Goal: Task Accomplishment & Management: Manage account settings

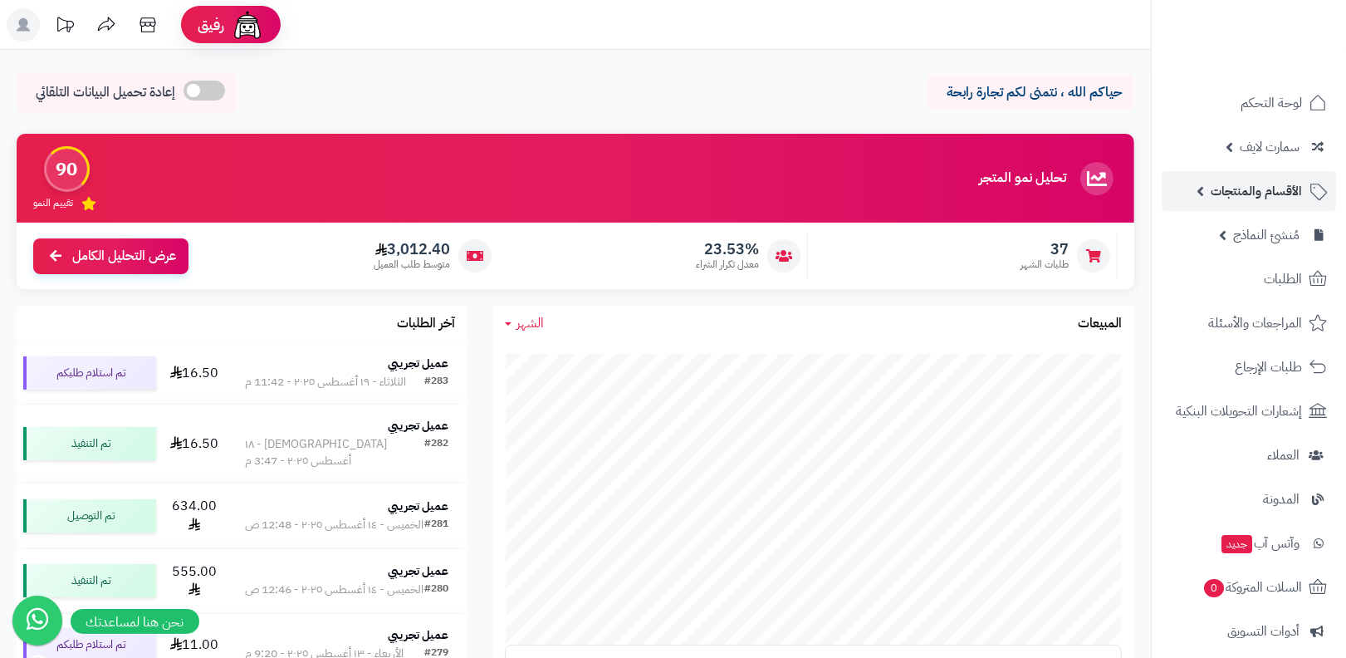
click at [1247, 193] on span "الأقسام والمنتجات" at bounding box center [1256, 190] width 91 height 23
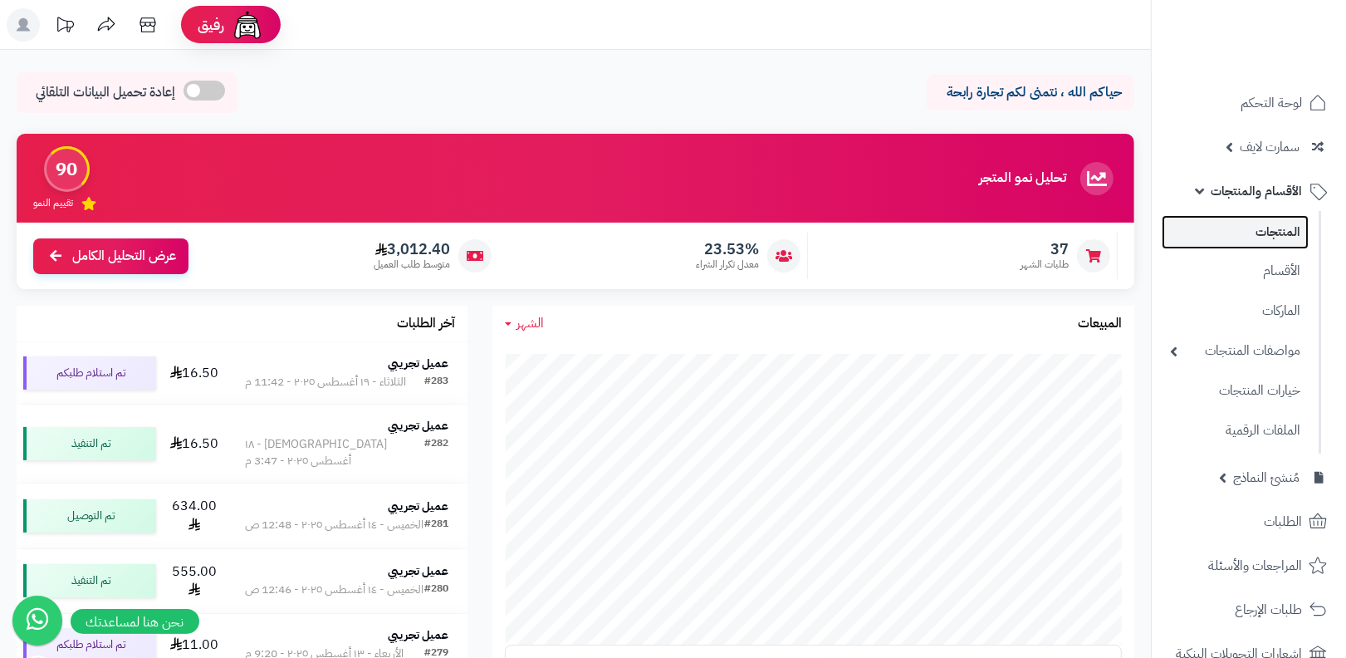
click at [1252, 237] on link "المنتجات" at bounding box center [1235, 232] width 147 height 34
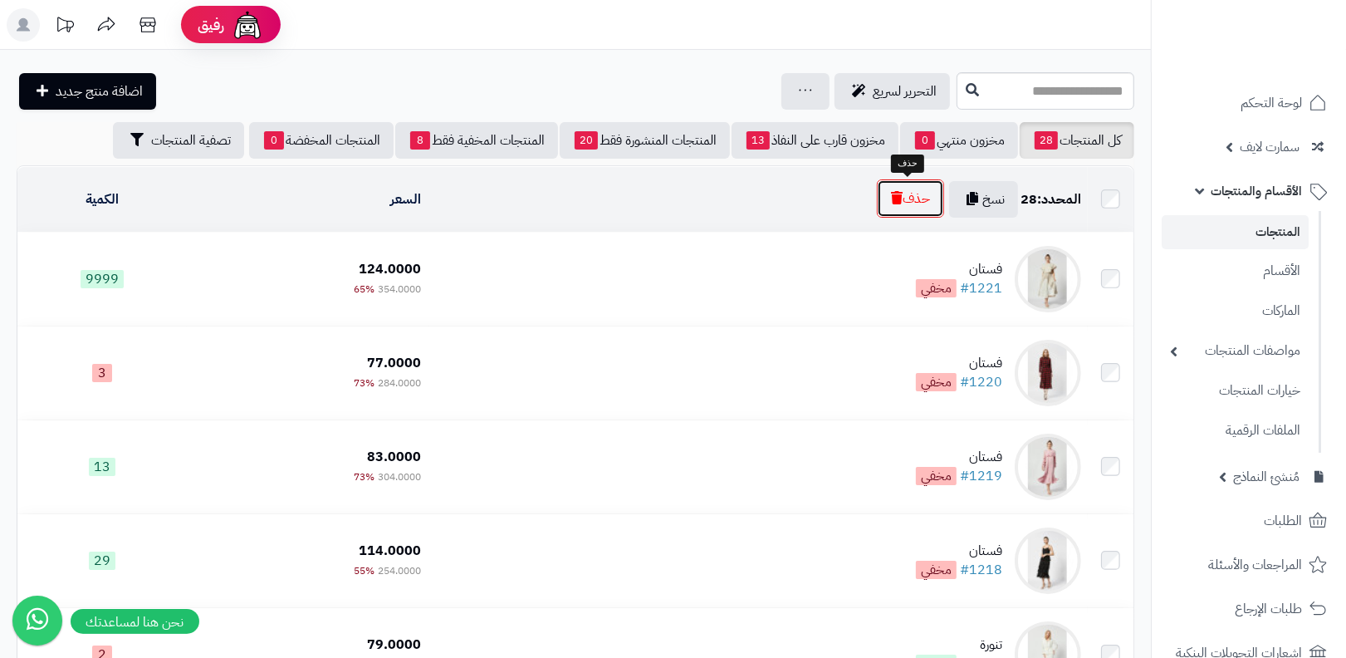
click at [935, 191] on button "حذف" at bounding box center [910, 198] width 67 height 38
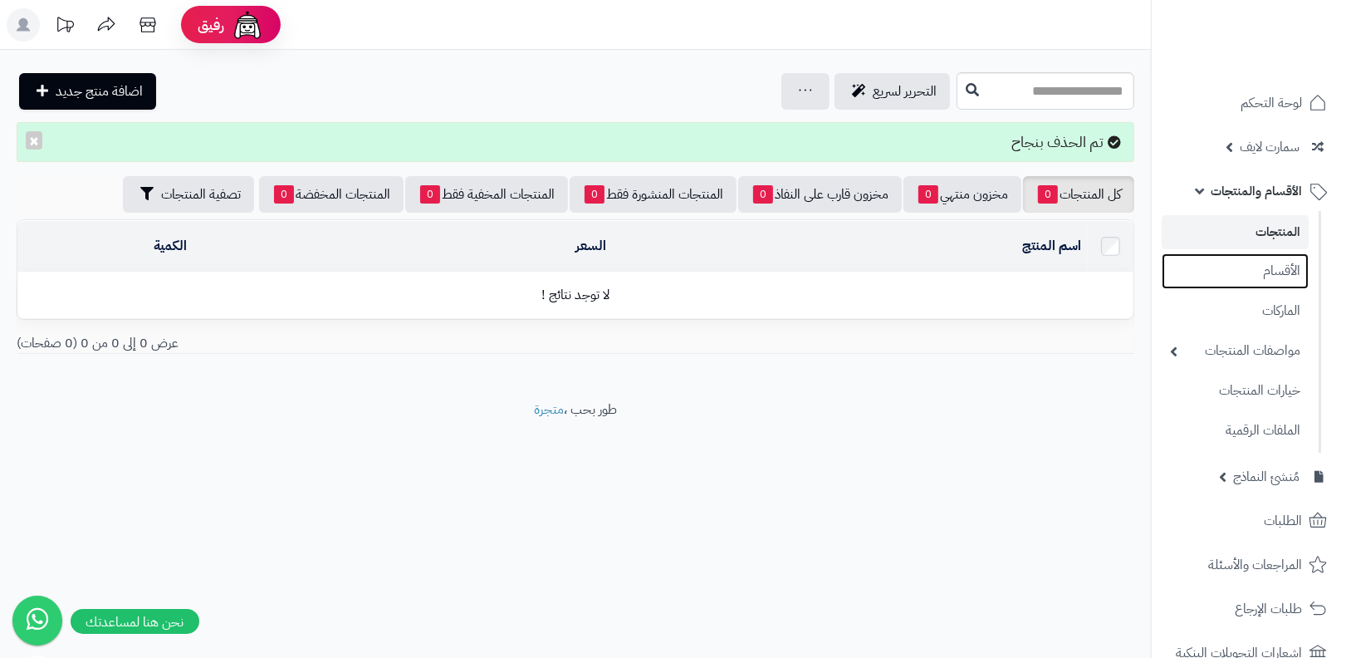
click at [1288, 288] on ul "المنتجات الأقسام الماركات مواصفات المنتجات مواصفات المنتجات أنواع المواصفات خيا…" at bounding box center [1236, 332] width 169 height 242
click at [1253, 256] on link "الأقسام" at bounding box center [1235, 270] width 147 height 34
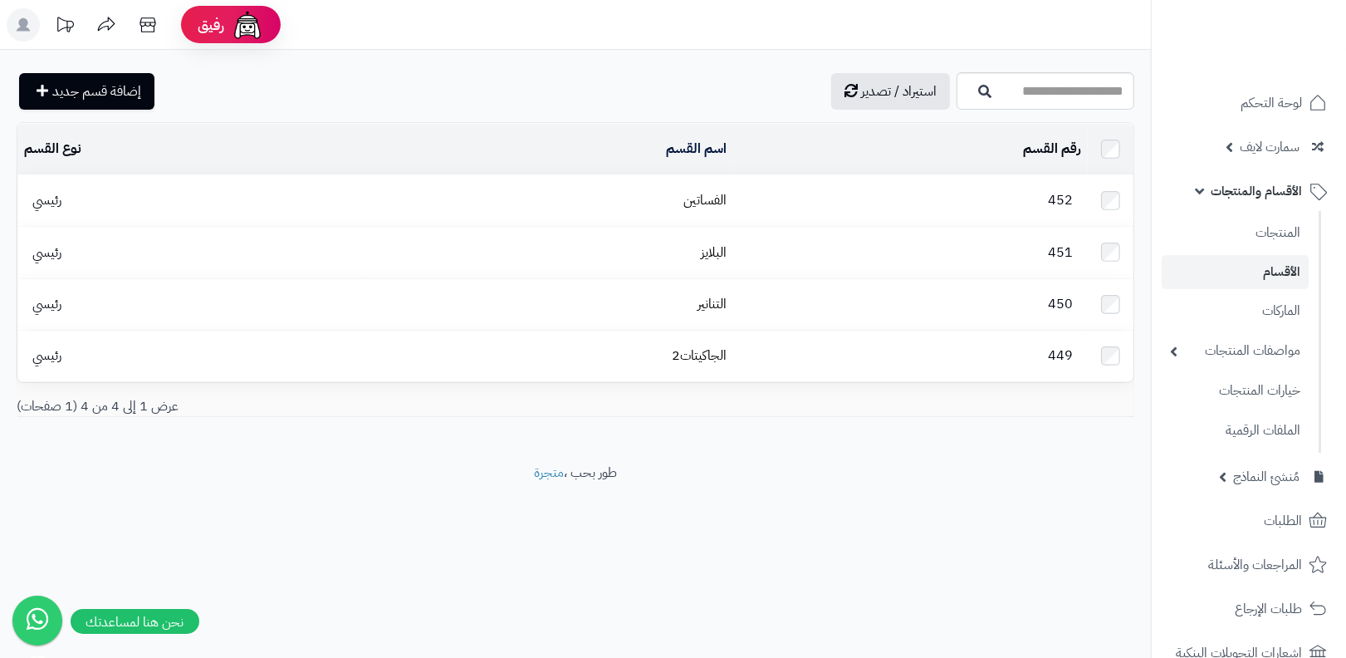
click at [1121, 149] on td at bounding box center [1111, 149] width 46 height 51
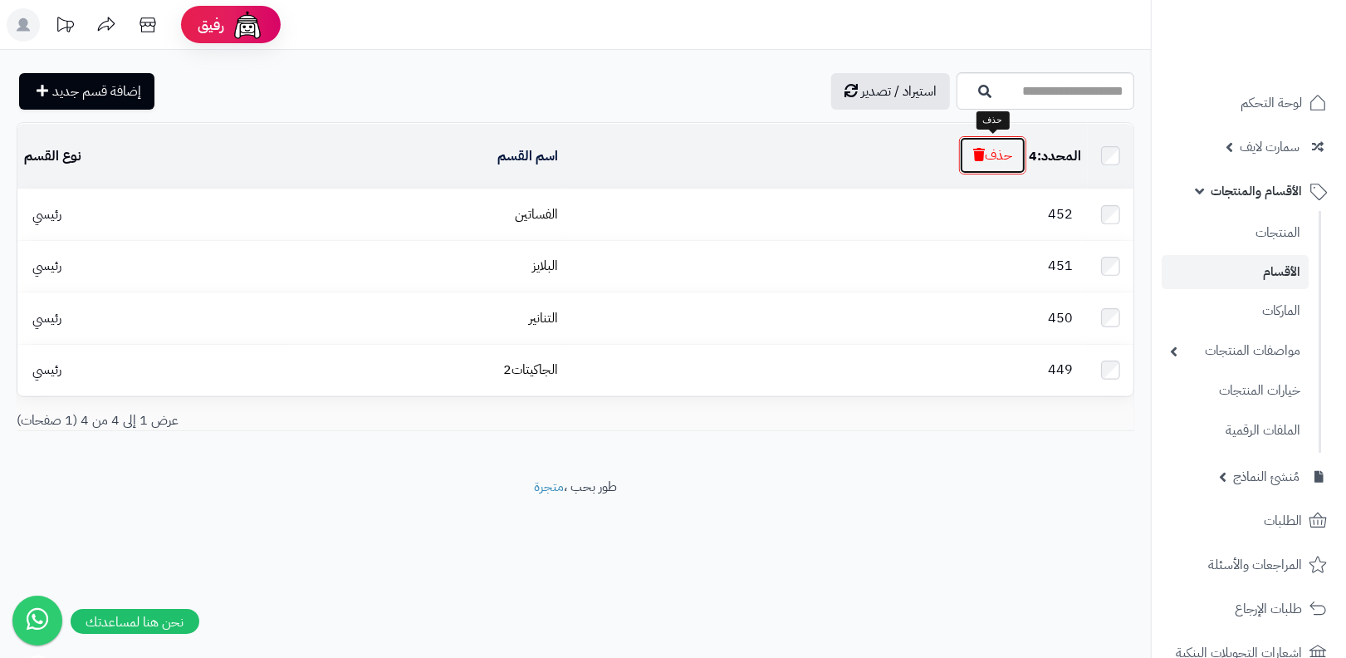
click at [997, 154] on button "حذف" at bounding box center [992, 155] width 67 height 38
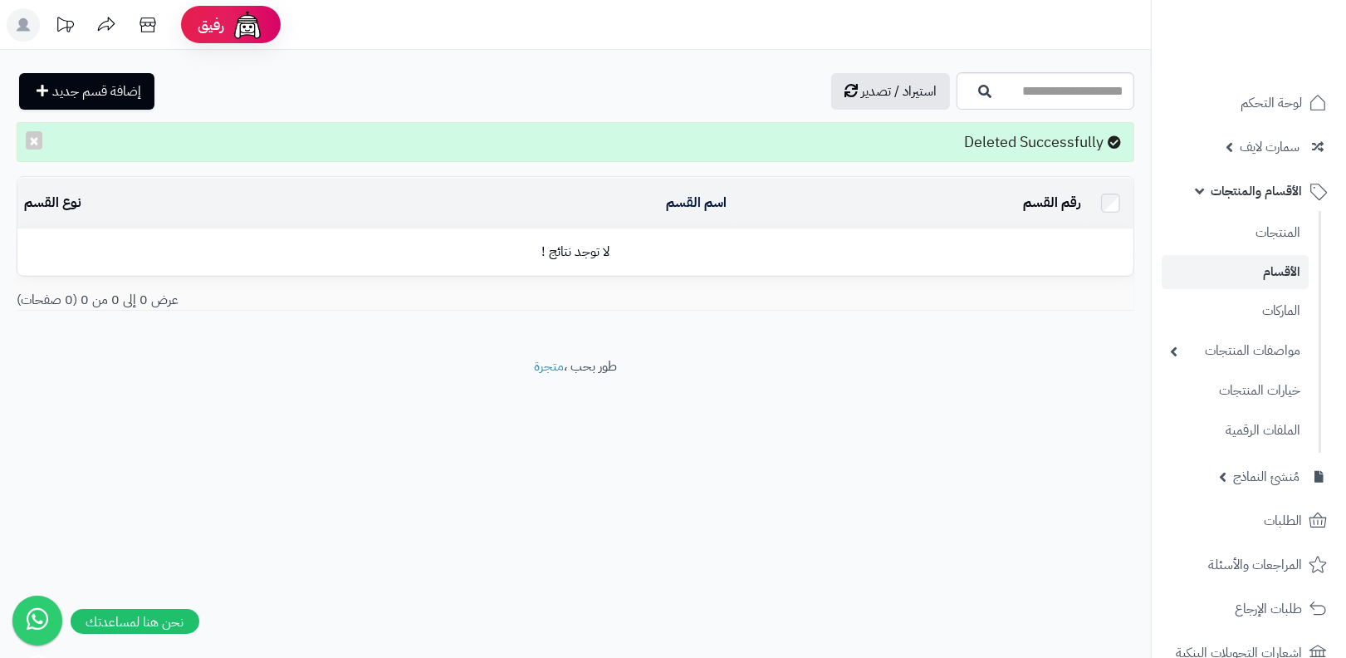
drag, startPoint x: 961, startPoint y: 141, endPoint x: 1111, endPoint y: 139, distance: 149.5
click at [1111, 140] on div "Deleted Successfully ×" at bounding box center [576, 142] width 1118 height 40
copy div "Deleted Successfully"
click at [761, 545] on div "**********" at bounding box center [673, 329] width 1346 height 658
click at [1231, 311] on link "الماركات" at bounding box center [1235, 310] width 147 height 34
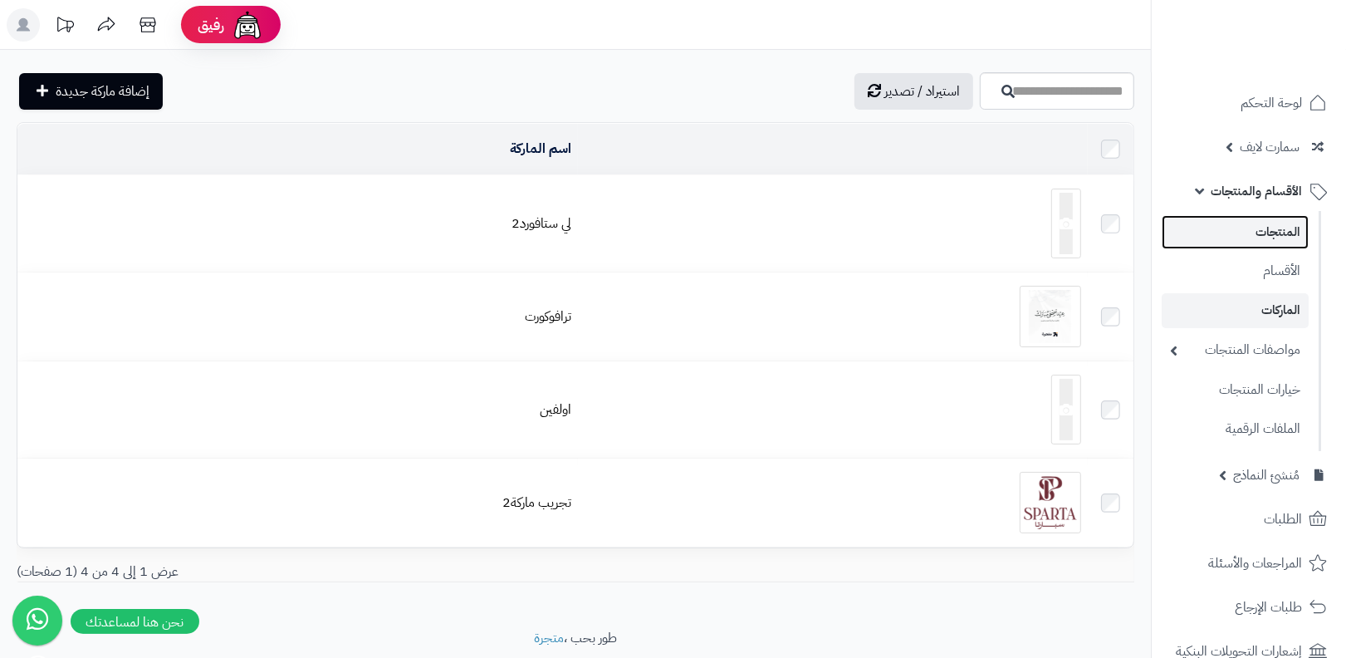
click at [1255, 240] on link "المنتجات" at bounding box center [1235, 232] width 147 height 34
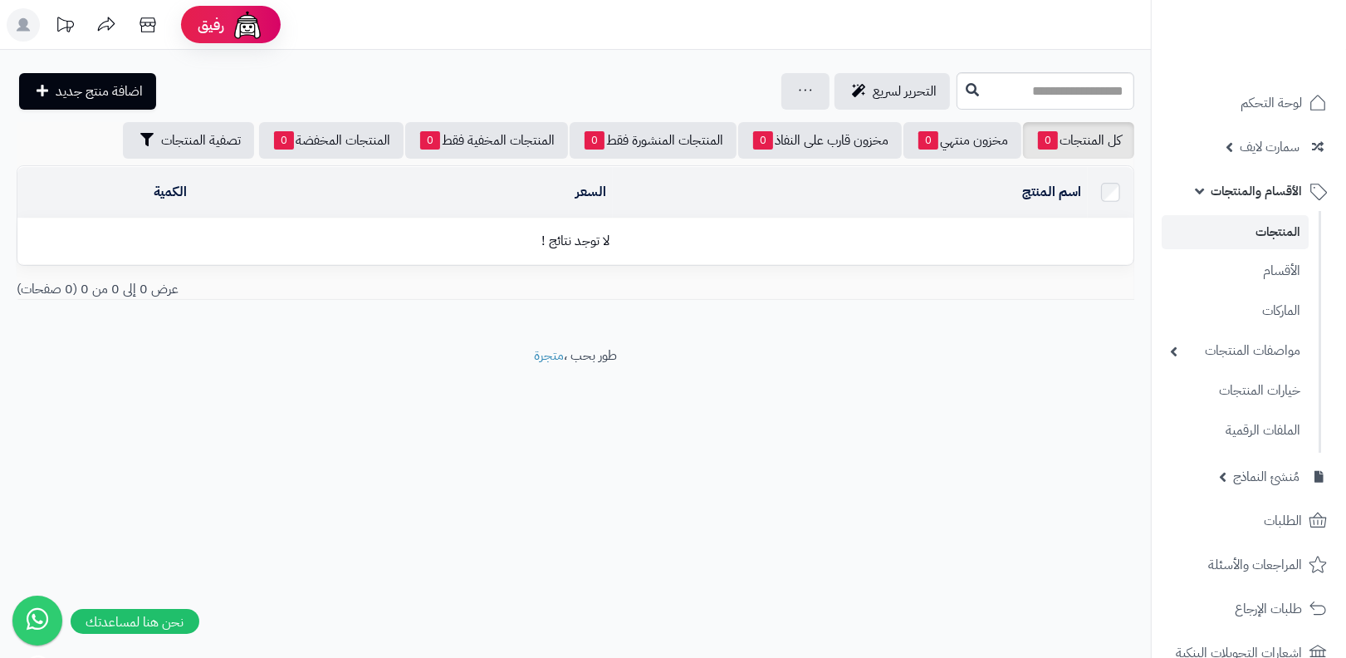
click at [1239, 253] on ul "المنتجات الأقسام الماركات مواصفات المنتجات مواصفات المنتجات أنواع المواصفات خيا…" at bounding box center [1236, 332] width 169 height 242
click at [1255, 271] on link "الأقسام" at bounding box center [1235, 270] width 147 height 34
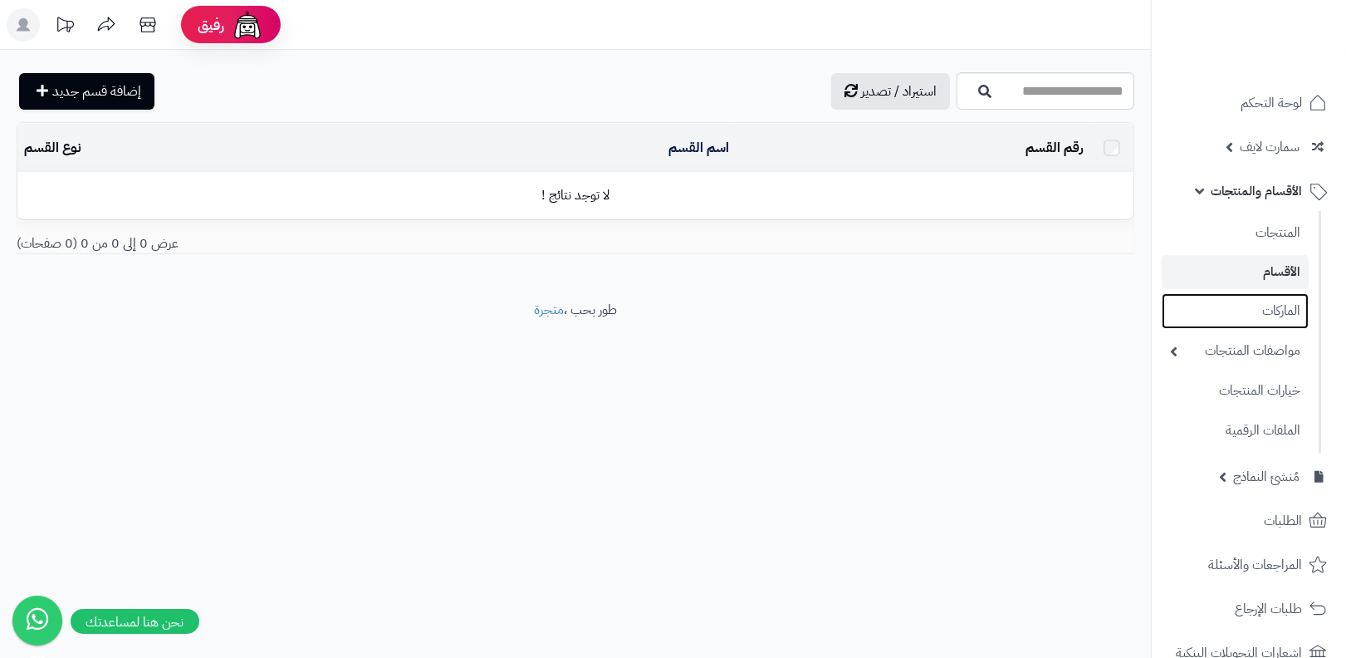
click at [1266, 316] on link "الماركات" at bounding box center [1235, 311] width 147 height 36
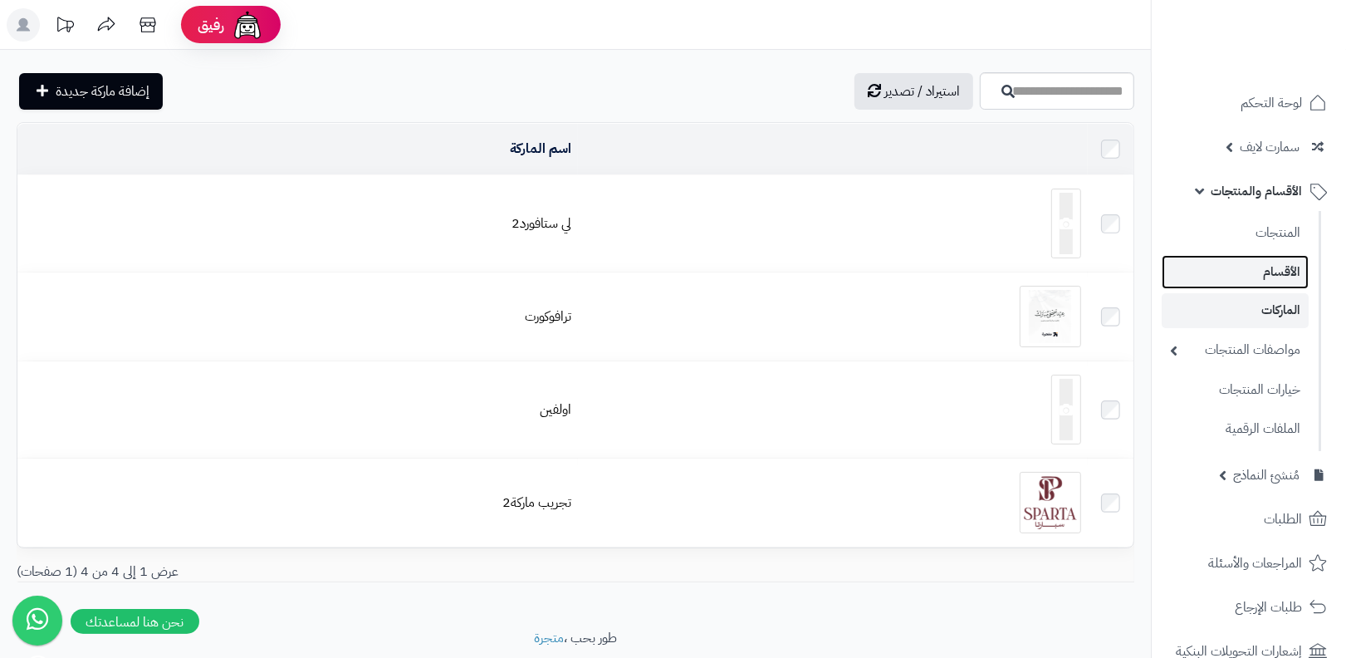
click at [1214, 271] on link "الأقسام" at bounding box center [1235, 272] width 147 height 34
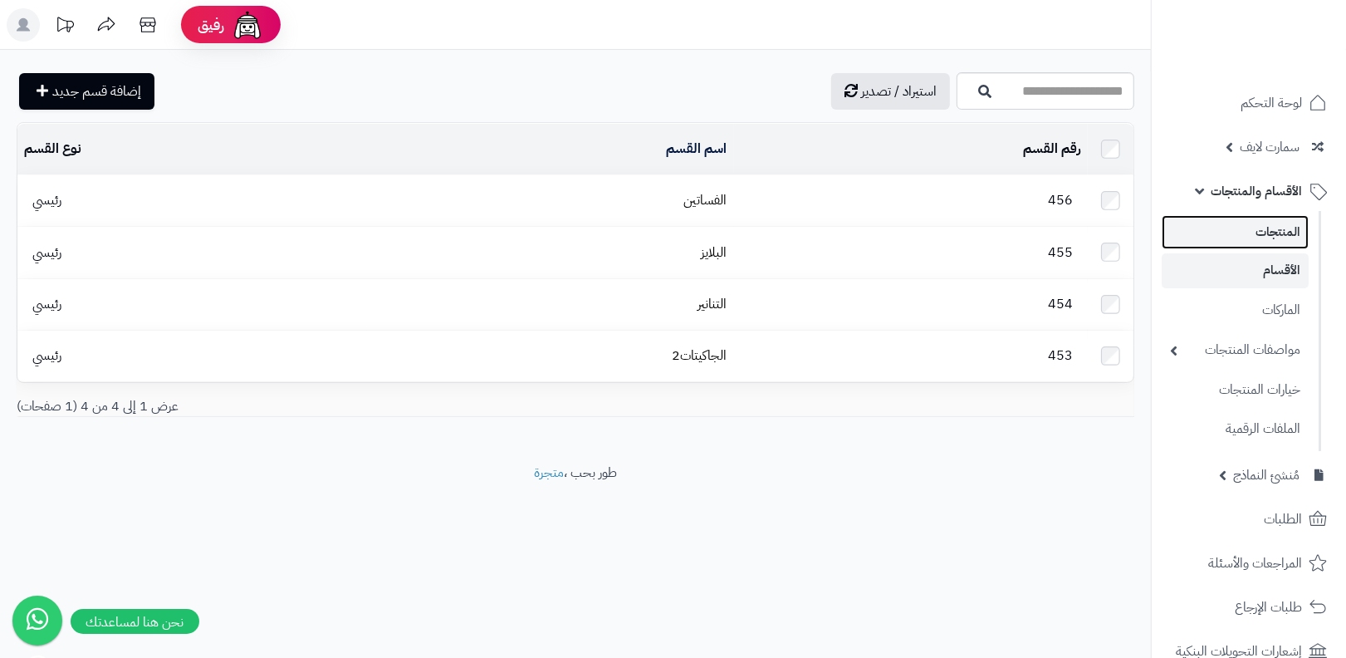
click at [1248, 238] on link "المنتجات" at bounding box center [1235, 232] width 147 height 34
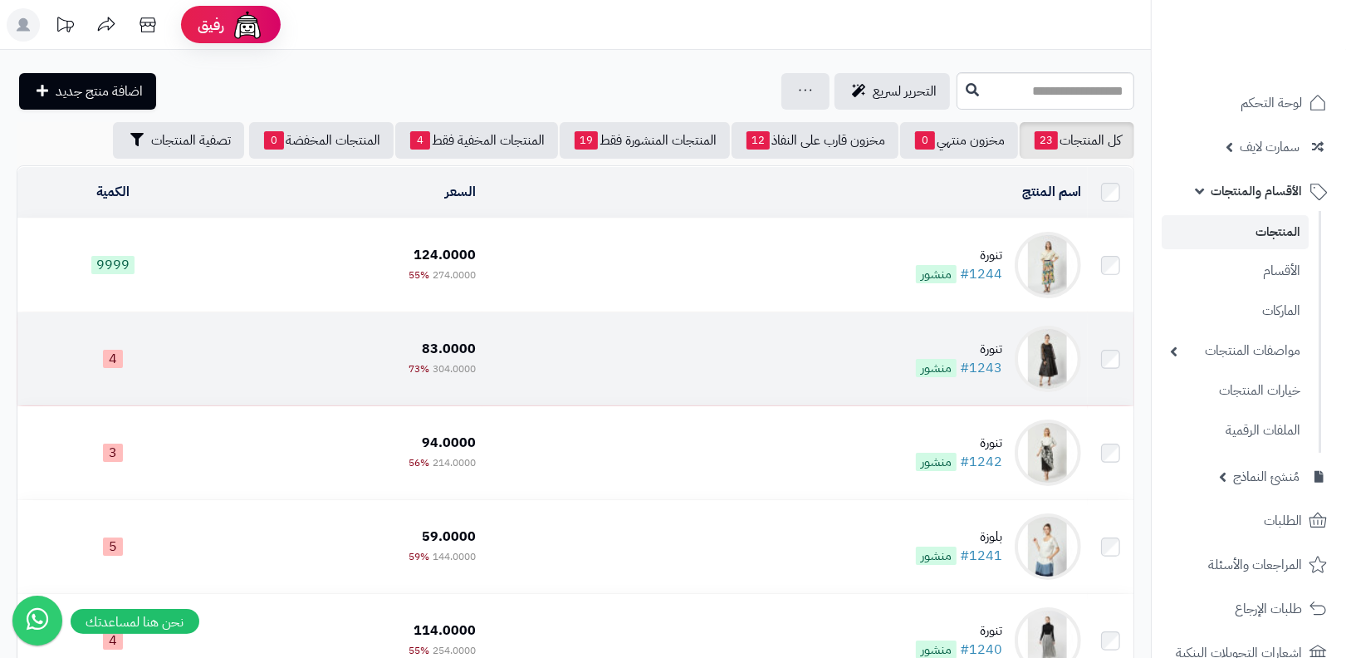
click at [915, 359] on td "تنورة #1243 منشور" at bounding box center [786, 358] width 606 height 93
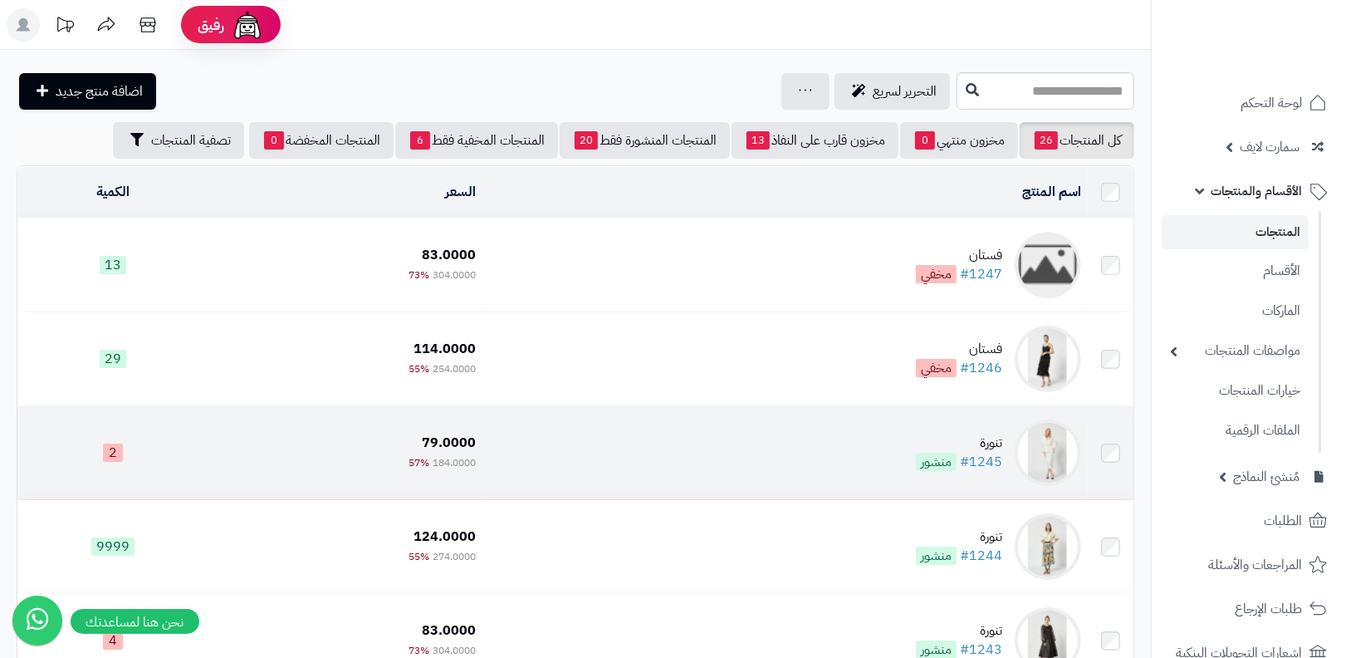
click at [974, 435] on div "تنورة" at bounding box center [959, 443] width 86 height 19
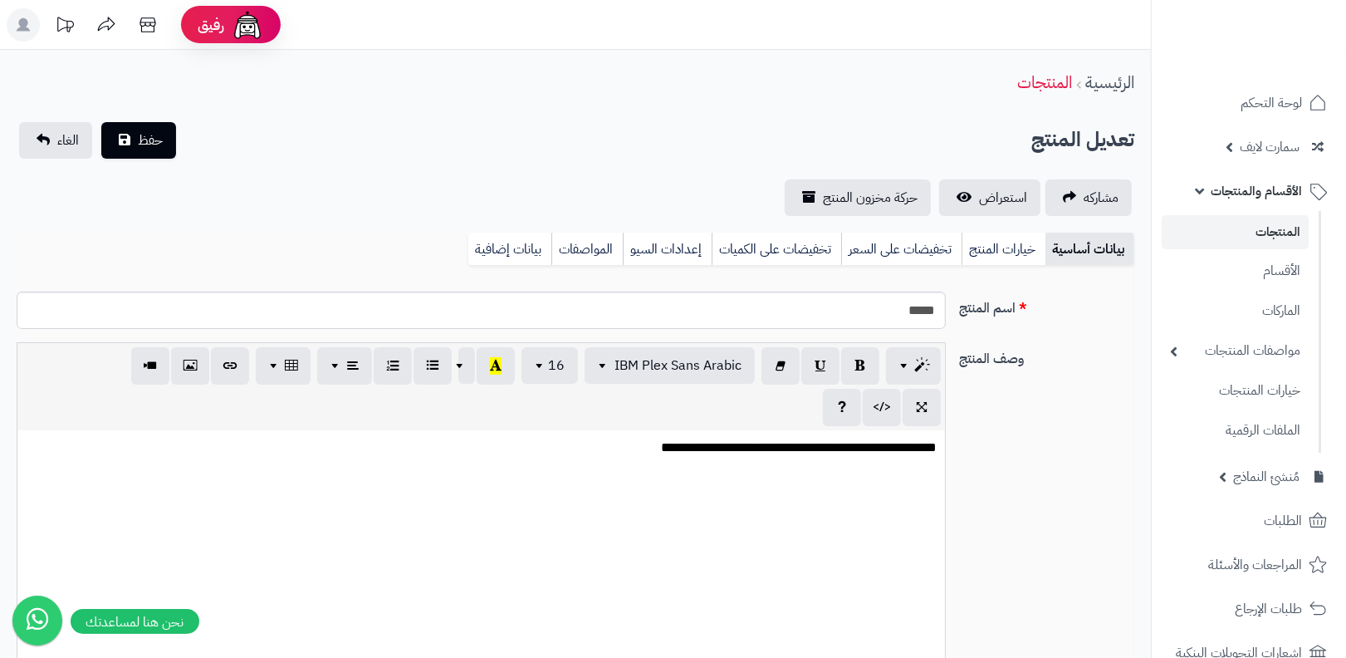
click at [1020, 264] on link "خيارات المنتج" at bounding box center [1004, 249] width 84 height 33
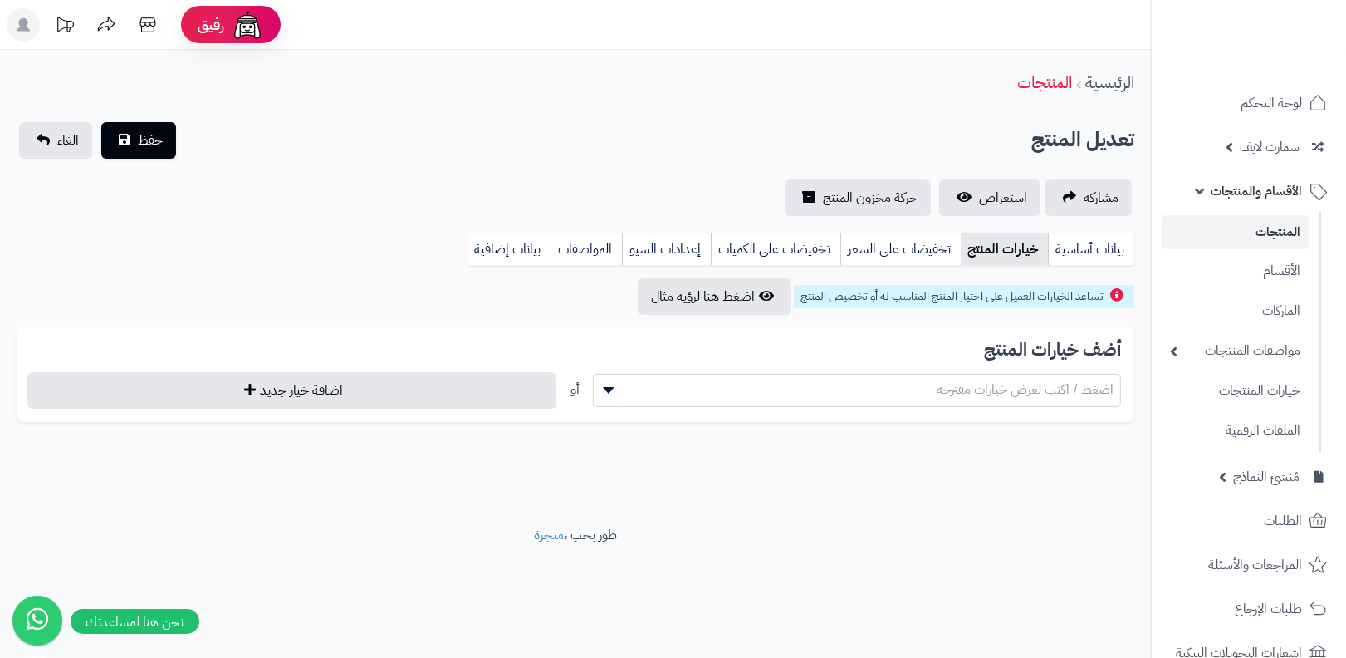
click at [1224, 241] on link "المنتجات" at bounding box center [1235, 232] width 147 height 34
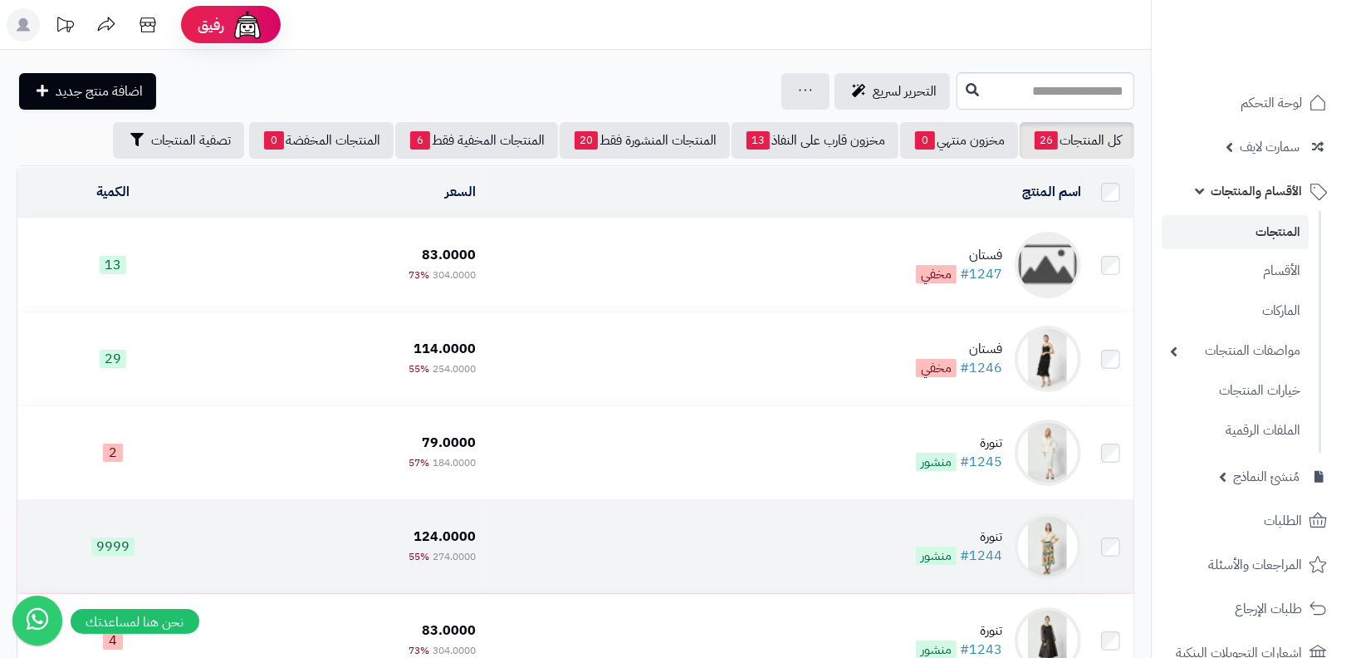
click at [988, 517] on td "تنورة #1244 منشور" at bounding box center [786, 546] width 606 height 93
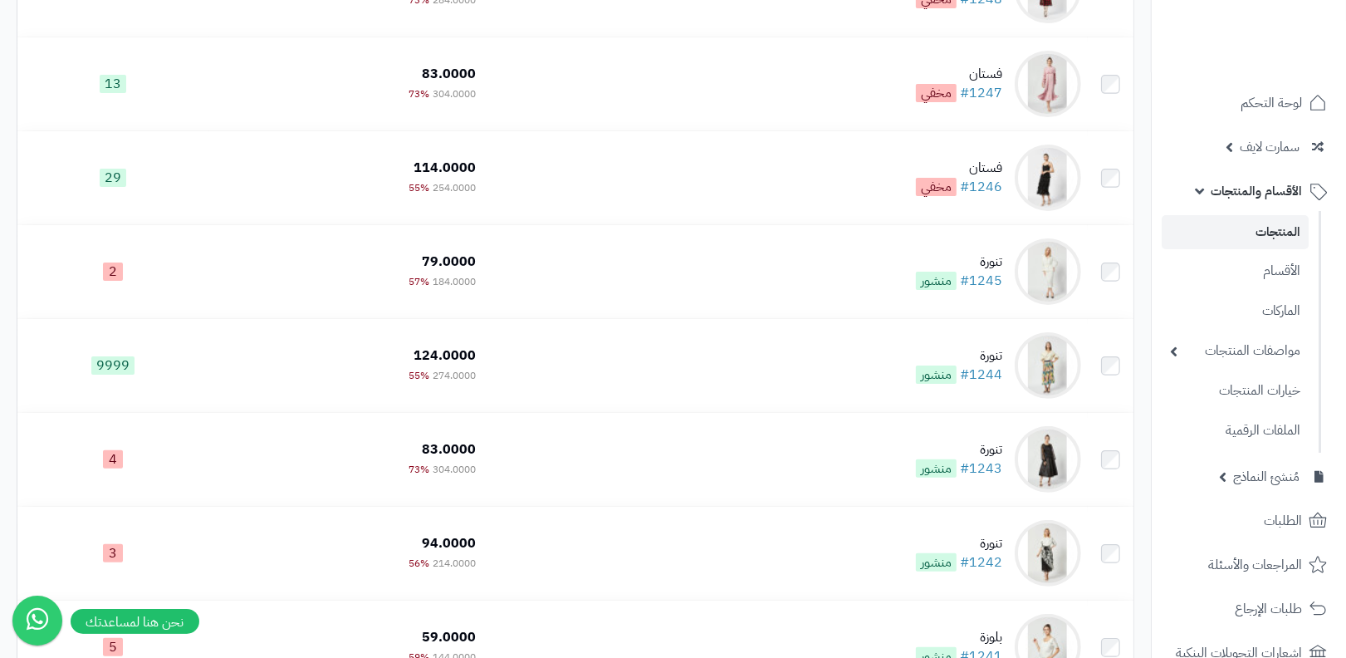
scroll to position [306, 0]
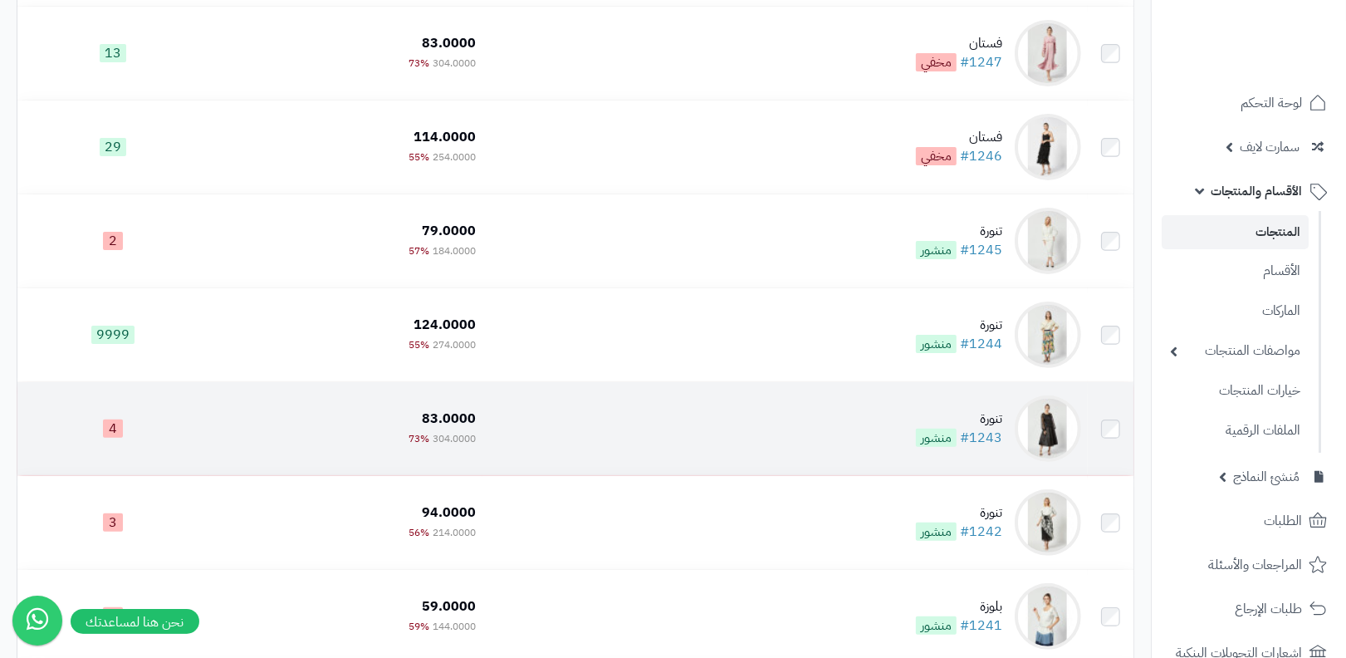
click at [1007, 444] on td "تنورة #1243 منشور" at bounding box center [786, 428] width 606 height 93
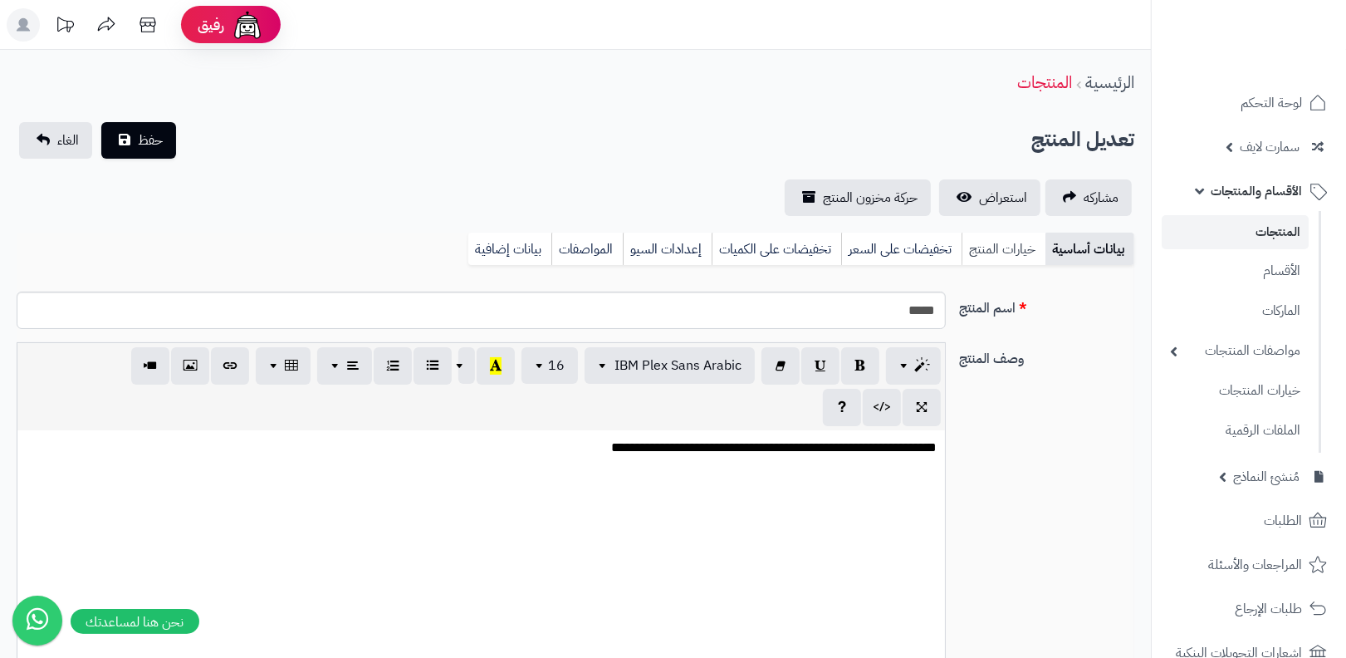
scroll to position [12, 0]
click at [1003, 242] on link "خيارات المنتج" at bounding box center [1004, 249] width 84 height 33
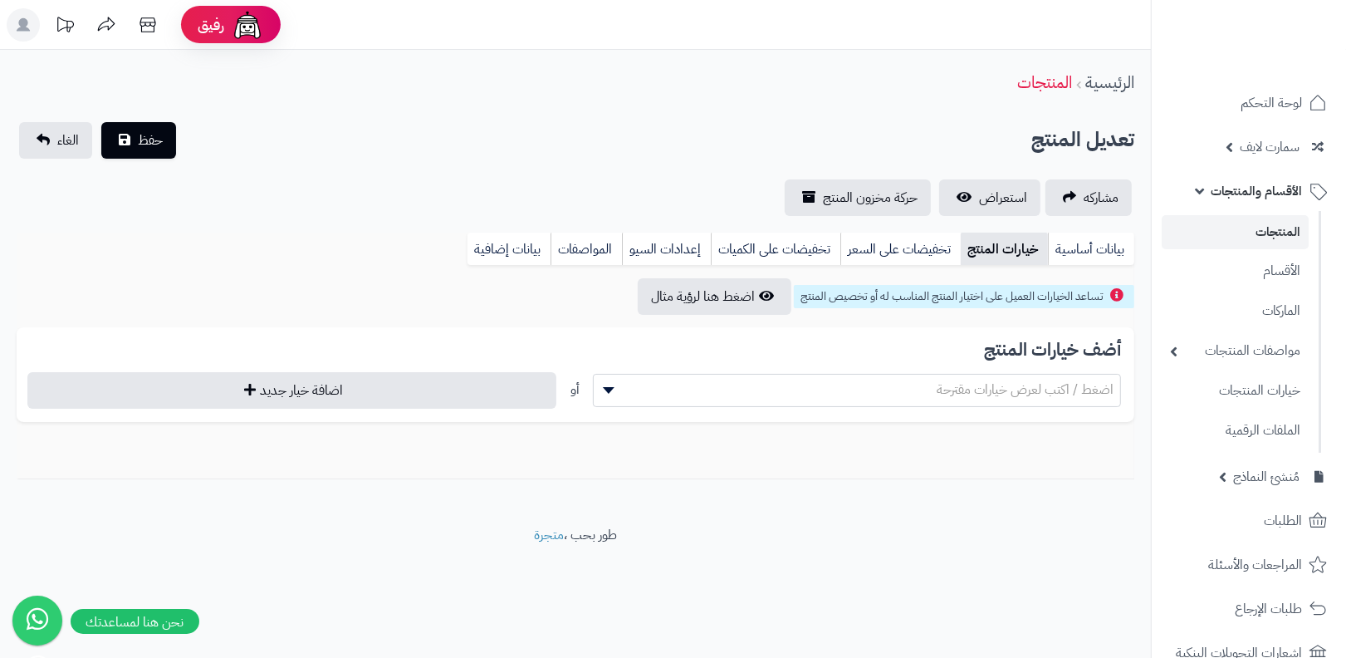
click at [1207, 230] on link "المنتجات" at bounding box center [1235, 232] width 147 height 34
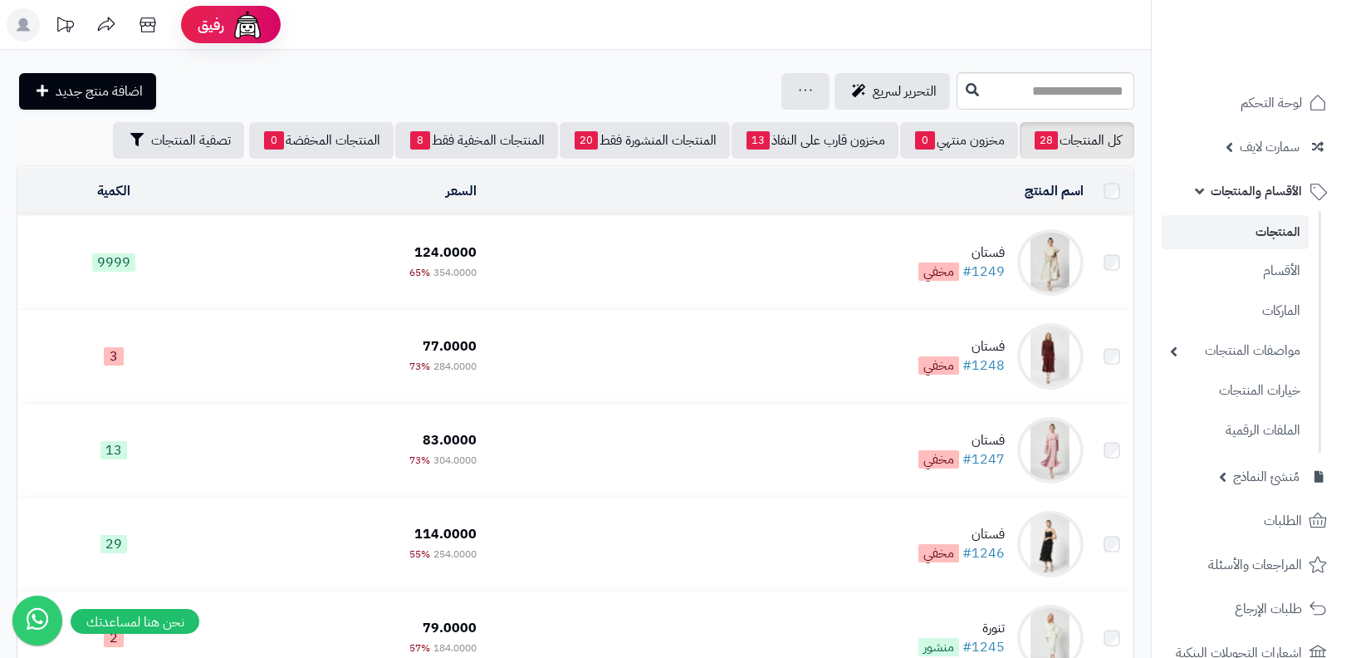
scroll to position [295, 0]
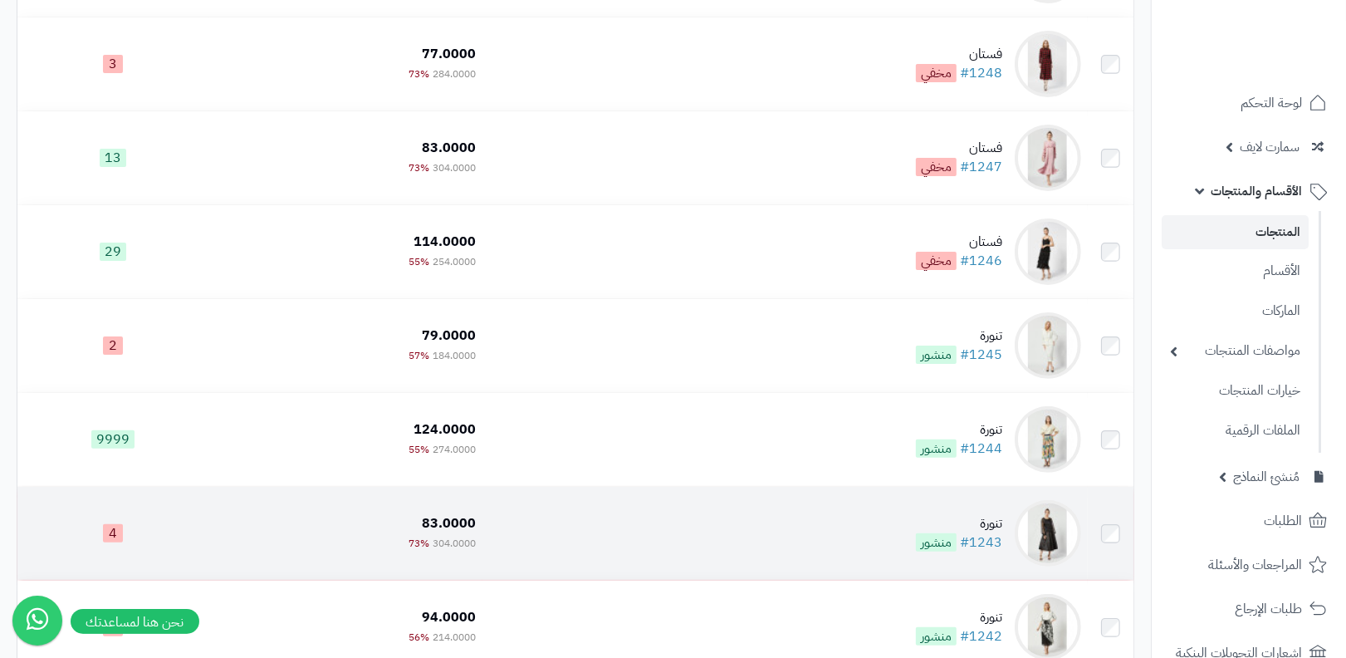
click at [991, 514] on div "تنورة" at bounding box center [959, 523] width 86 height 19
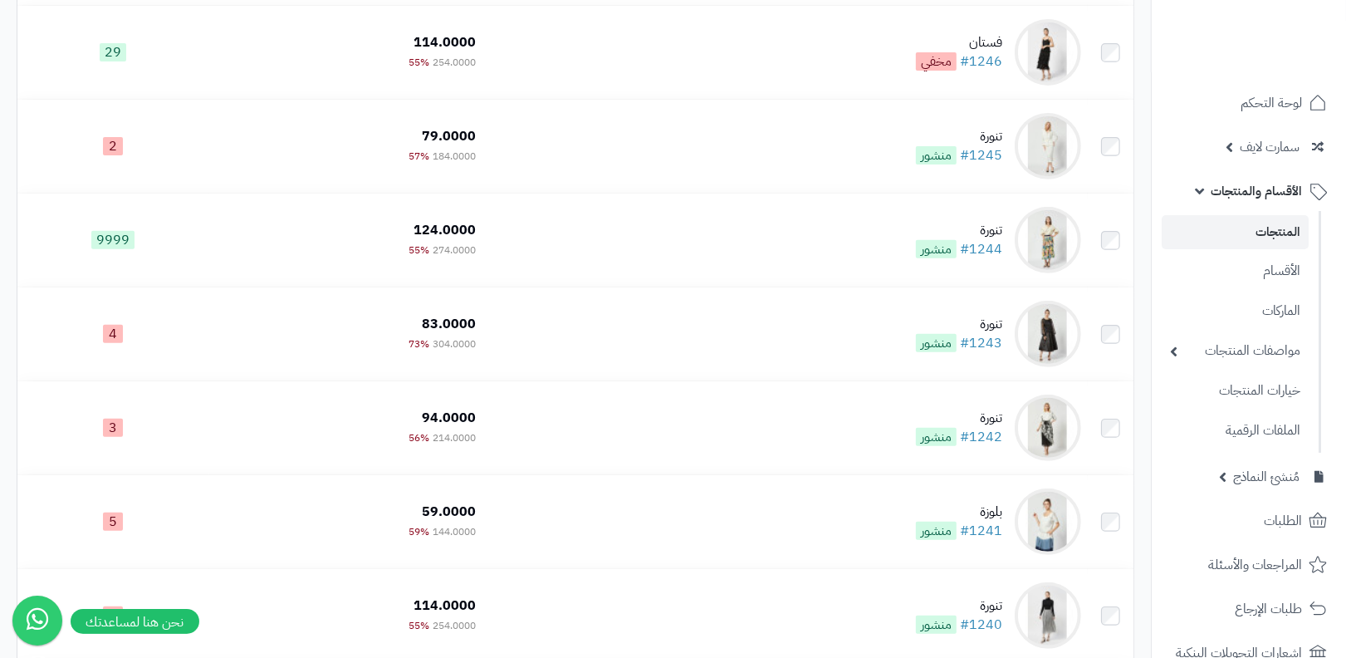
scroll to position [524, 0]
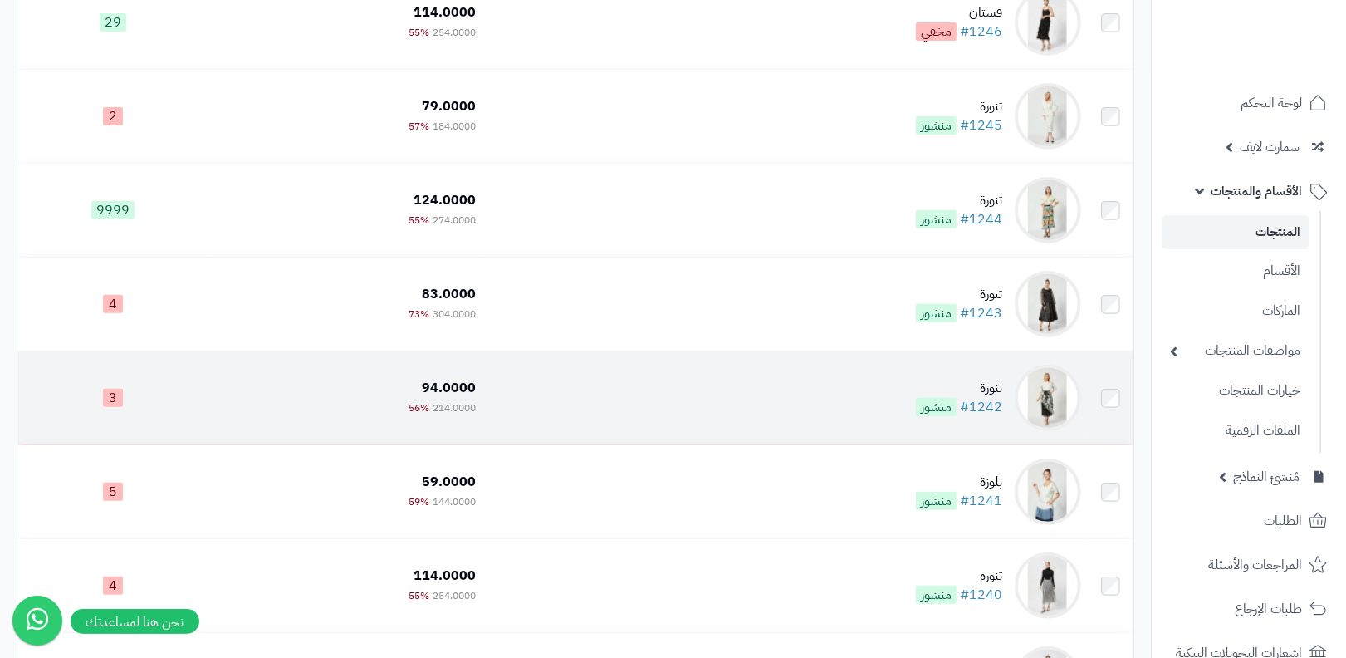
click at [987, 424] on td "تنورة #1242 منشور" at bounding box center [786, 397] width 606 height 93
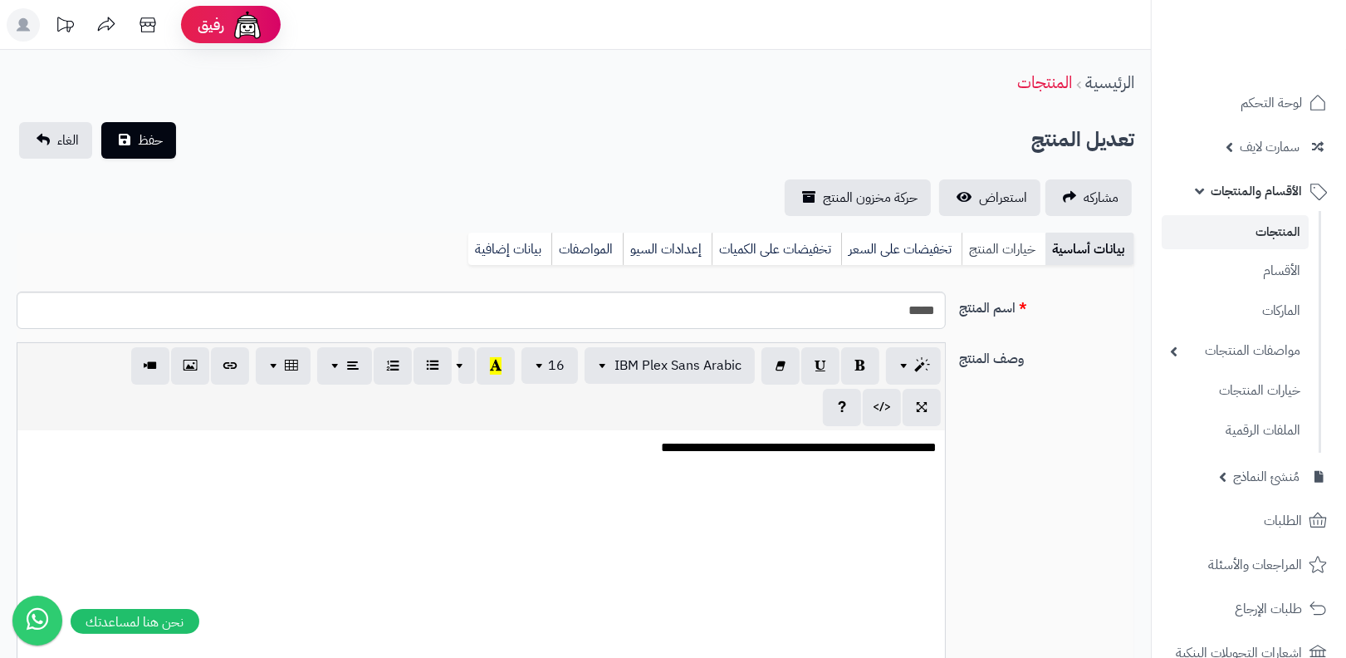
scroll to position [54, 0]
click at [1007, 257] on link "خيارات المنتج" at bounding box center [1004, 249] width 84 height 33
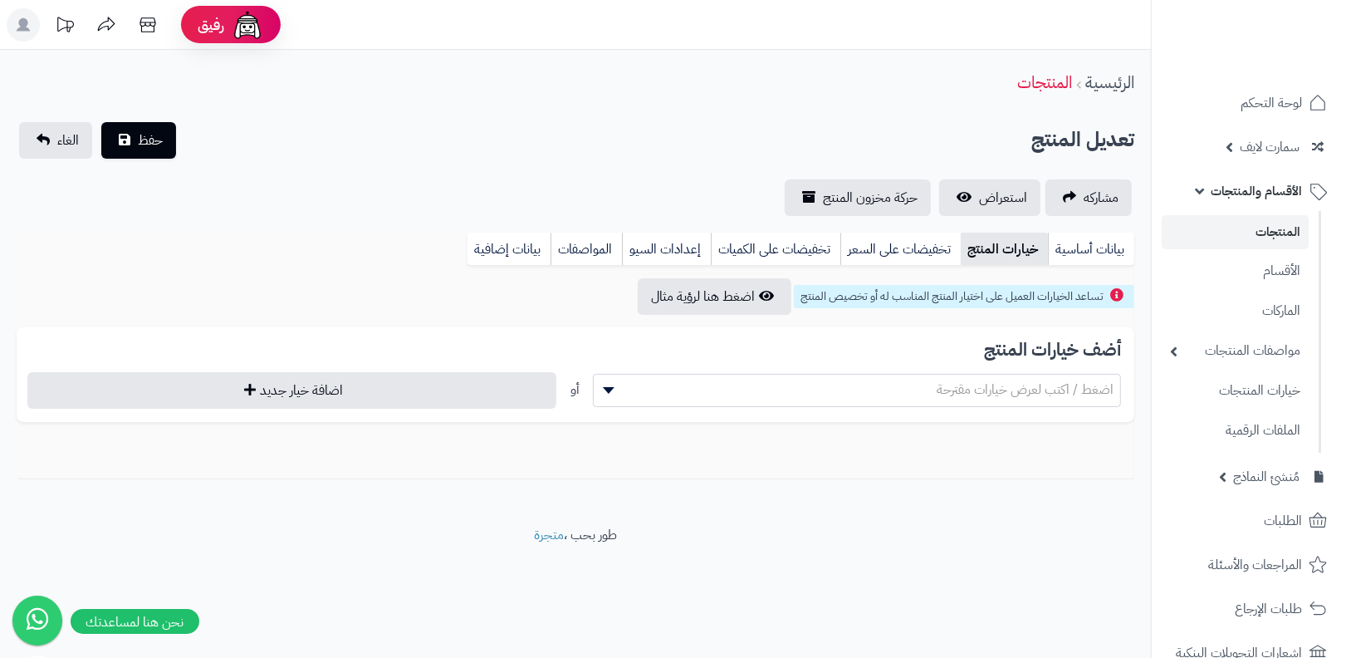
click at [1211, 237] on link "المنتجات" at bounding box center [1235, 232] width 147 height 34
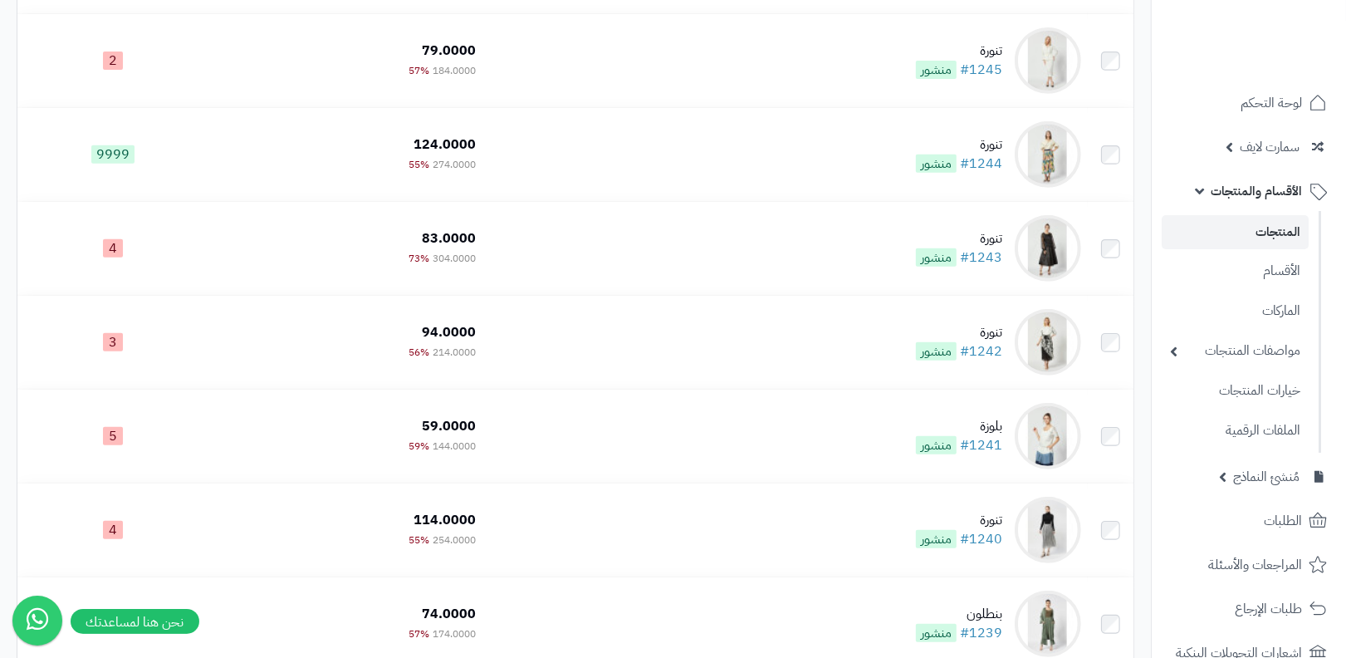
scroll to position [861, 0]
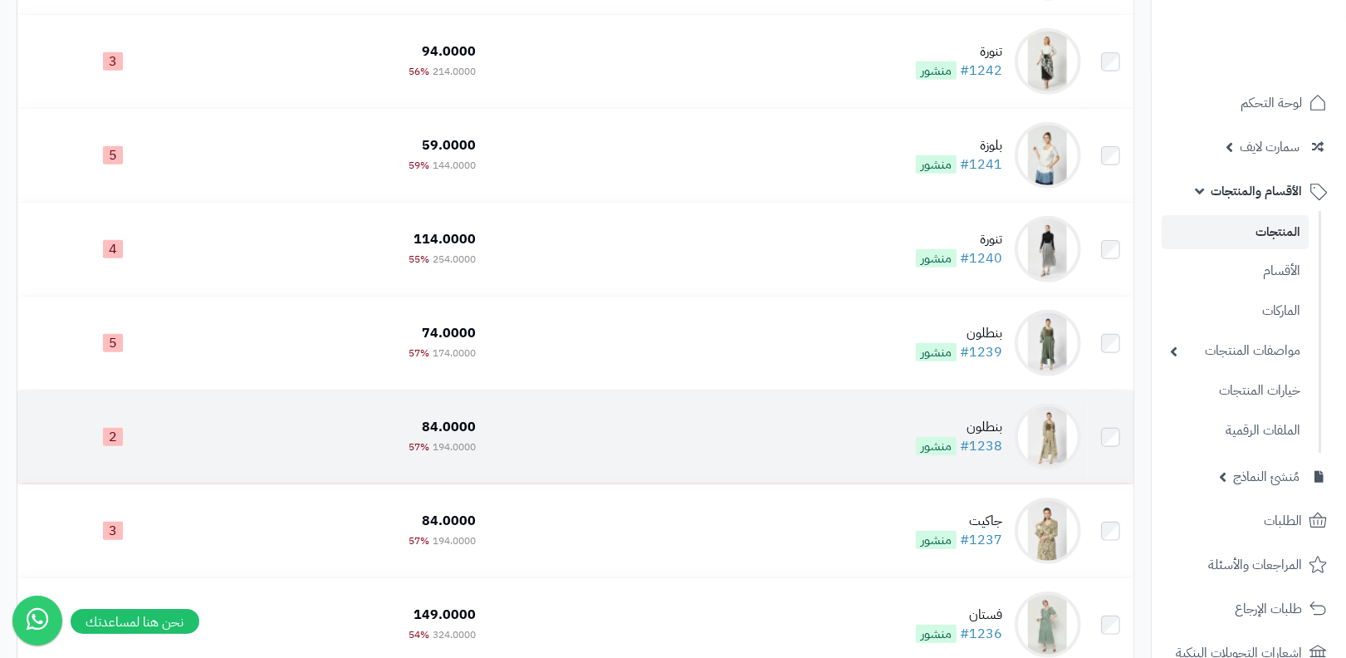
click at [853, 440] on td "بنطلون #1238 منشور" at bounding box center [786, 436] width 606 height 93
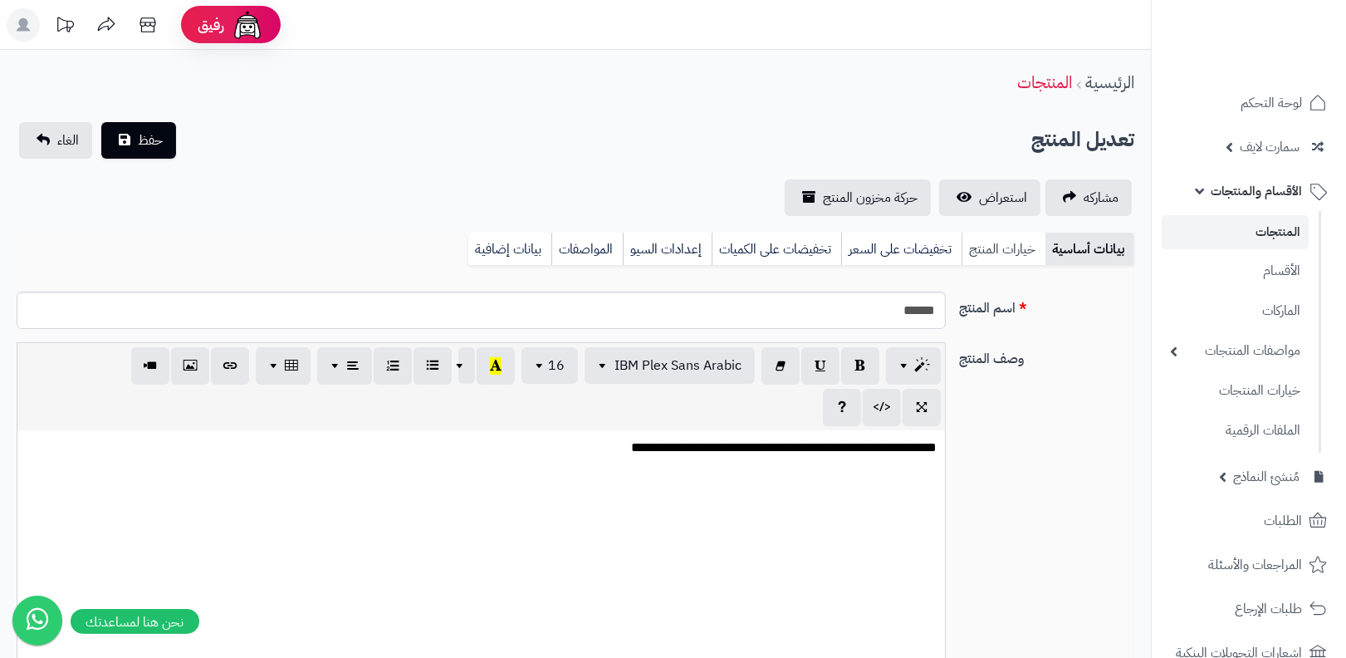
scroll to position [33, 0]
click at [1014, 259] on link "خيارات المنتج" at bounding box center [1004, 249] width 84 height 33
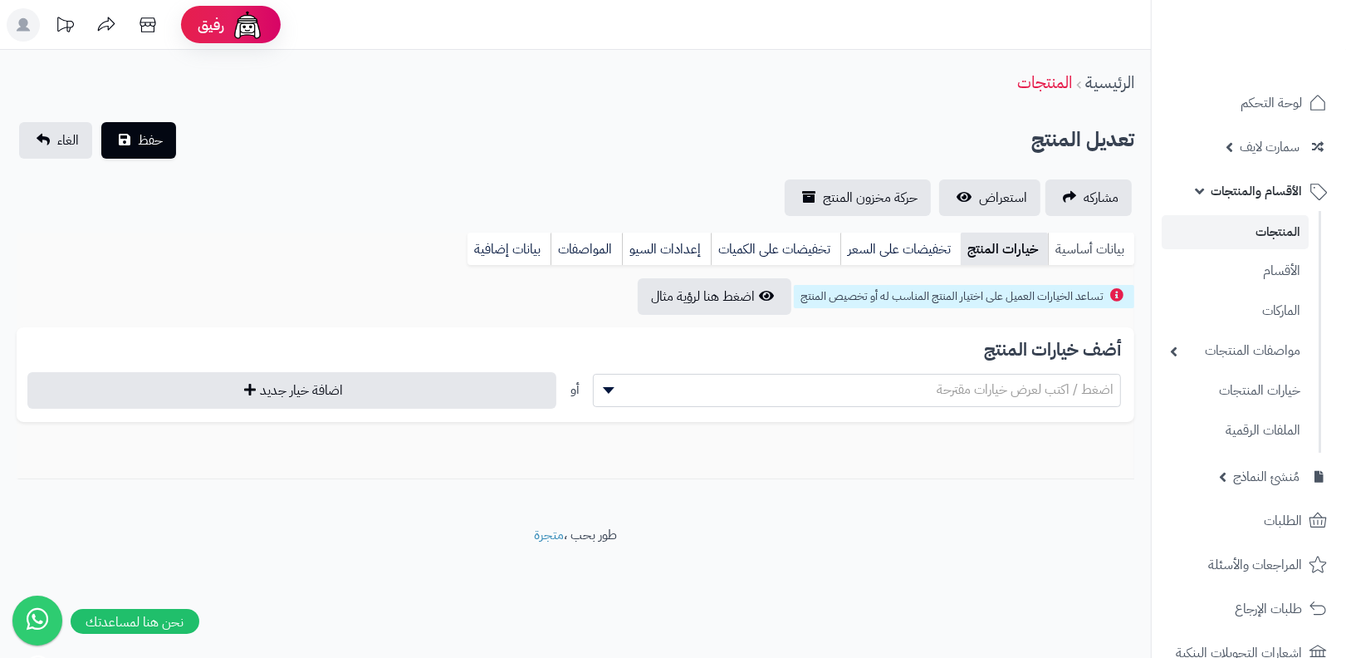
click at [1071, 250] on link "بيانات أساسية" at bounding box center [1091, 249] width 86 height 33
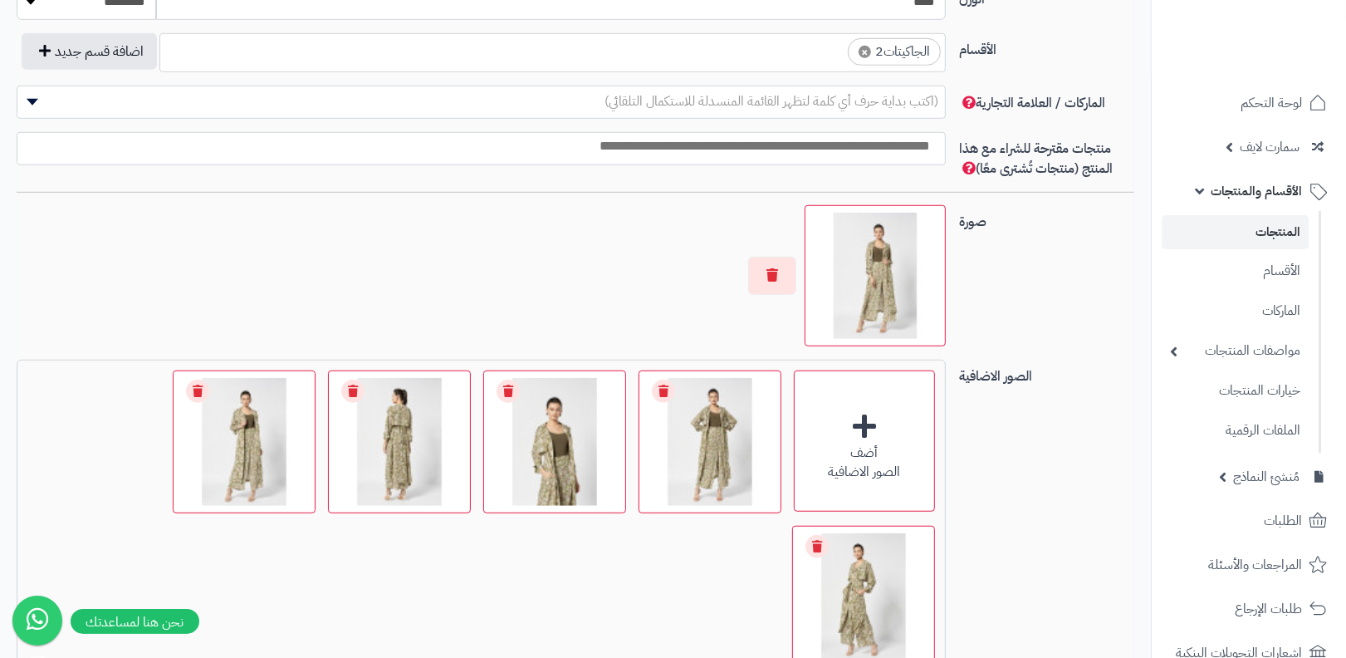
scroll to position [1016, 0]
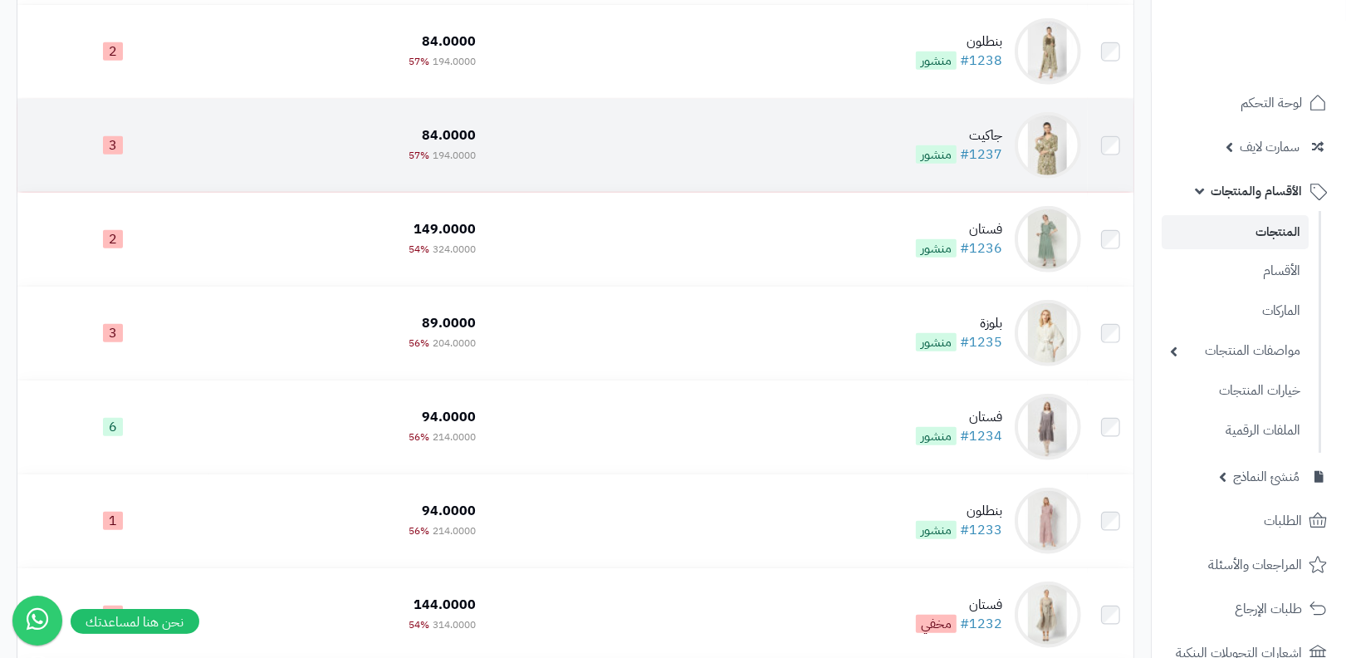
scroll to position [1271, 0]
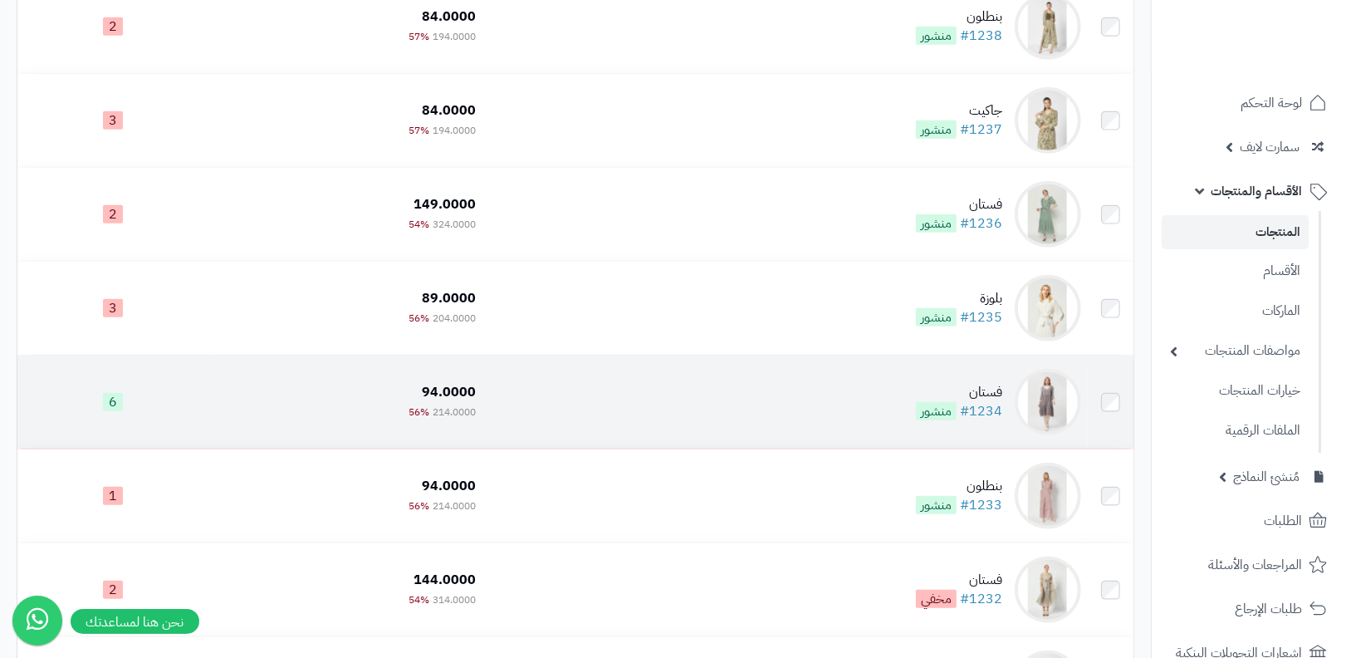
click at [990, 360] on td "فستان #1234 منشور" at bounding box center [786, 402] width 606 height 93
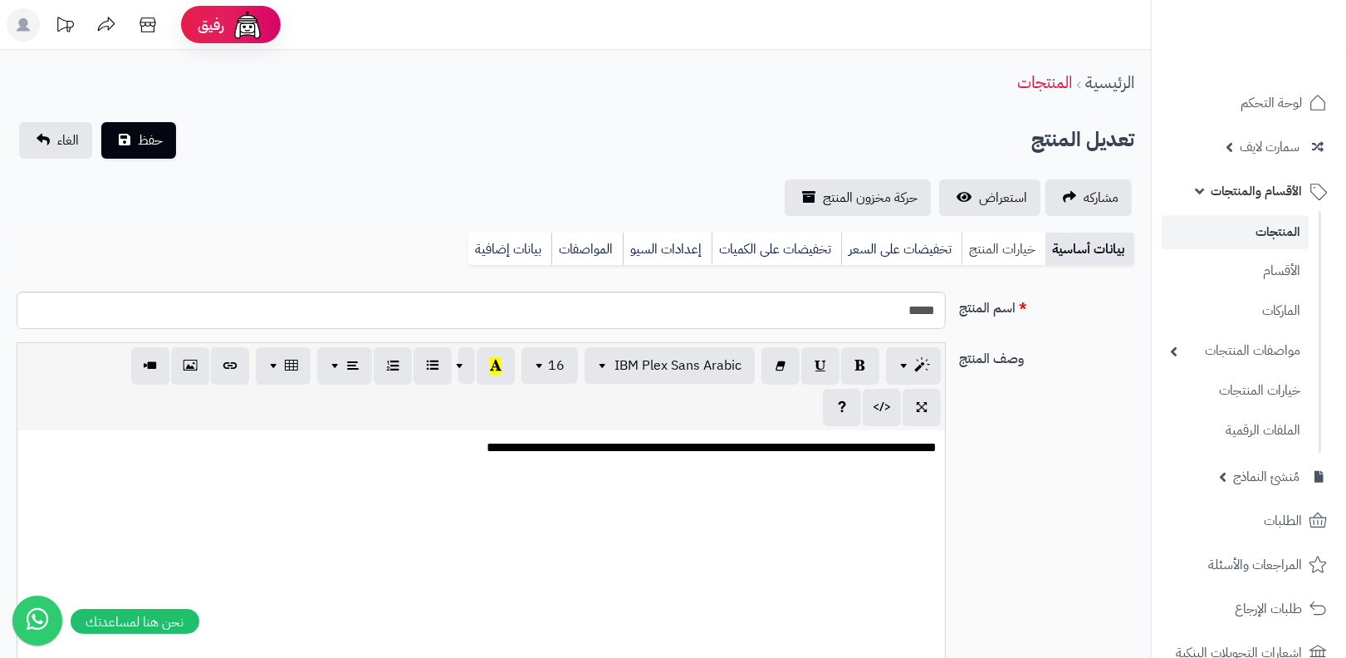
click at [1023, 263] on link "خيارات المنتج" at bounding box center [1004, 249] width 84 height 33
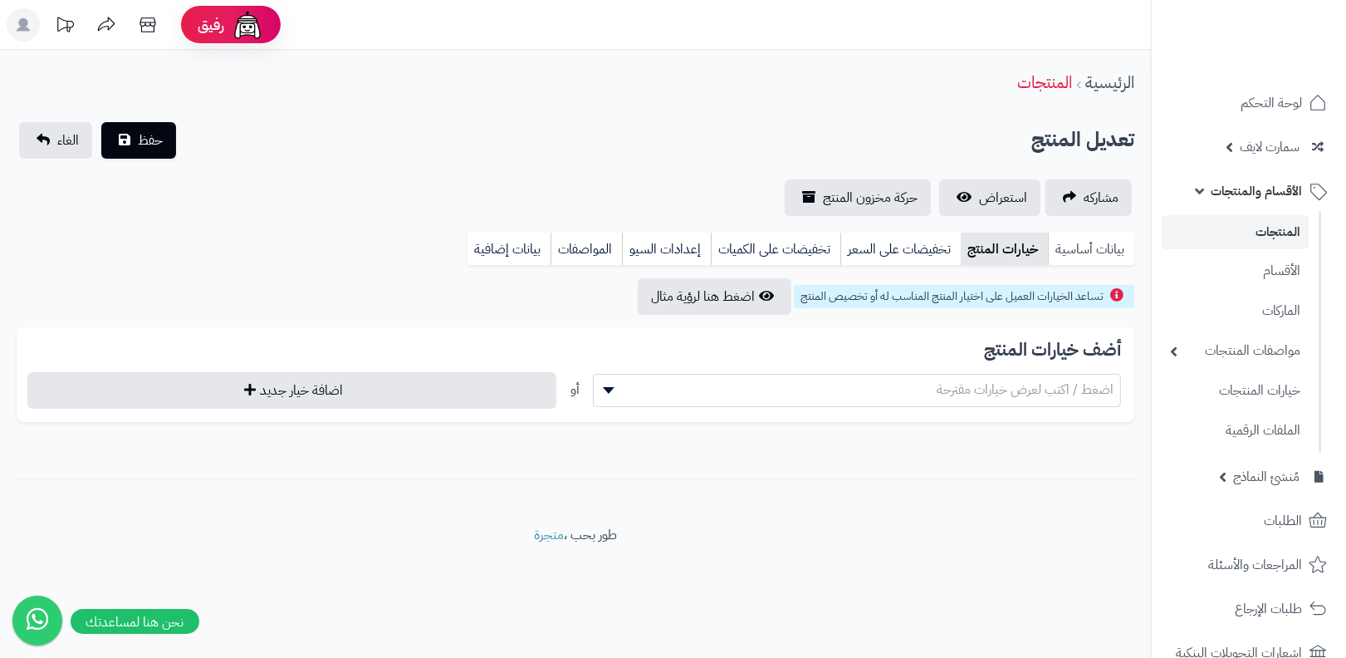
click at [1093, 250] on link "بيانات أساسية" at bounding box center [1091, 249] width 86 height 33
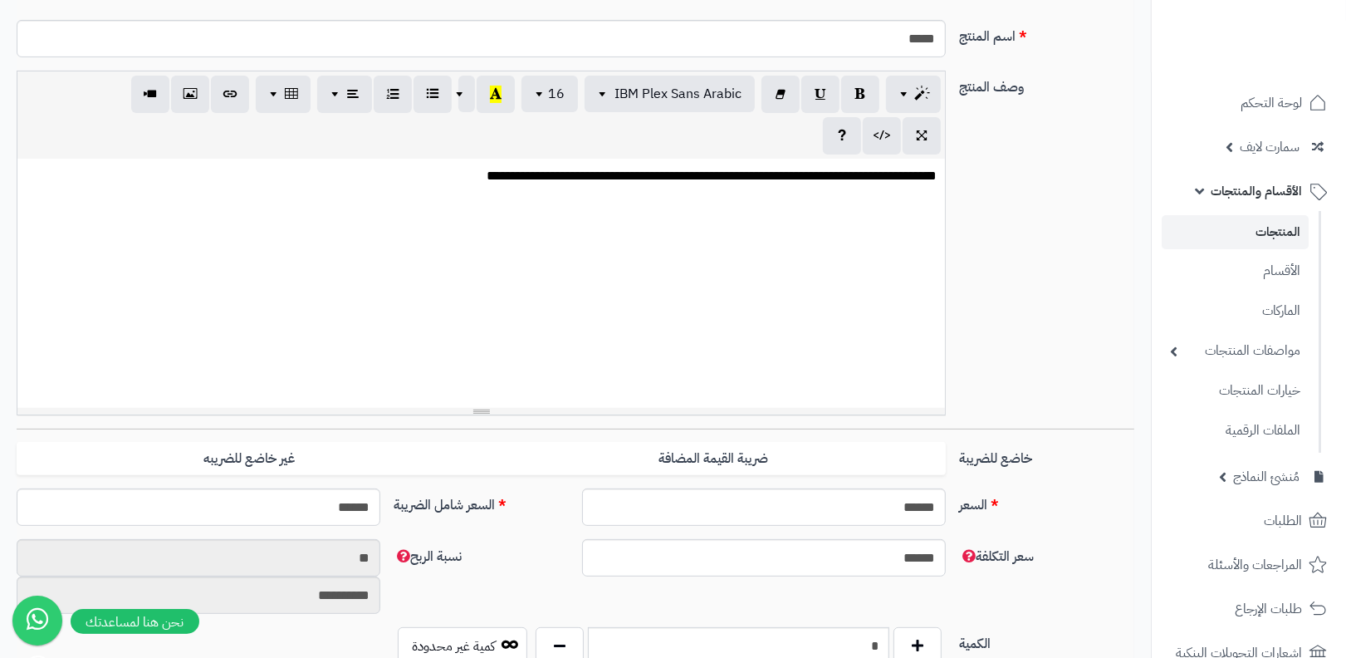
scroll to position [440, 0]
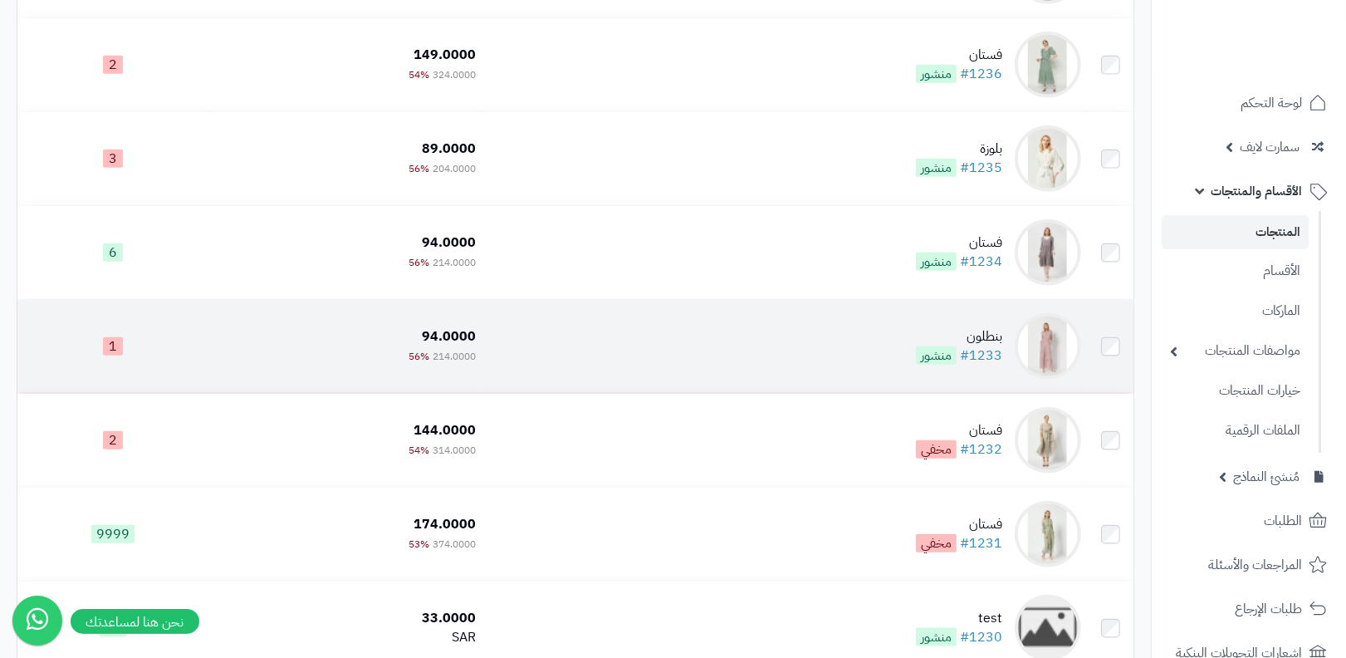
scroll to position [1649, 0]
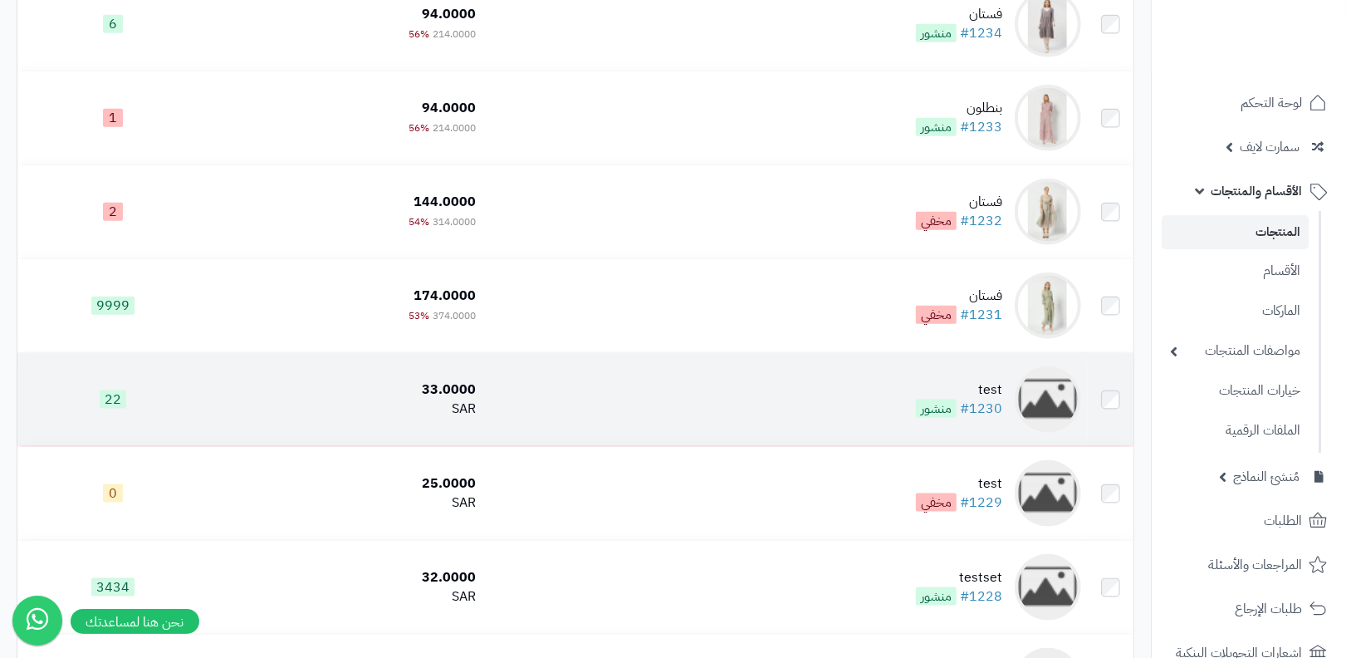
click at [945, 413] on span "منشور" at bounding box center [936, 409] width 41 height 18
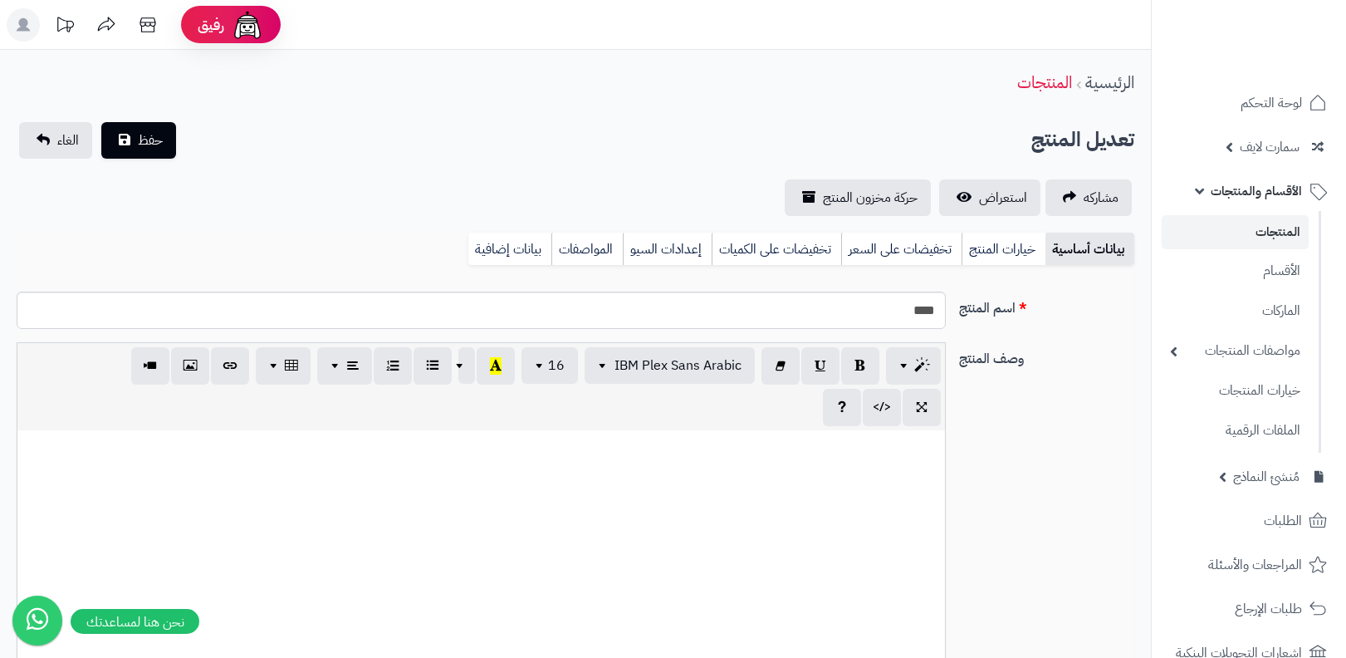
select select
click at [1005, 242] on link "خيارات المنتج" at bounding box center [1004, 249] width 84 height 33
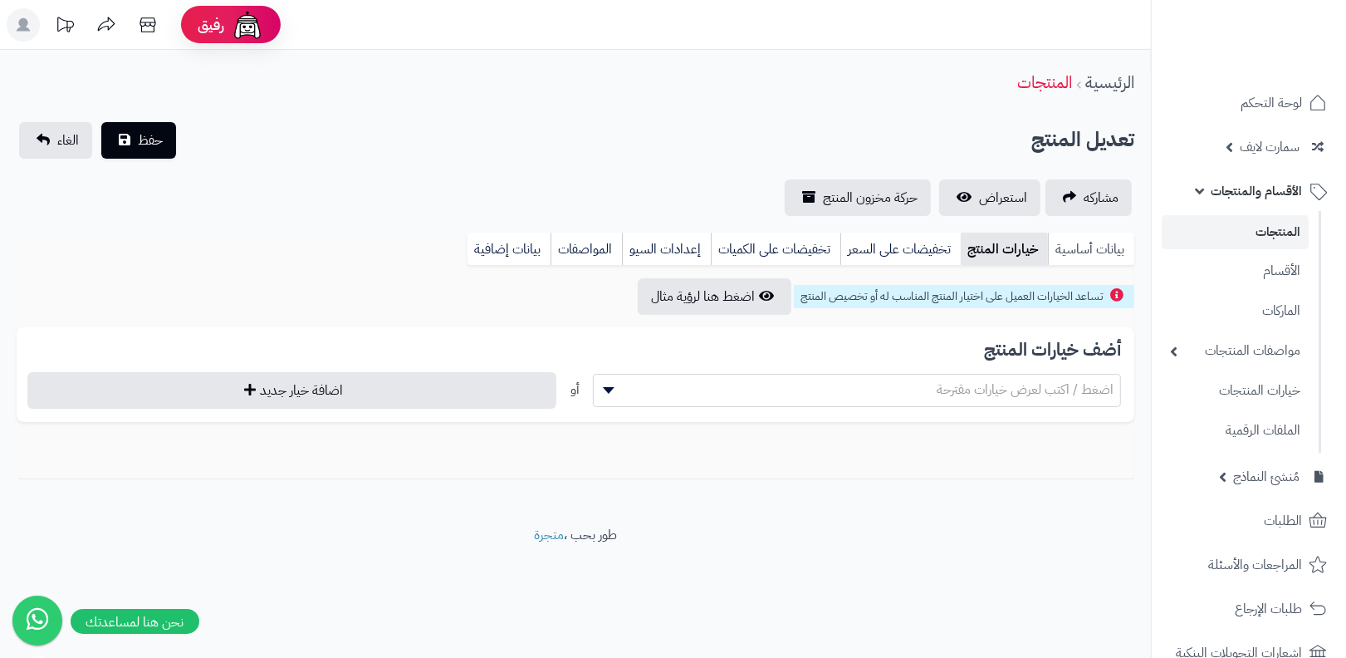
click at [1080, 259] on link "بيانات أساسية" at bounding box center [1091, 249] width 86 height 33
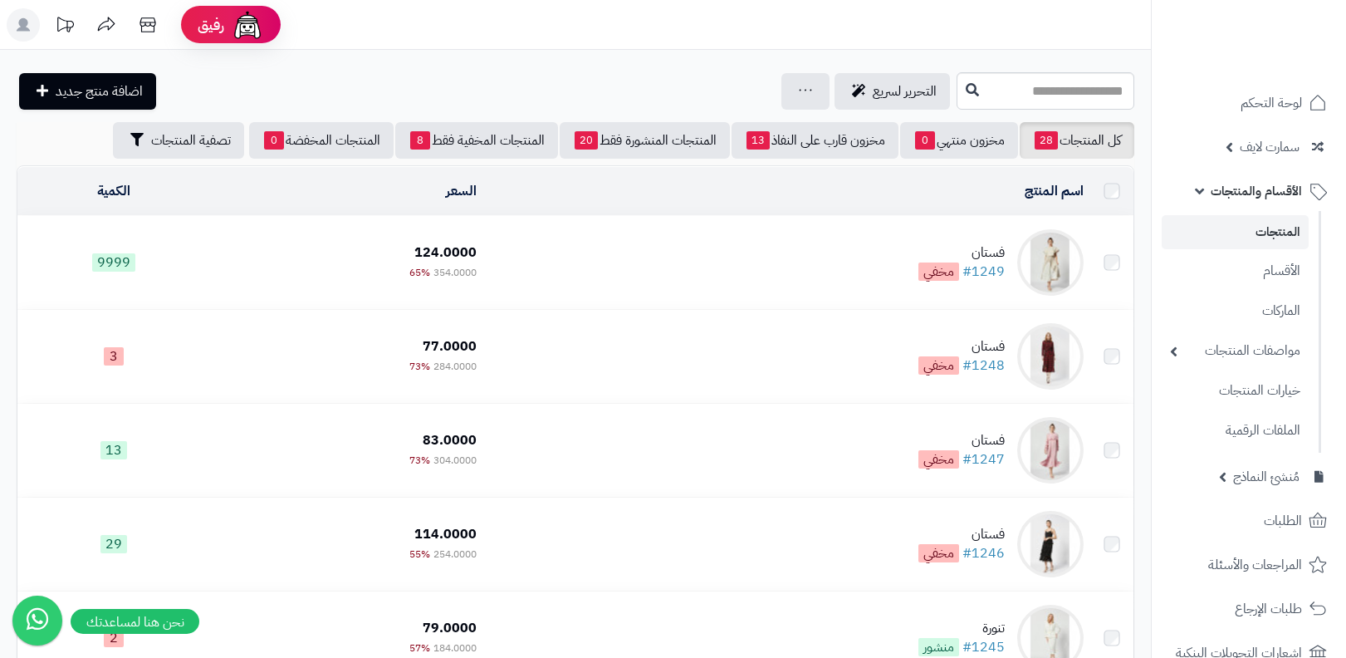
scroll to position [1649, 0]
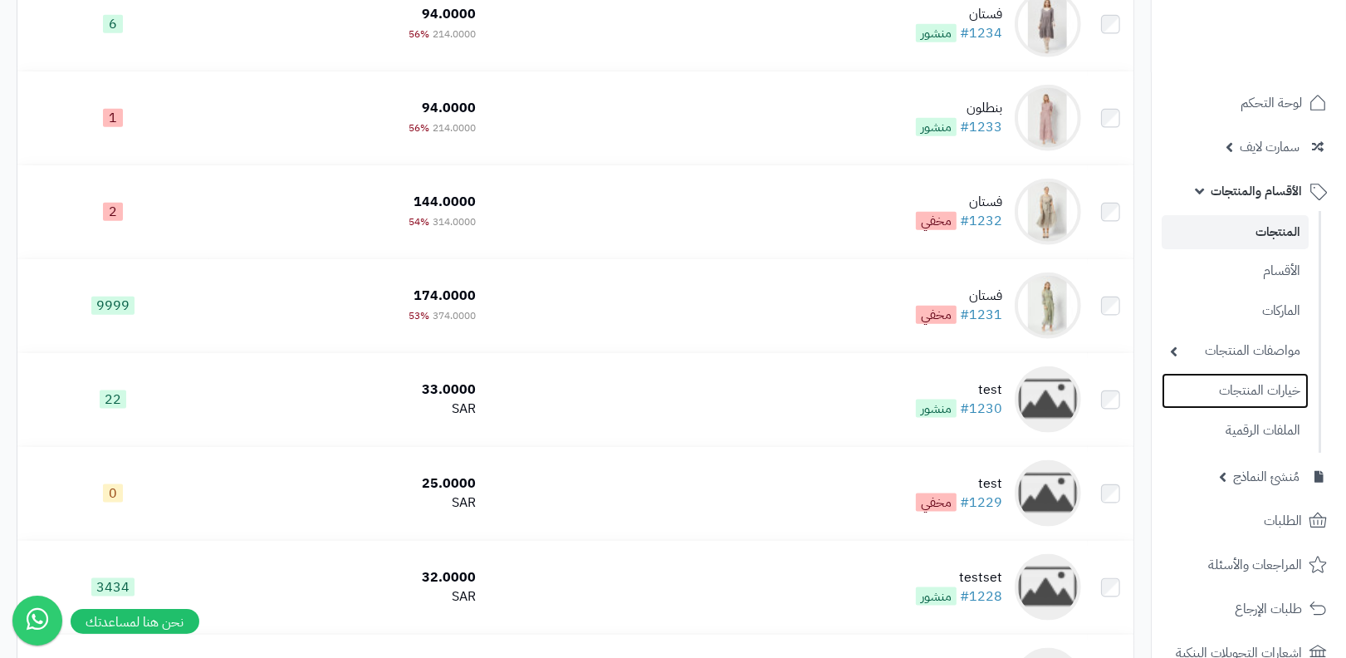
click at [1240, 373] on link "خيارات المنتجات" at bounding box center [1235, 391] width 147 height 36
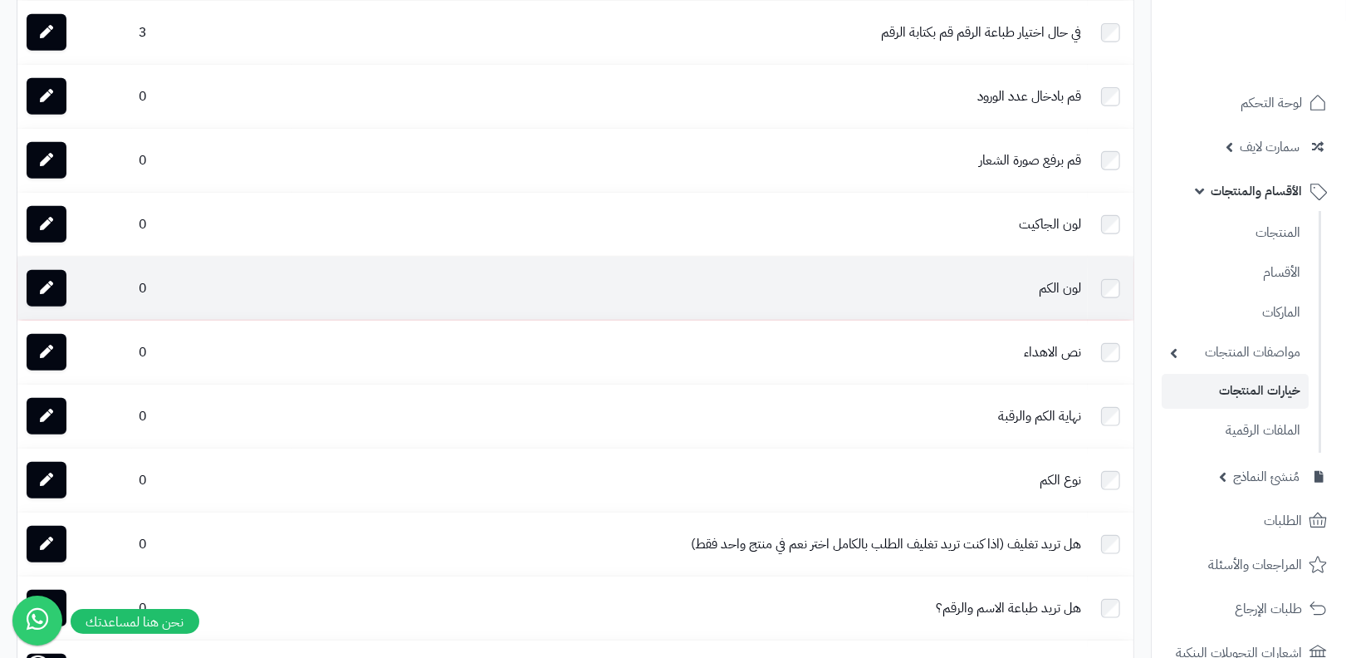
scroll to position [1234, 0]
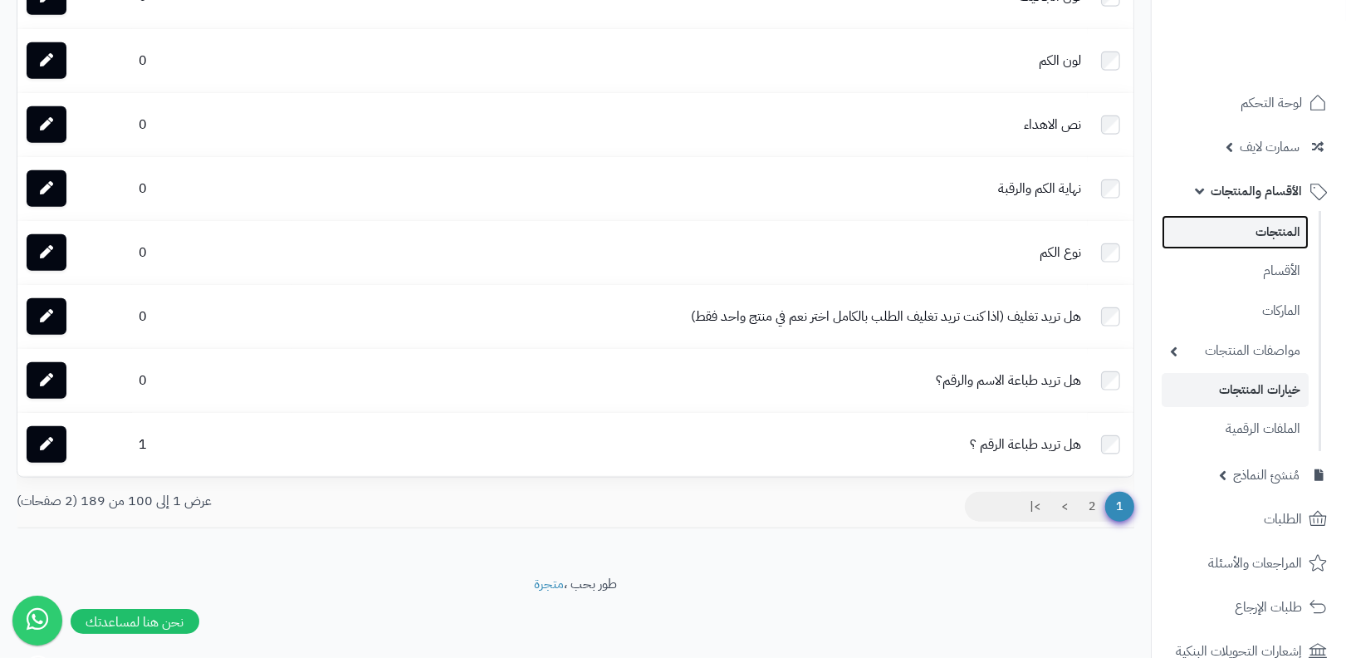
click at [1241, 231] on link "المنتجات" at bounding box center [1235, 232] width 147 height 34
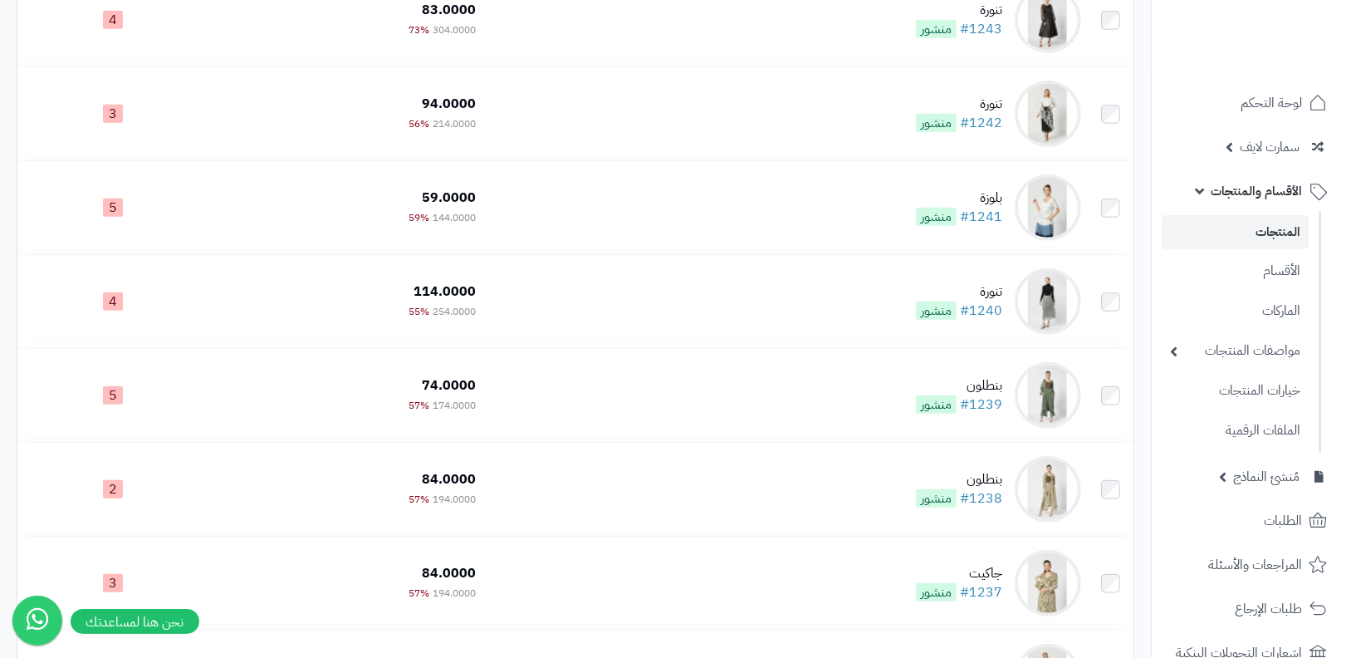
scroll to position [860, 0]
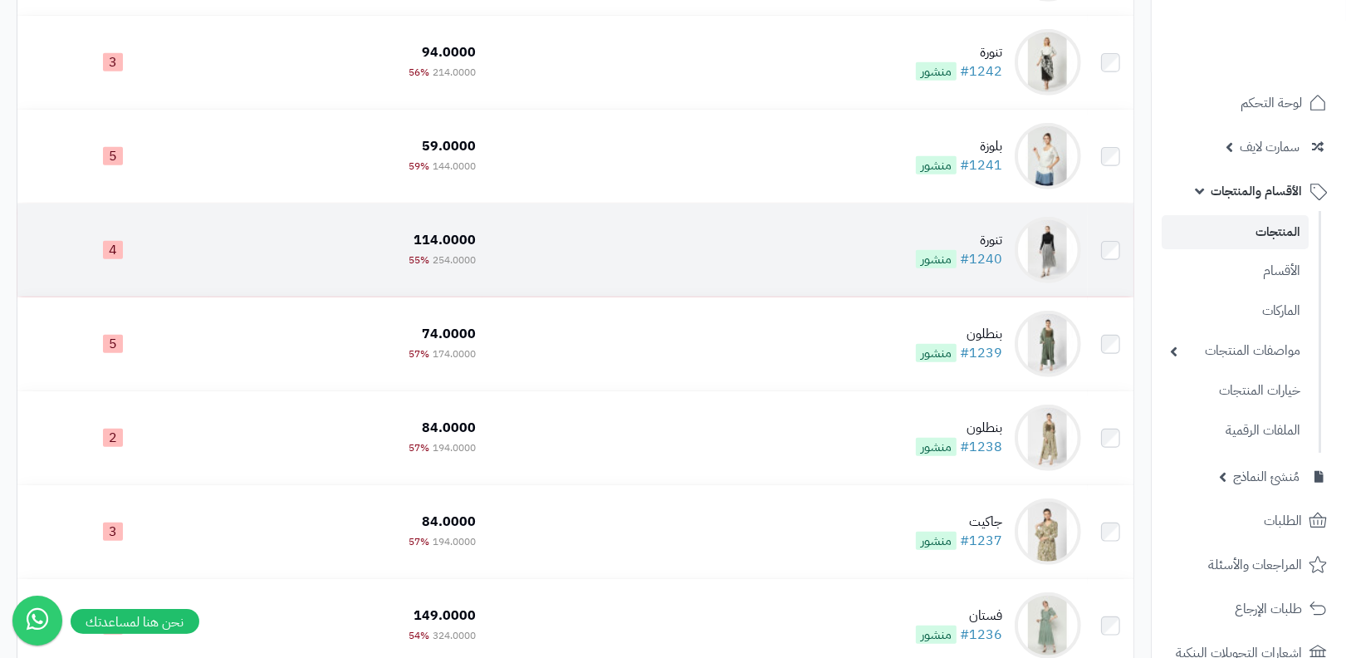
click at [971, 225] on td "تنورة #1240 منشور" at bounding box center [786, 250] width 606 height 93
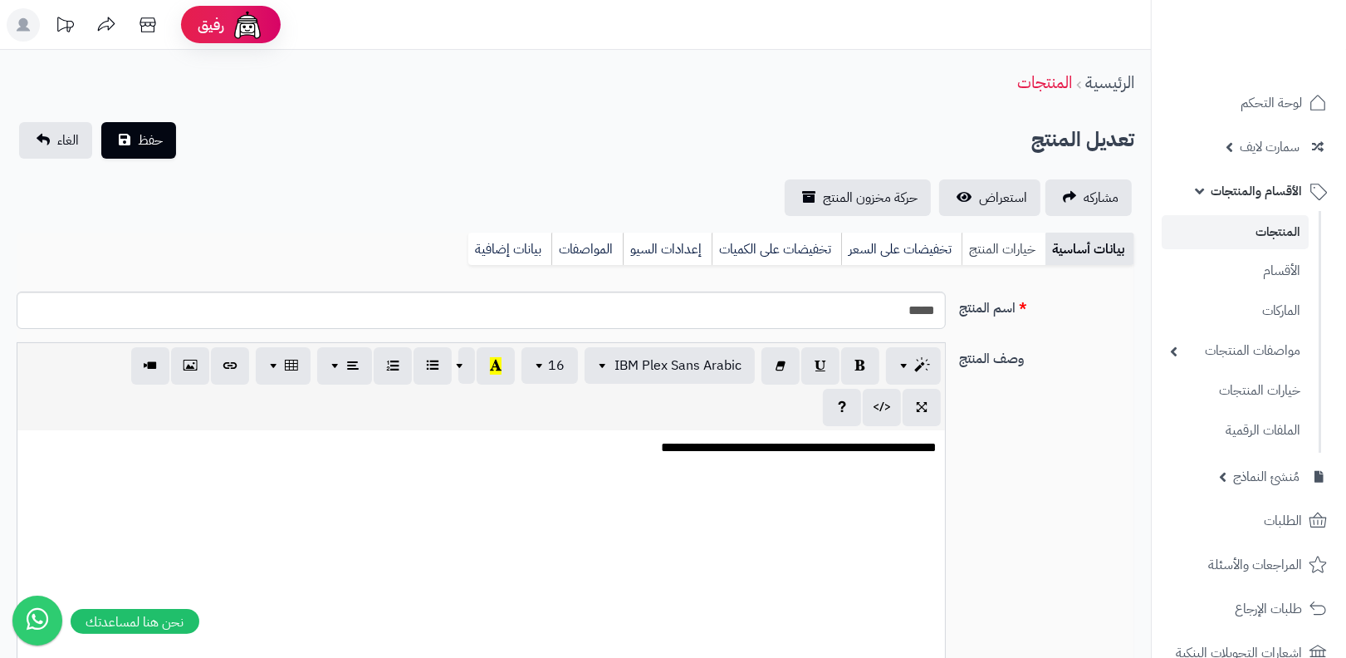
click at [992, 248] on link "خيارات المنتج" at bounding box center [1004, 249] width 84 height 33
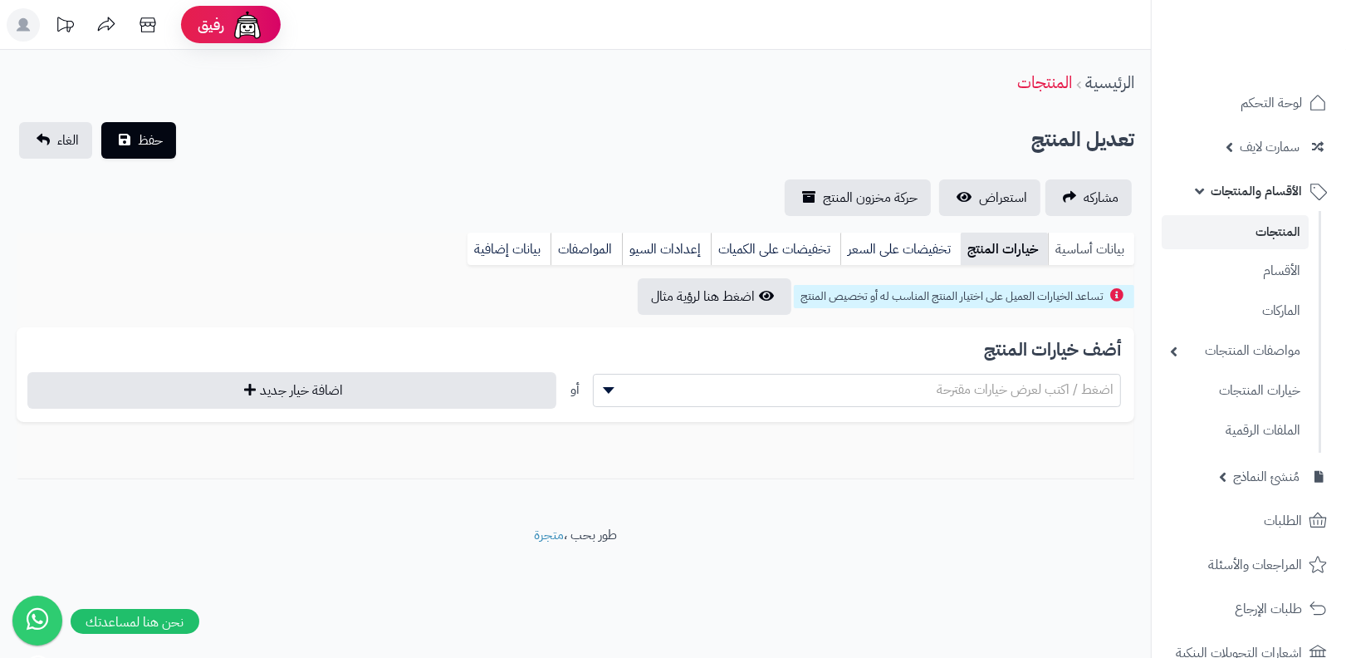
click at [1068, 252] on link "بيانات أساسية" at bounding box center [1091, 249] width 86 height 33
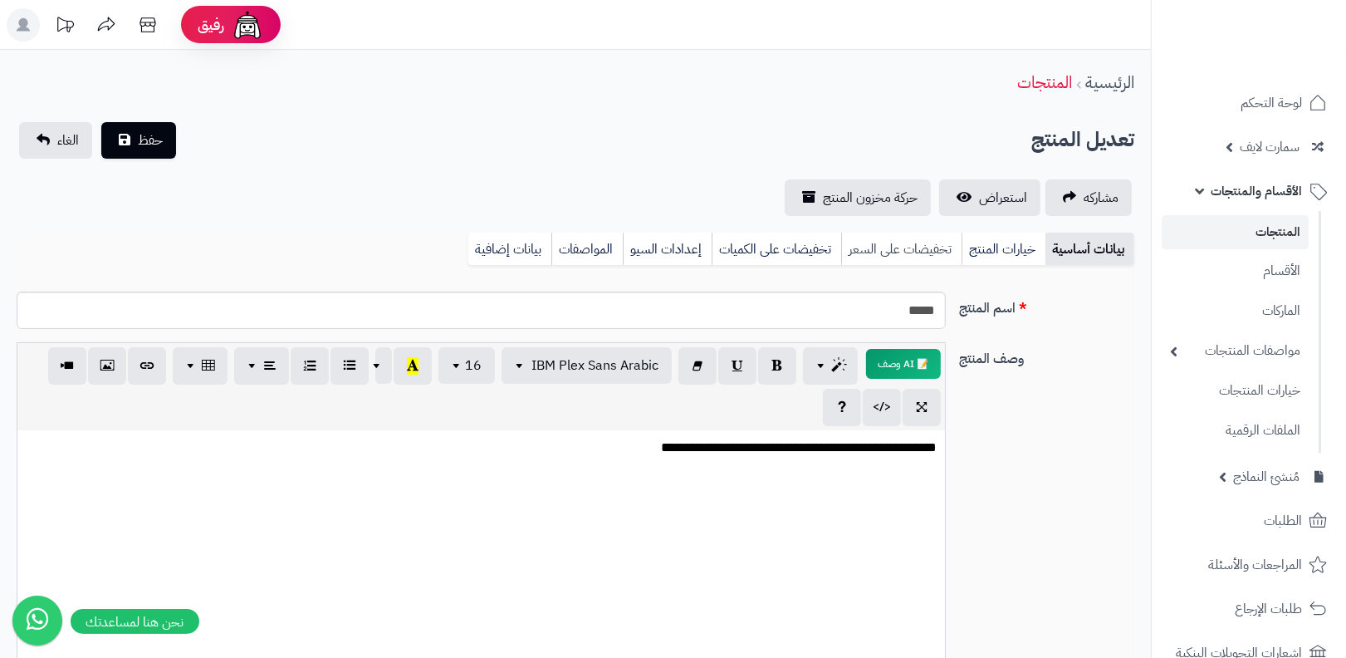
click at [949, 239] on link "تخفيضات على السعر" at bounding box center [901, 249] width 120 height 33
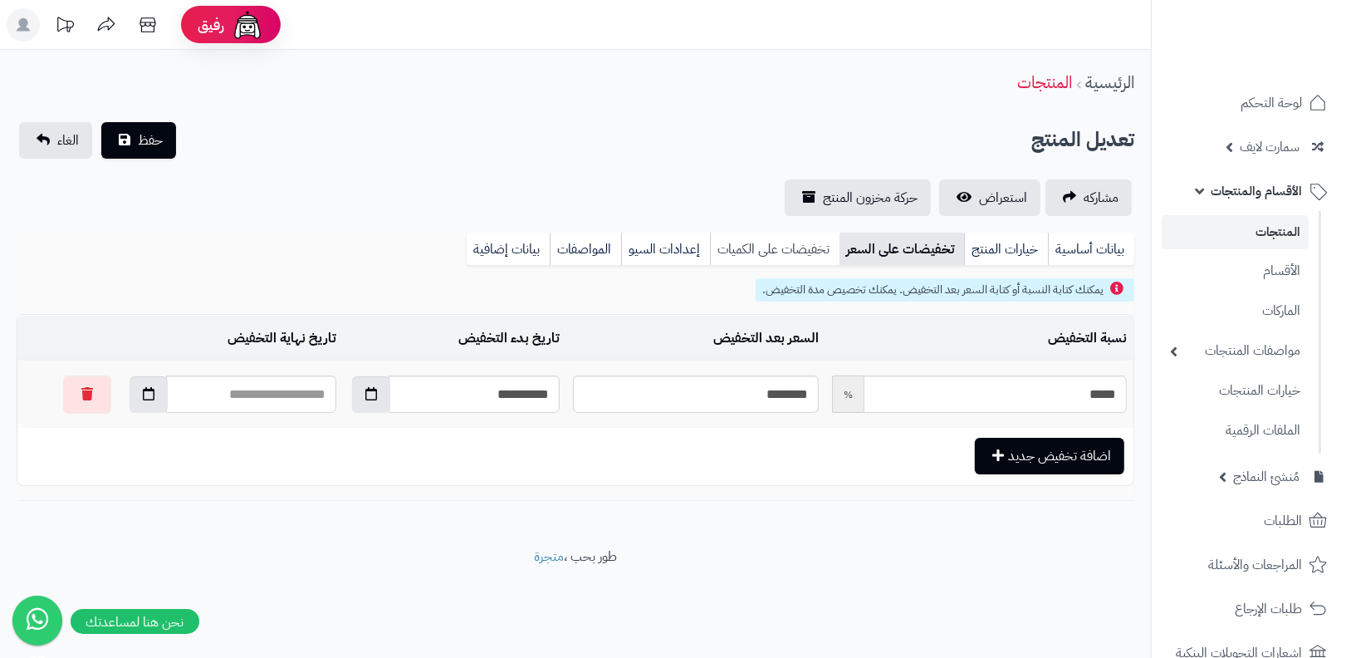
click at [771, 244] on link "تخفيضات على الكميات" at bounding box center [775, 249] width 130 height 33
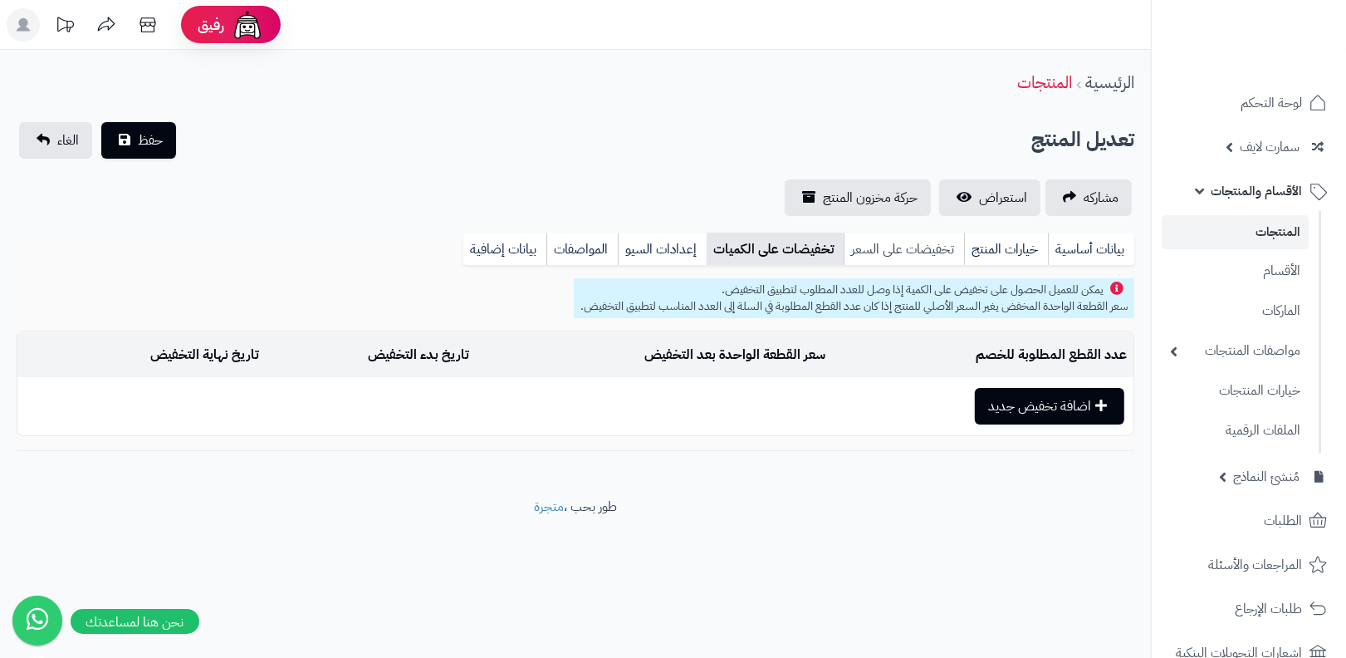
click at [851, 245] on link "تخفيضات على السعر" at bounding box center [904, 249] width 120 height 33
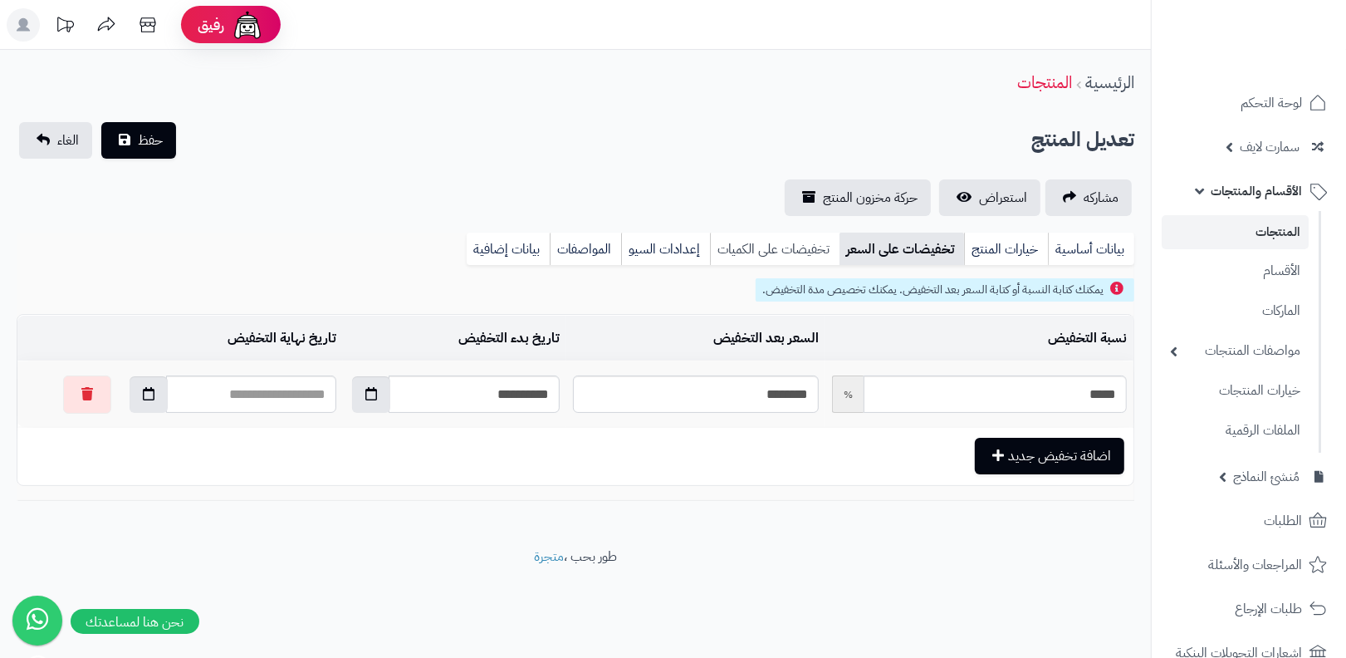
click at [713, 252] on link "تخفيضات على الكميات" at bounding box center [775, 249] width 130 height 33
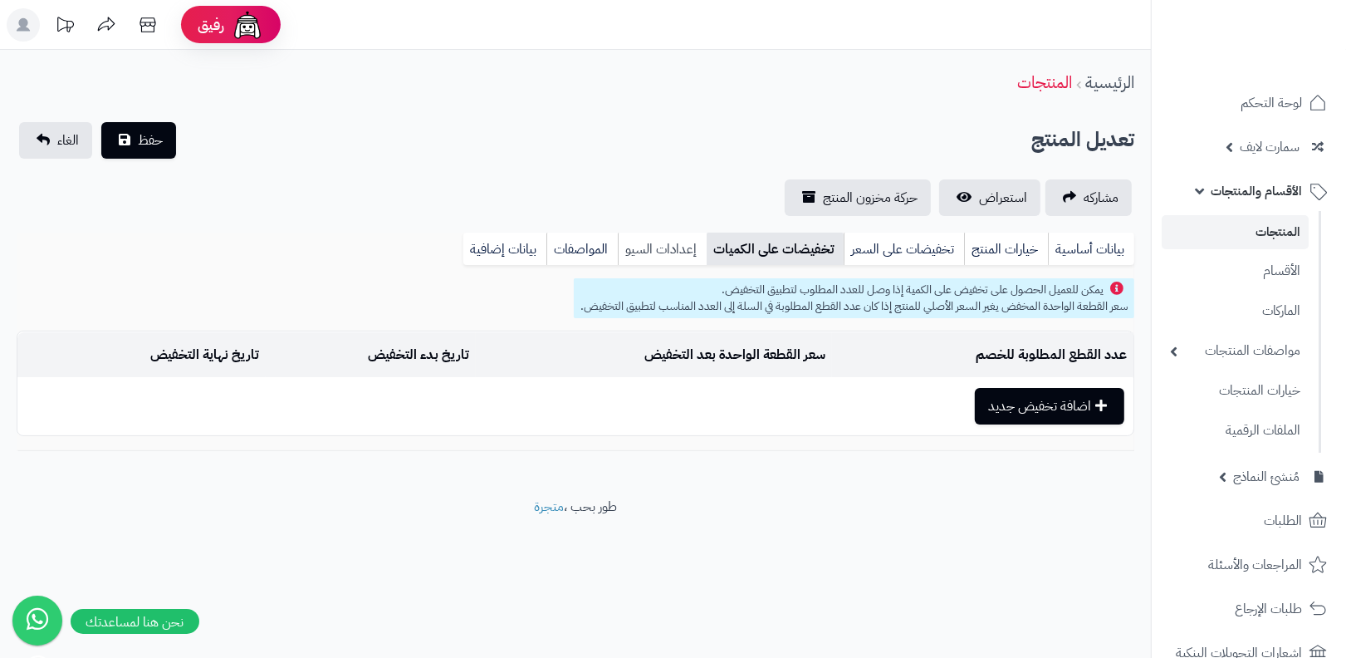
click at [684, 253] on link "إعدادات السيو" at bounding box center [662, 249] width 89 height 33
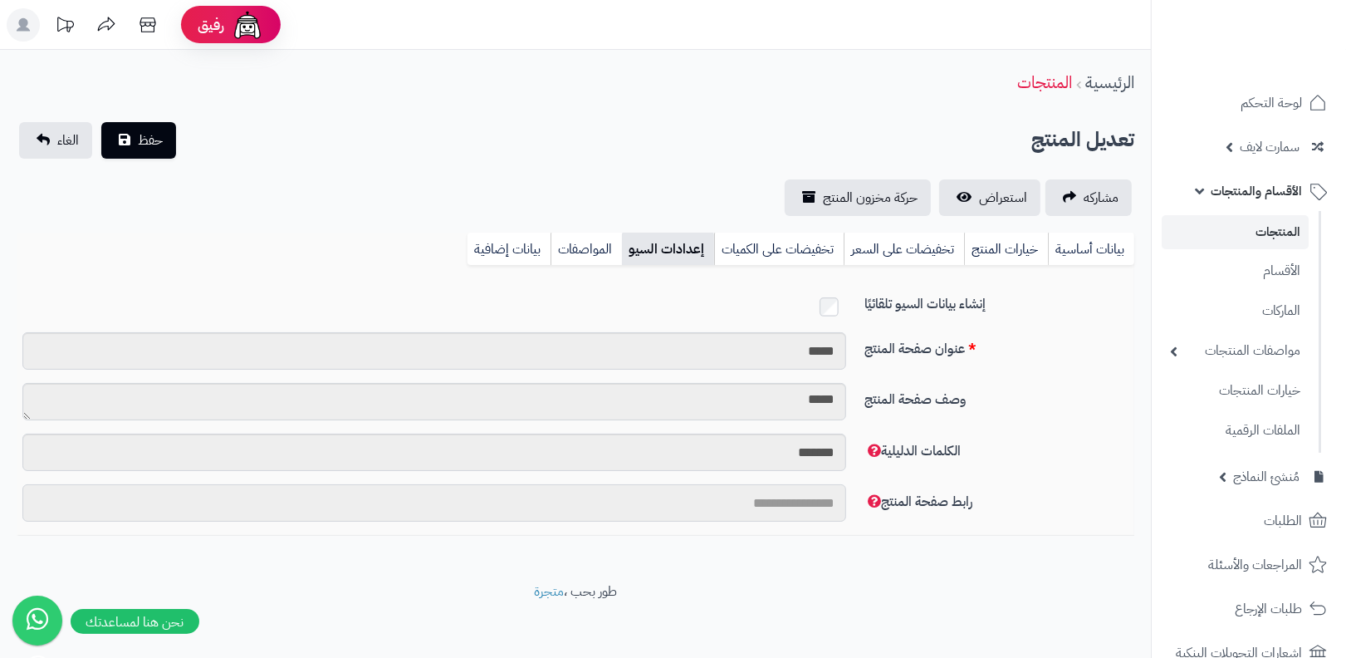
click at [778, 493] on input "رابط صفحة المنتج" at bounding box center [434, 502] width 824 height 37
click at [1255, 208] on link "الأقسام والمنتجات" at bounding box center [1249, 191] width 174 height 40
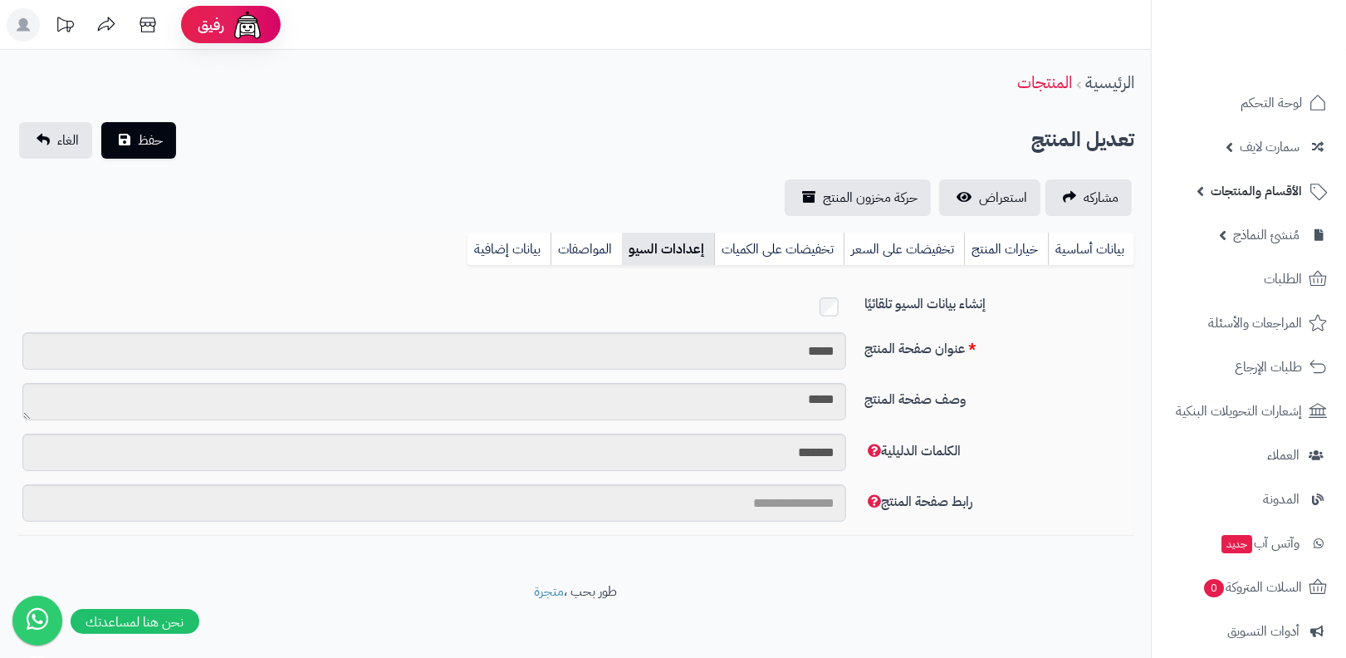
click at [1274, 190] on span "الأقسام والمنتجات" at bounding box center [1256, 190] width 91 height 23
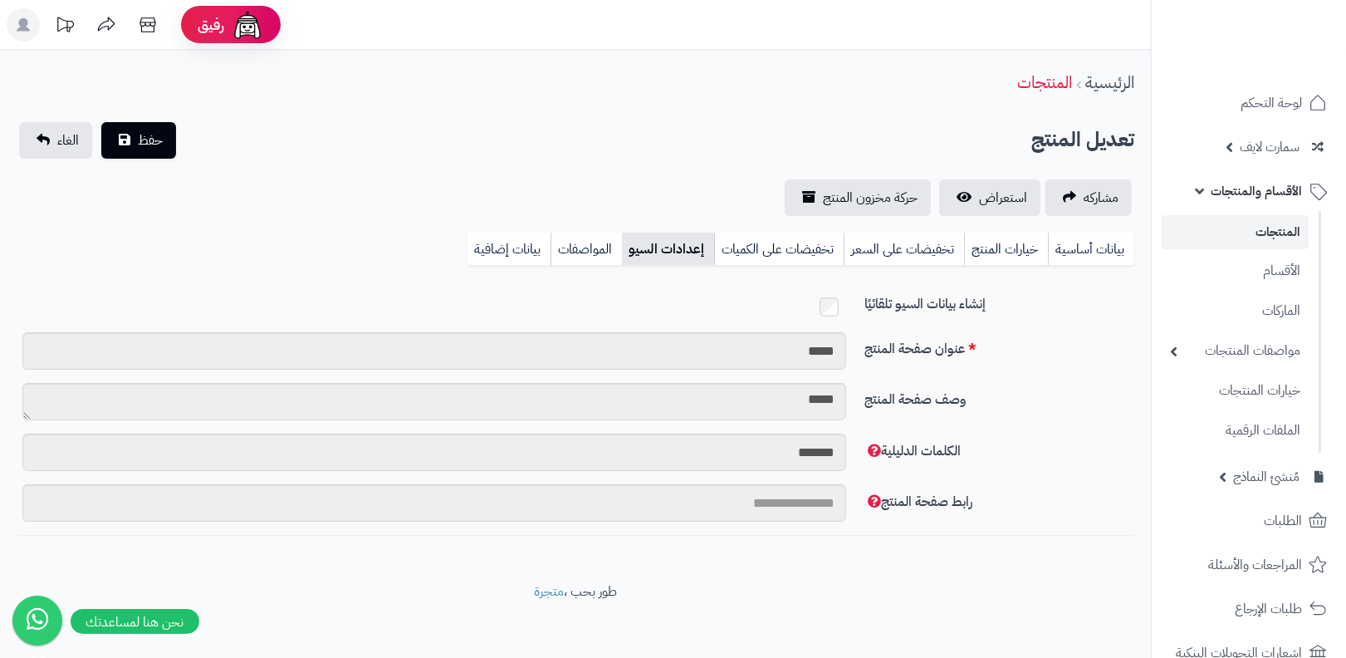
click at [1268, 219] on link "المنتجات" at bounding box center [1235, 232] width 147 height 34
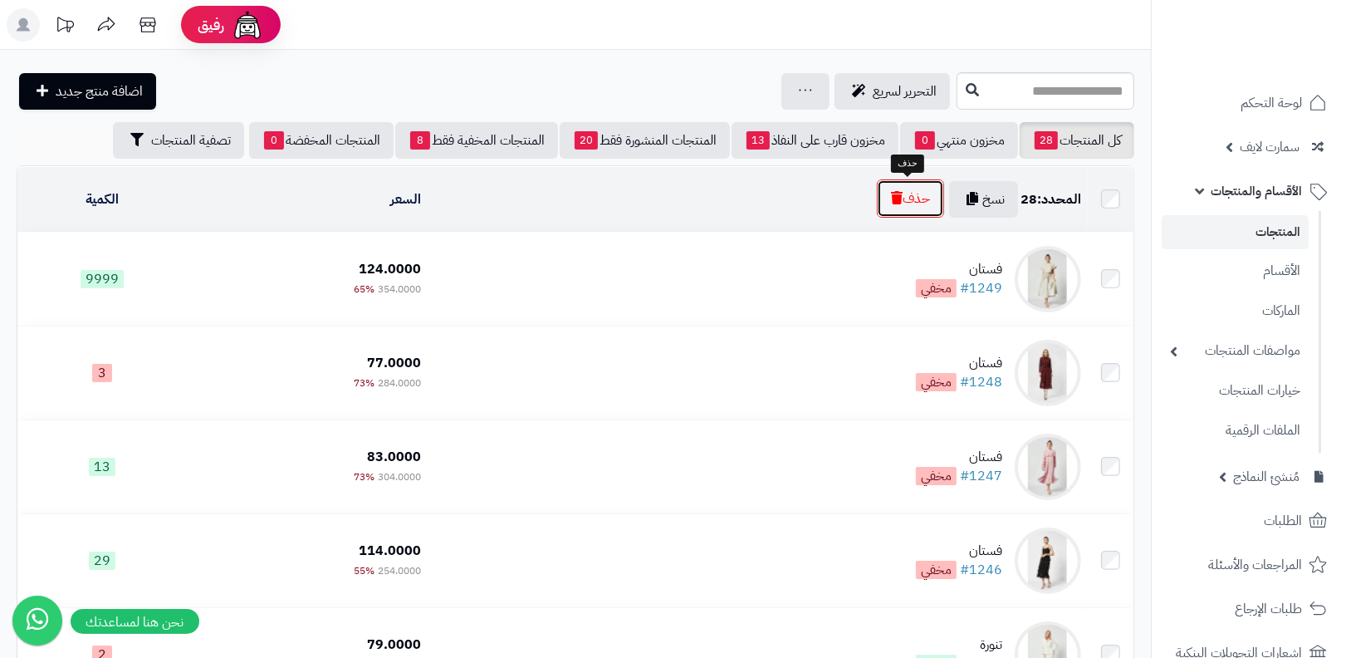
click at [906, 203] on button "حذف" at bounding box center [910, 198] width 67 height 38
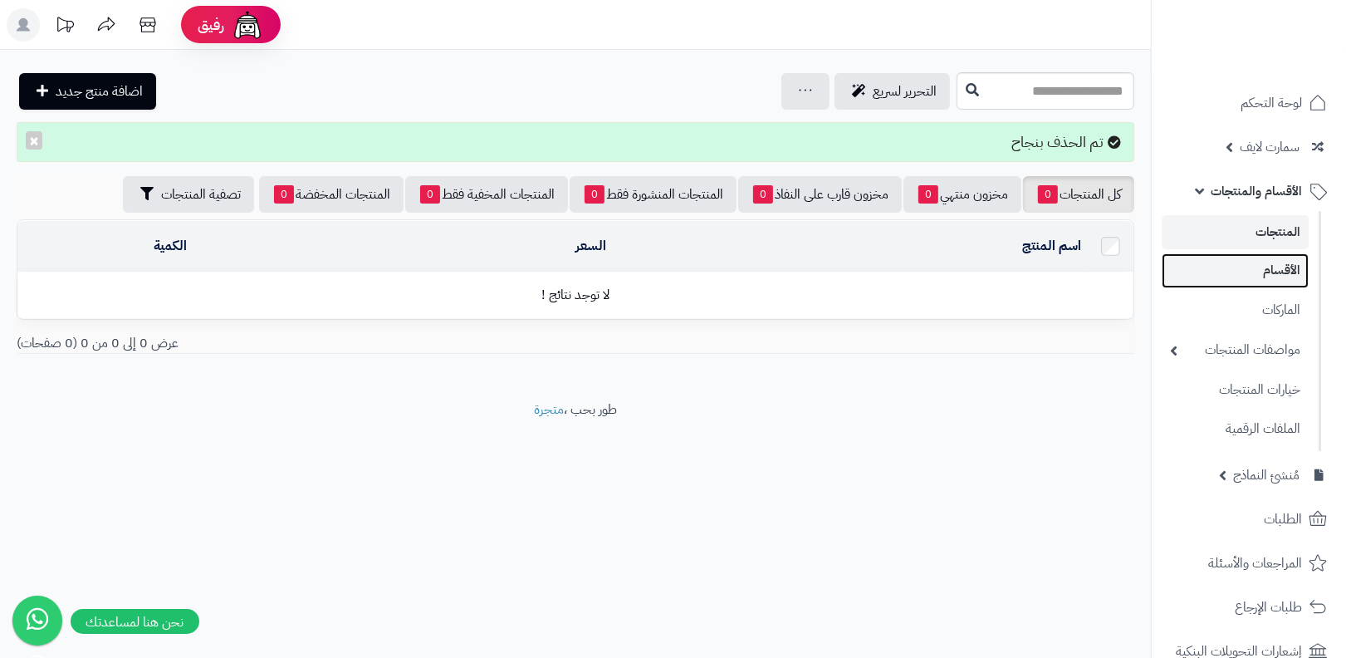
click at [1259, 276] on link "الأقسام" at bounding box center [1235, 270] width 147 height 34
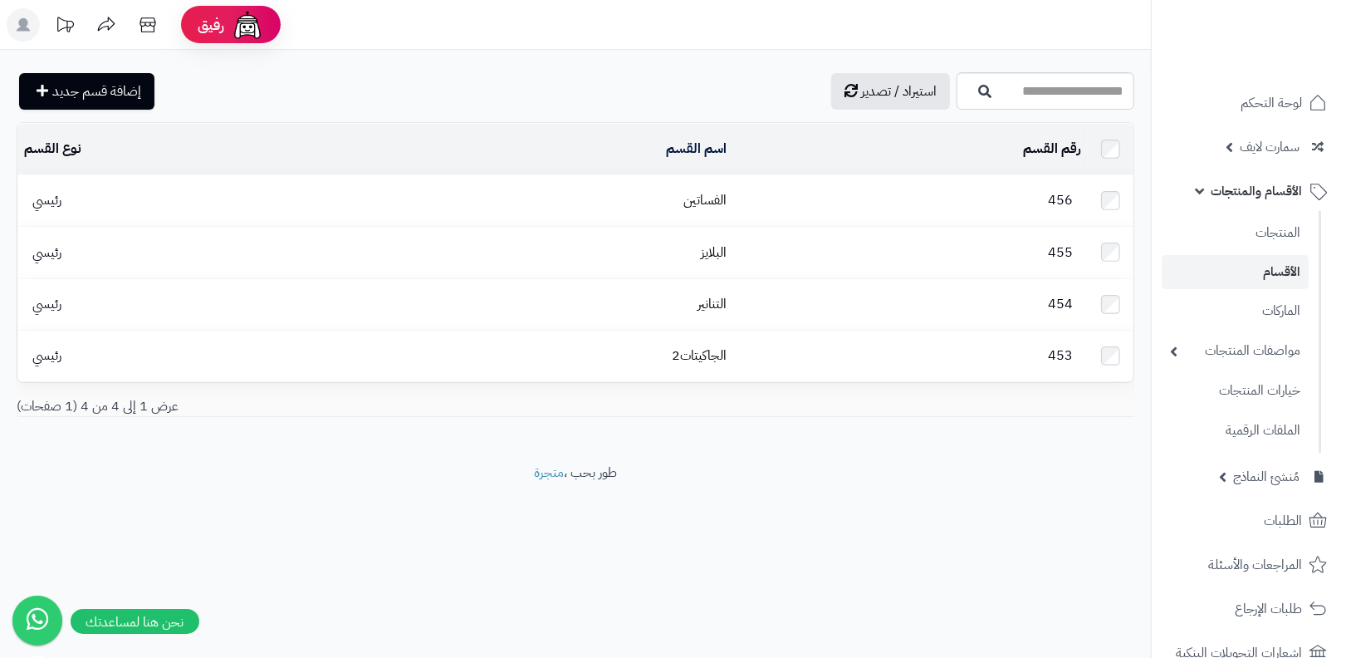
click at [1116, 159] on td at bounding box center [1111, 149] width 46 height 51
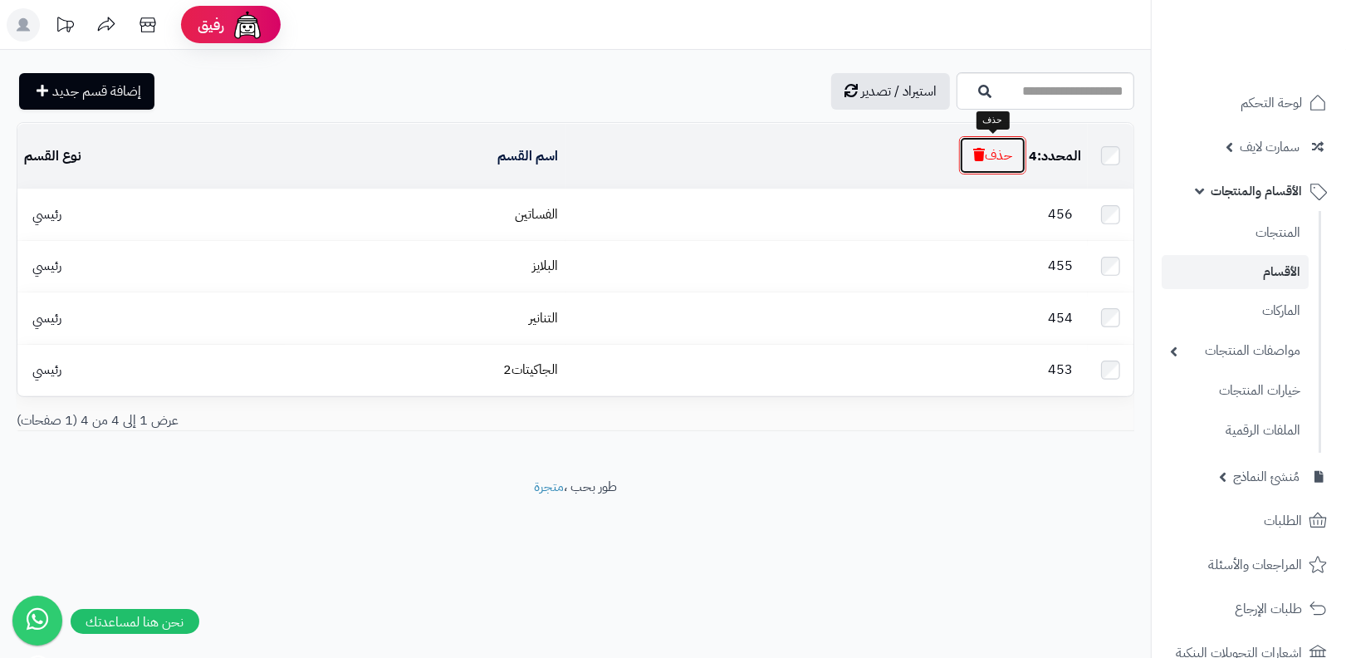
click at [987, 149] on button "حذف" at bounding box center [992, 155] width 67 height 38
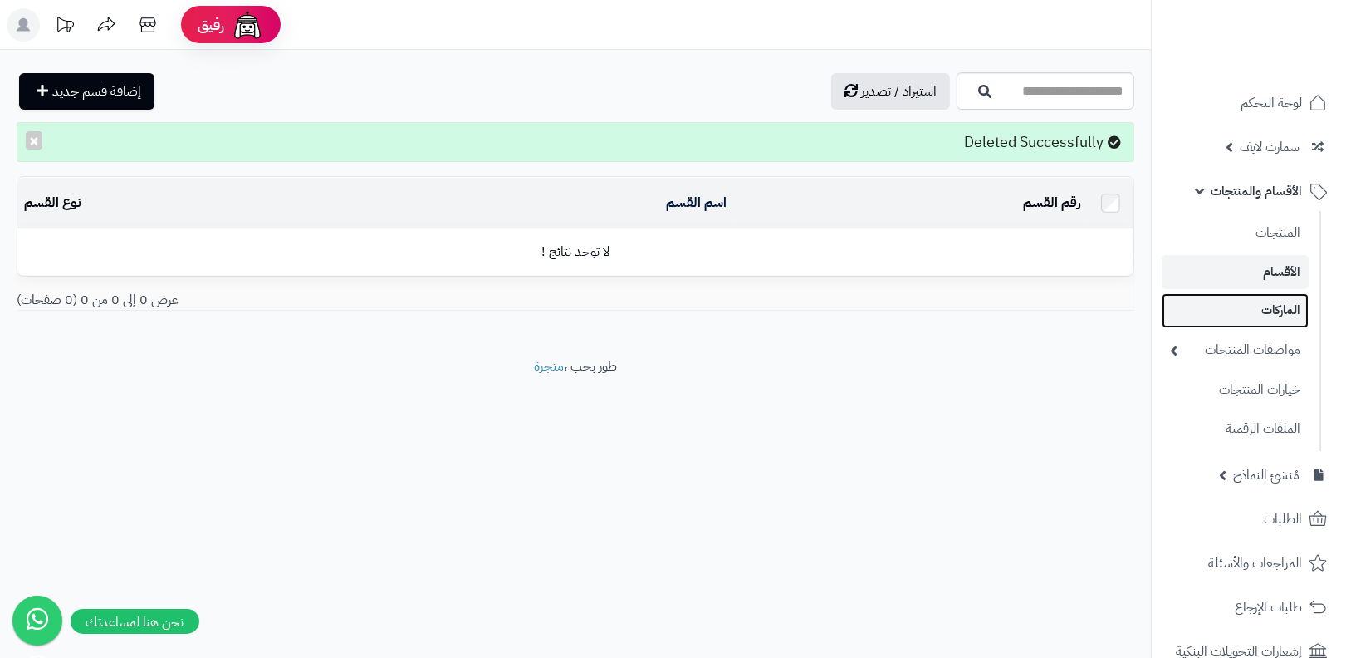
click at [1269, 307] on link "الماركات" at bounding box center [1235, 310] width 147 height 34
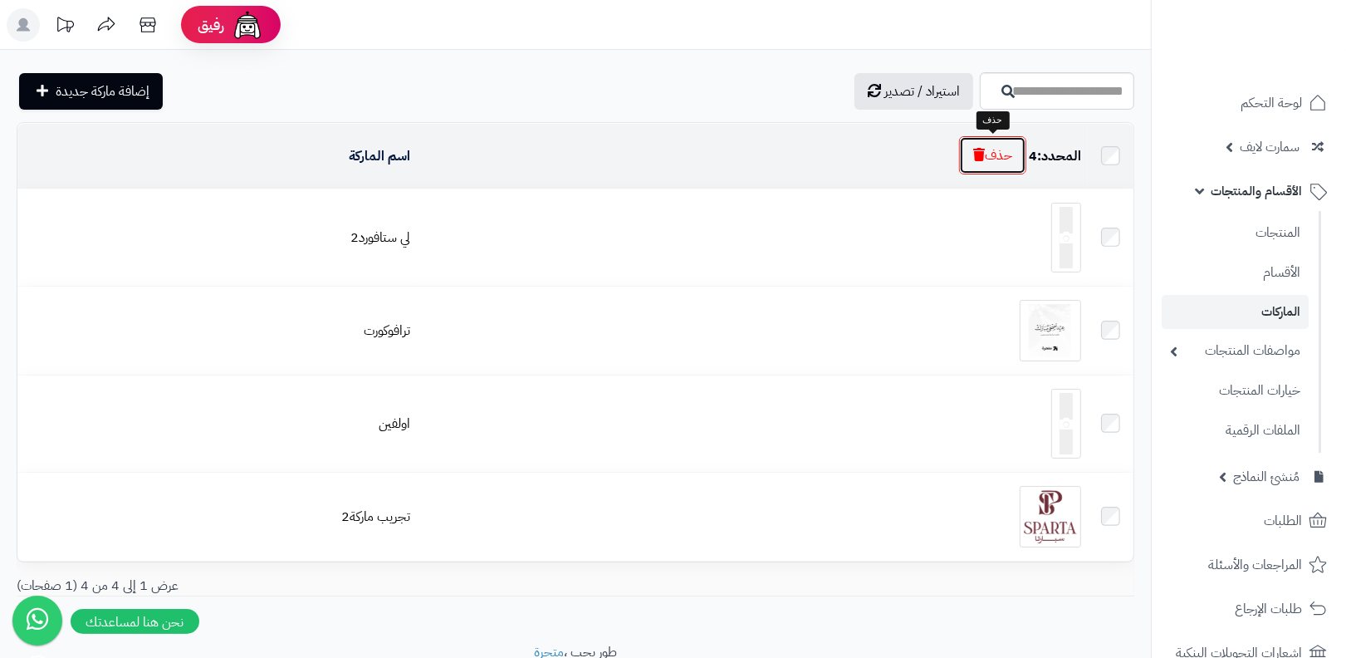
click at [979, 151] on icon "button" at bounding box center [980, 154] width 12 height 13
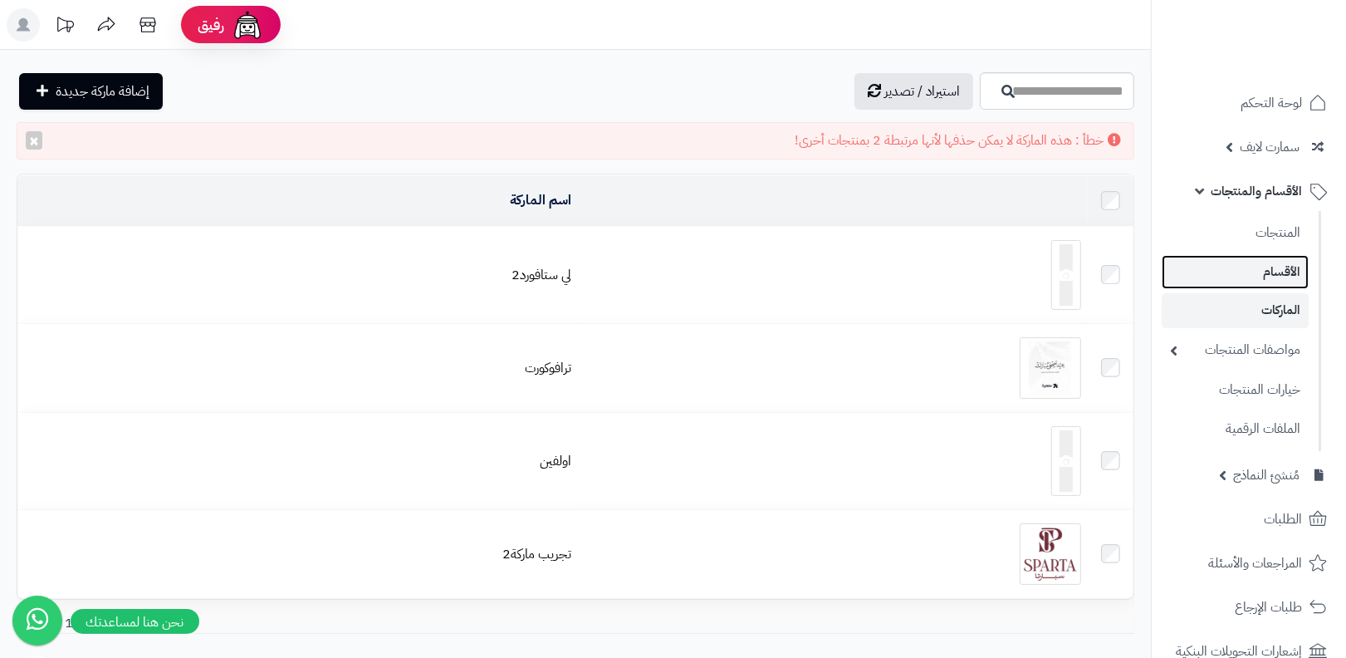
click at [1222, 277] on link "الأقسام" at bounding box center [1235, 272] width 147 height 34
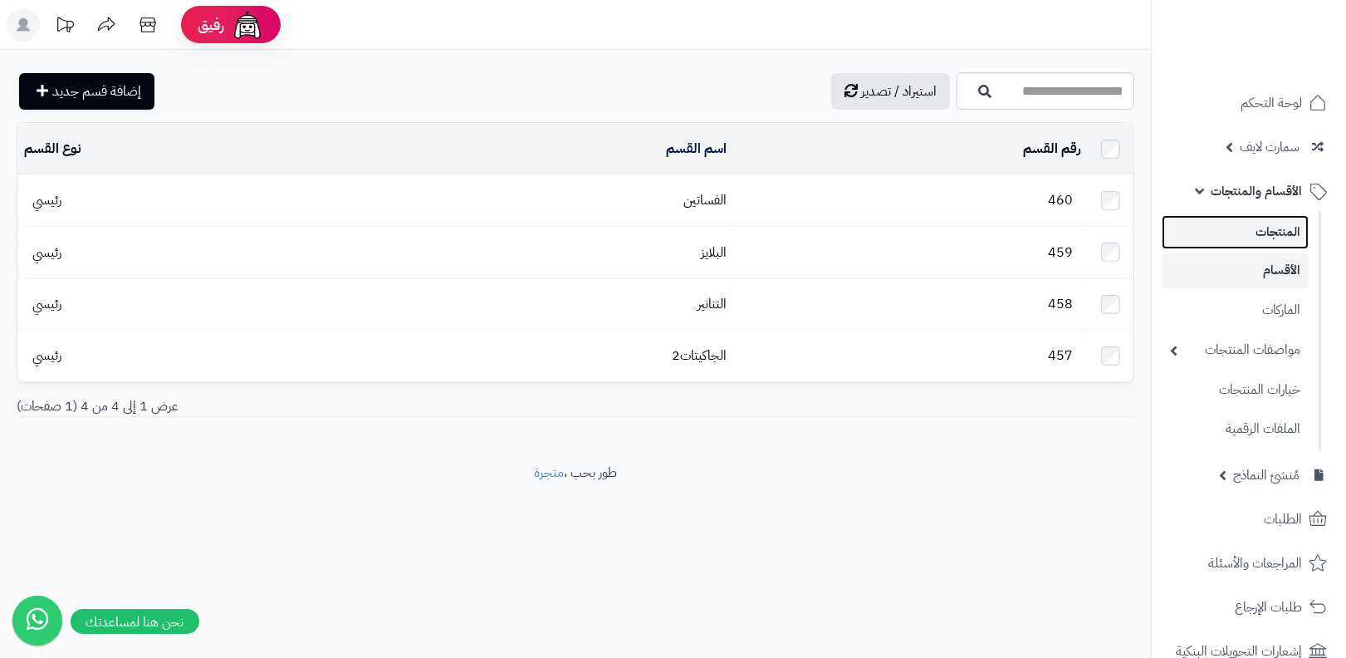
click at [1194, 236] on link "المنتجات" at bounding box center [1235, 232] width 147 height 34
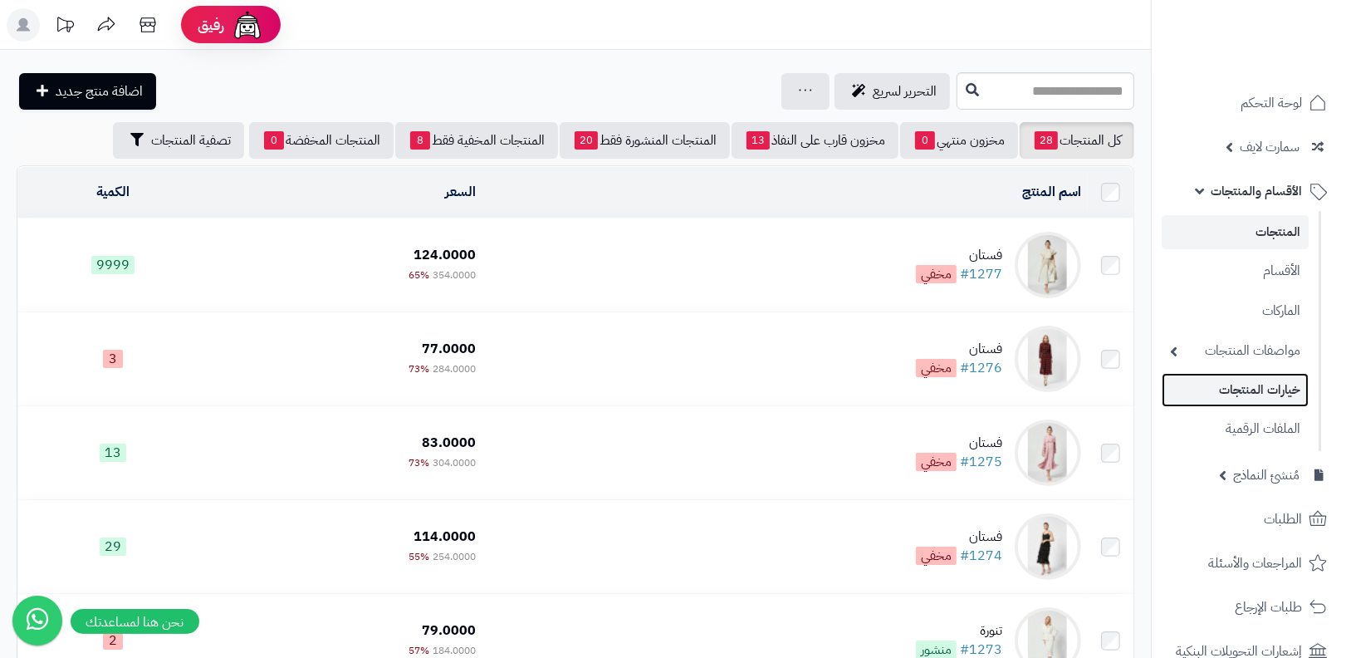
click at [1228, 391] on link "خيارات المنتجات" at bounding box center [1235, 390] width 147 height 34
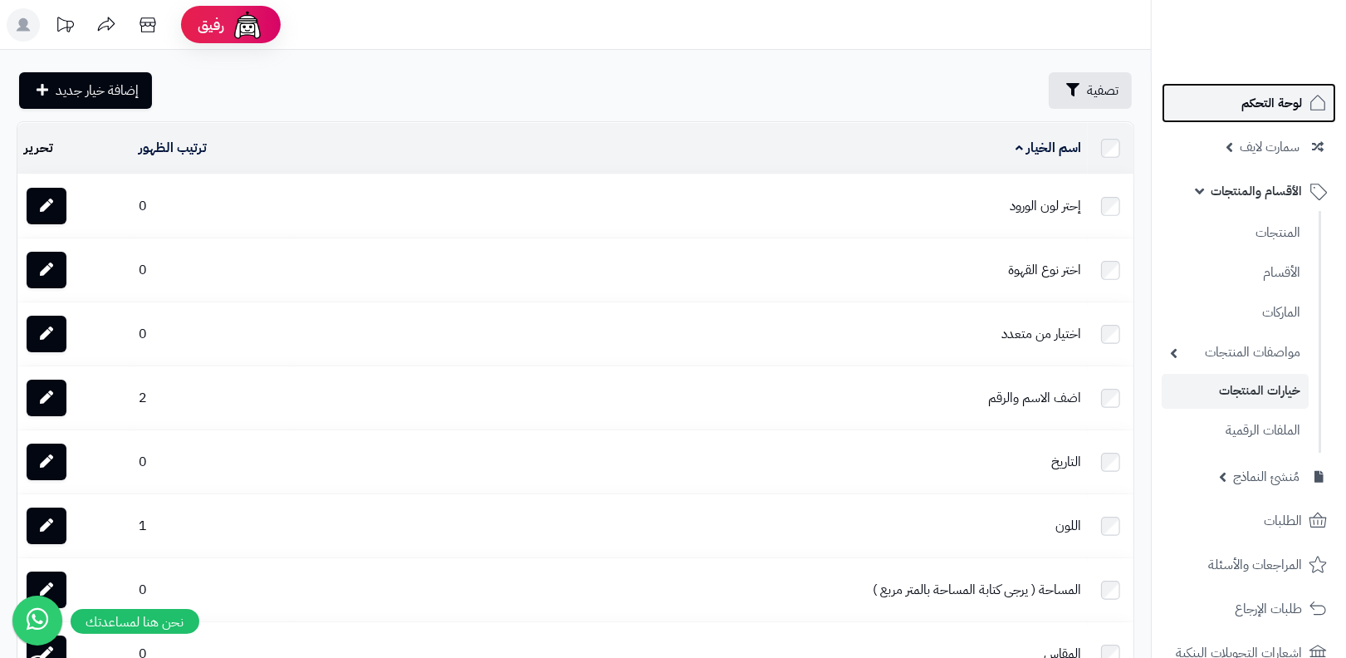
click at [1274, 105] on span "لوحة التحكم" at bounding box center [1272, 102] width 61 height 23
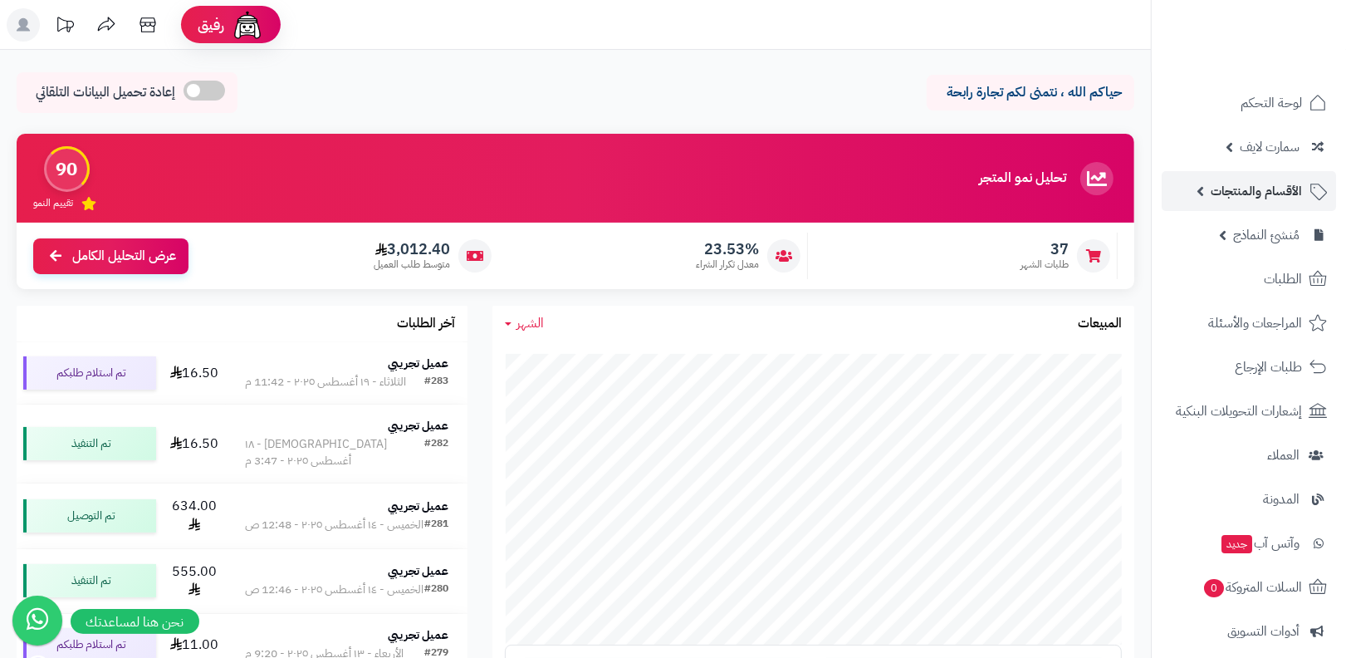
click at [1201, 191] on link "الأقسام والمنتجات" at bounding box center [1249, 191] width 174 height 40
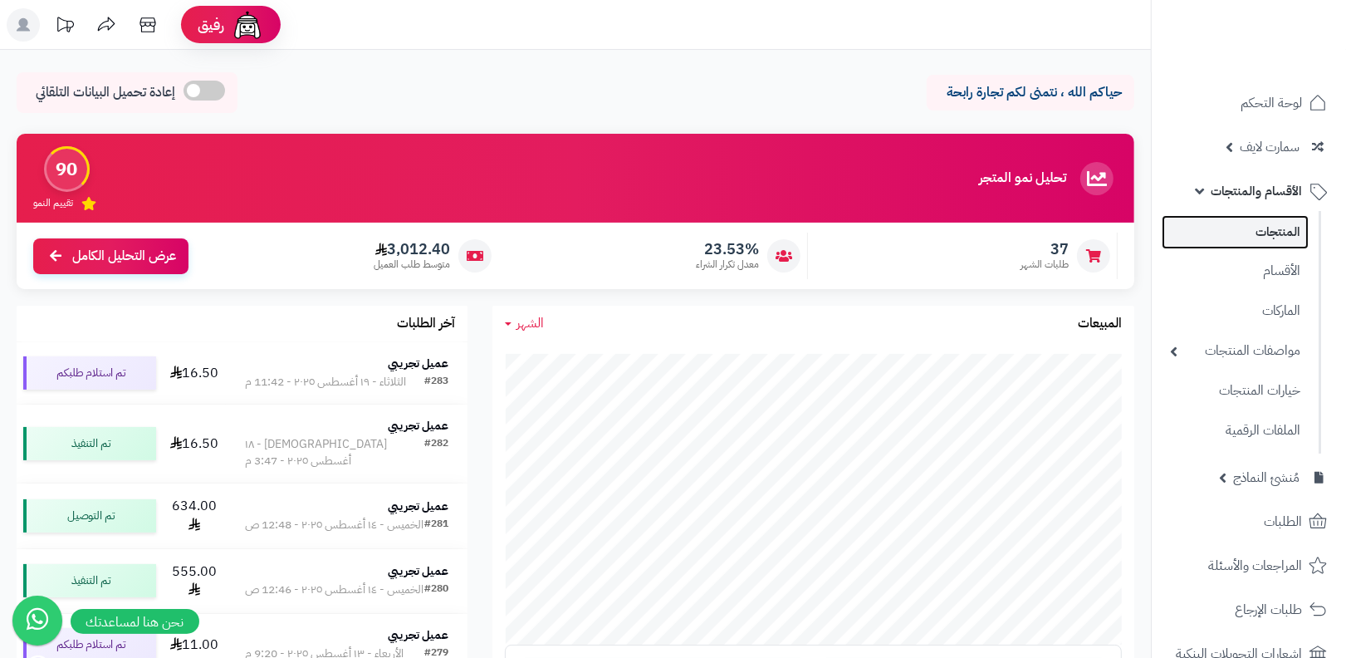
click at [1225, 226] on link "المنتجات" at bounding box center [1235, 232] width 147 height 34
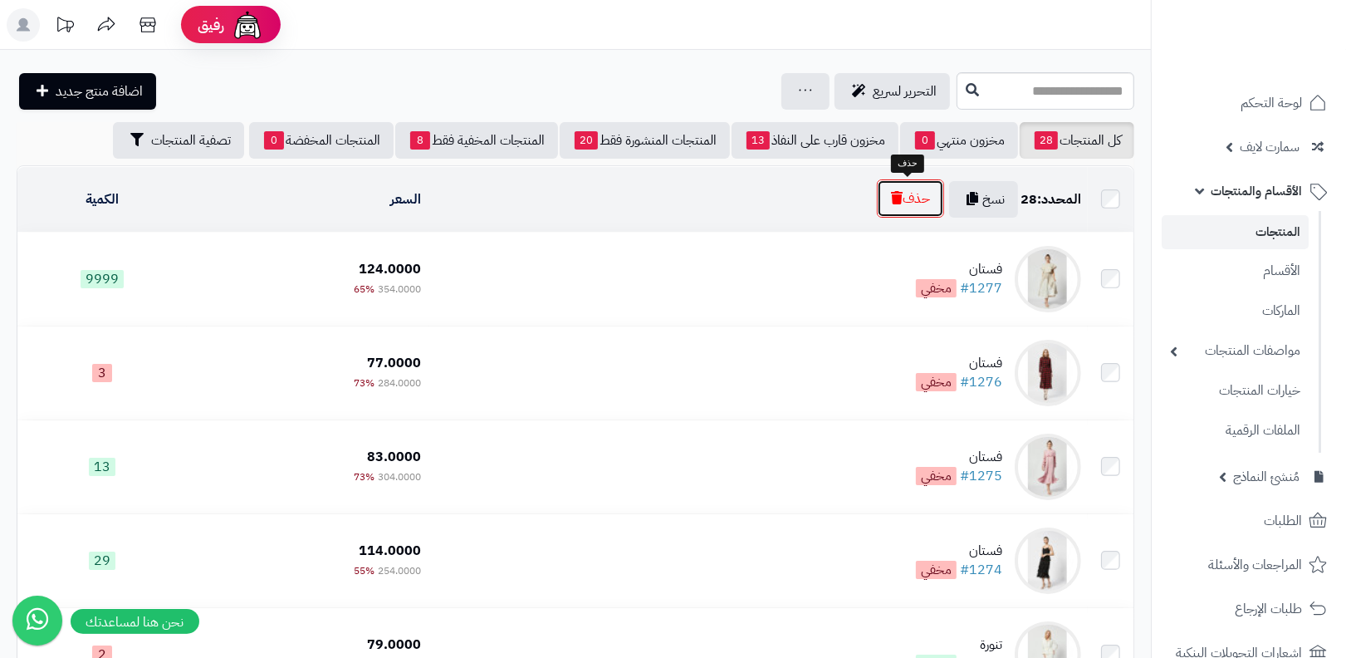
click at [921, 190] on button "حذف" at bounding box center [910, 198] width 67 height 38
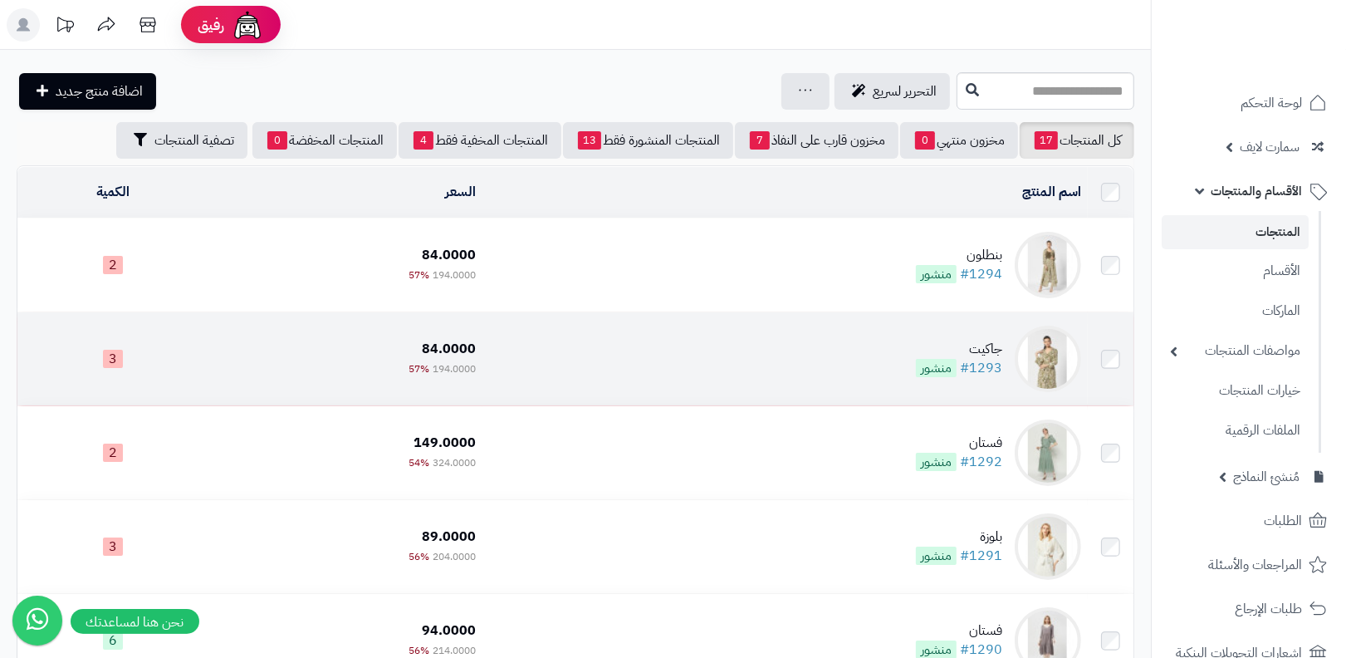
click at [978, 345] on div "جاكيت" at bounding box center [959, 349] width 86 height 19
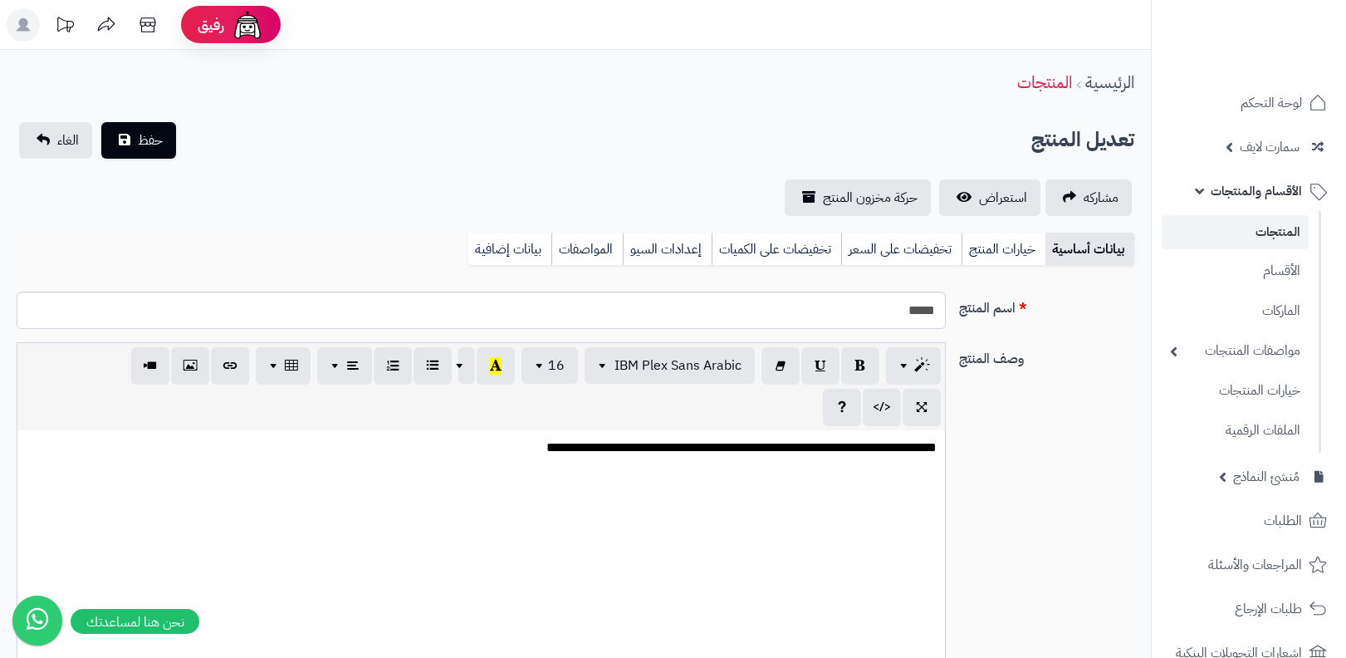
select select
click at [1016, 264] on link "خيارات المنتج" at bounding box center [1004, 249] width 84 height 33
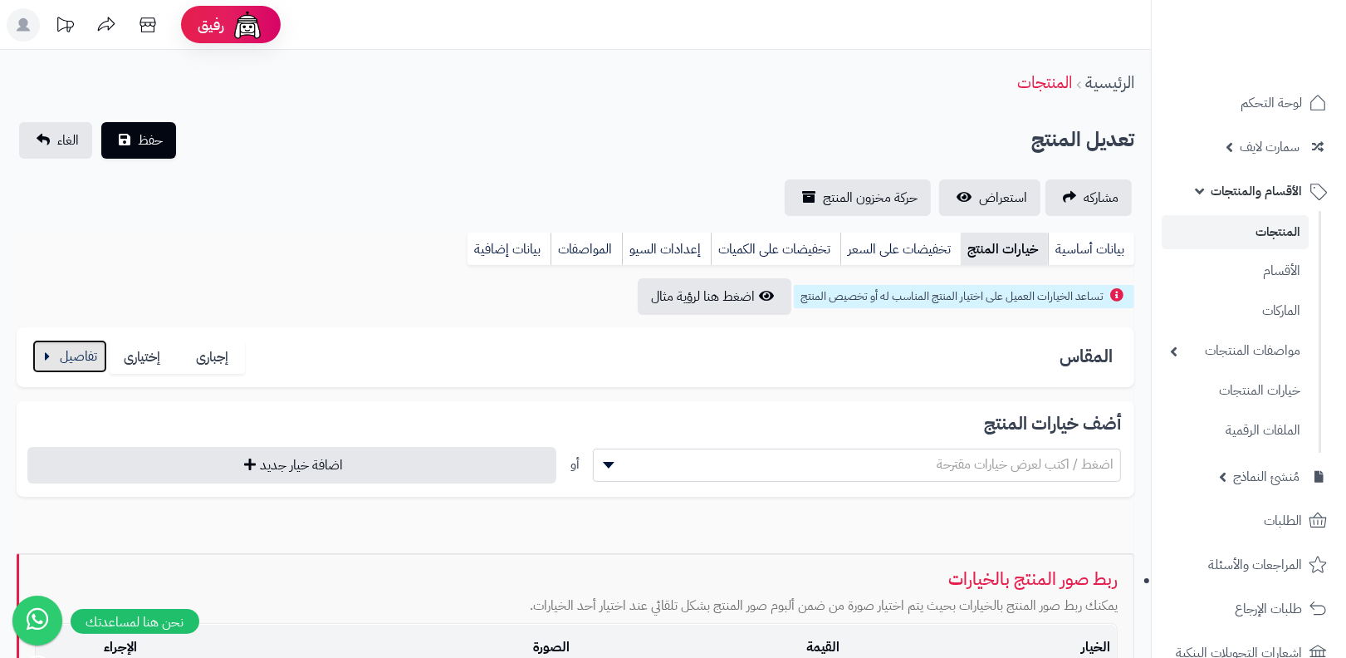
click at [56, 355] on button "button" at bounding box center [69, 356] width 75 height 33
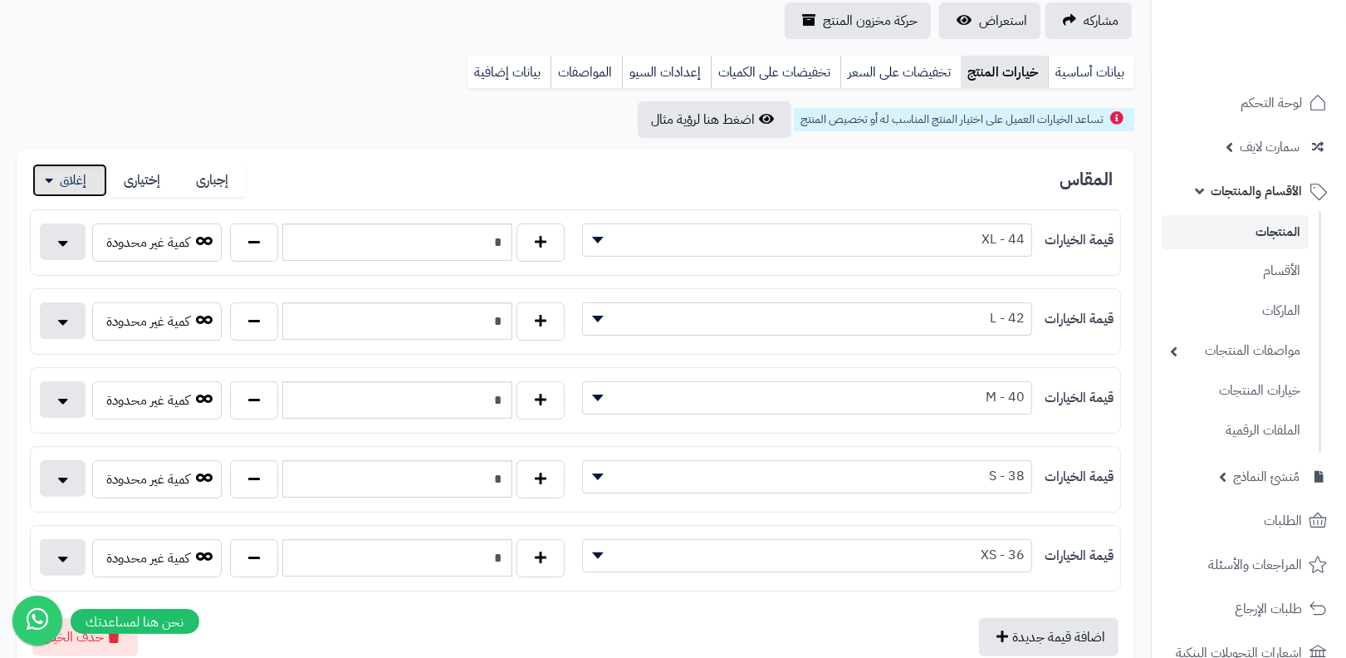
scroll to position [204, 0]
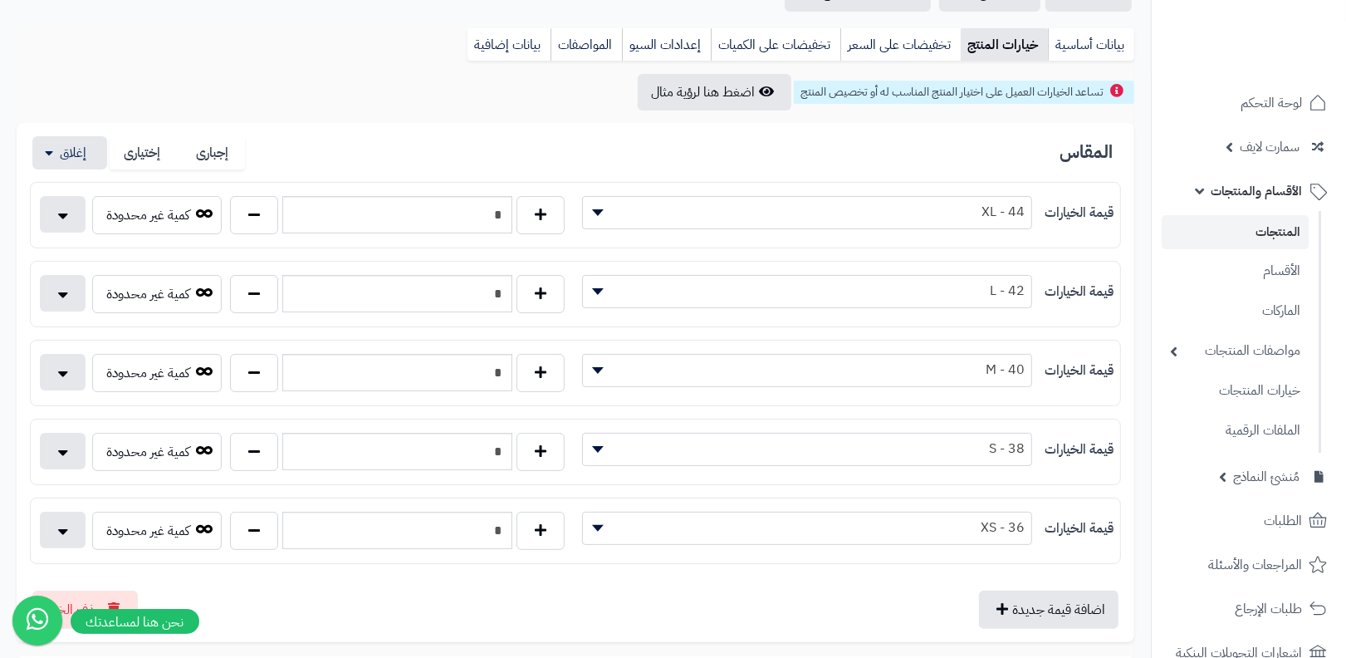
click at [19, 220] on div "المقاس إجبارى إختيارى قيمة الخيارات ******* ****** ****** ****** ******* * * **…" at bounding box center [576, 383] width 1118 height 520
click at [56, 216] on button "button" at bounding box center [63, 213] width 46 height 37
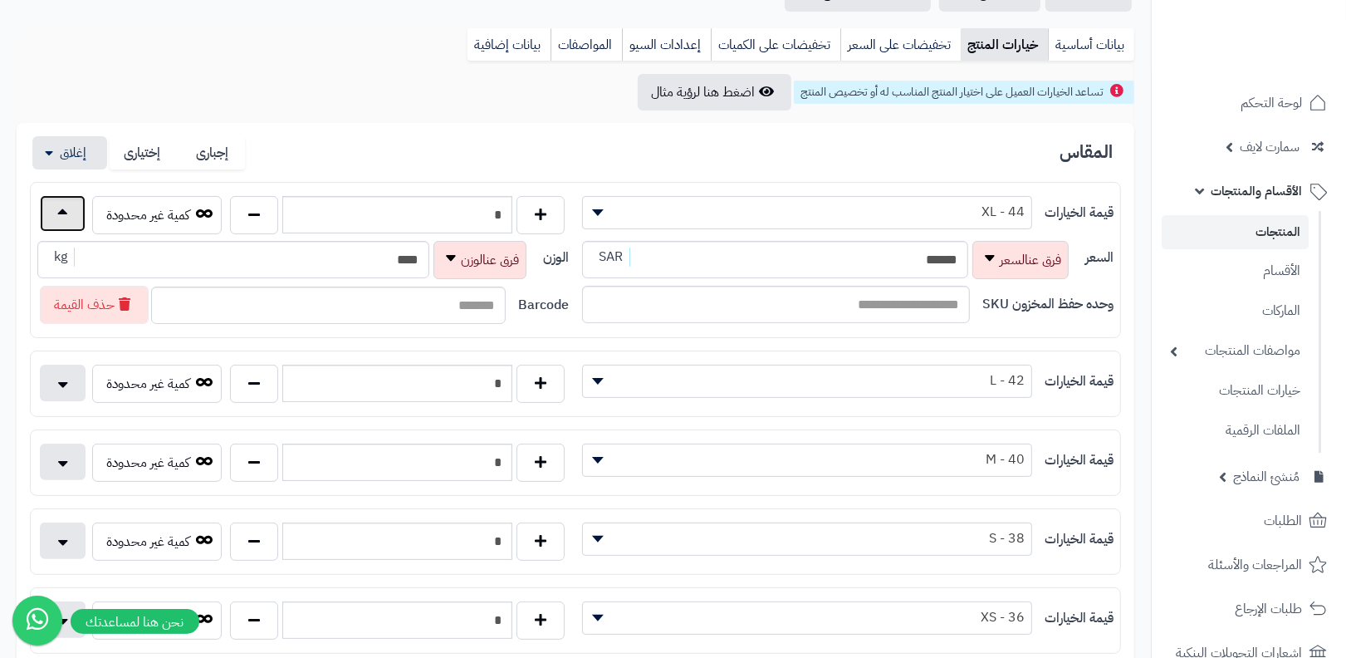
click at [56, 216] on button "button" at bounding box center [63, 213] width 46 height 37
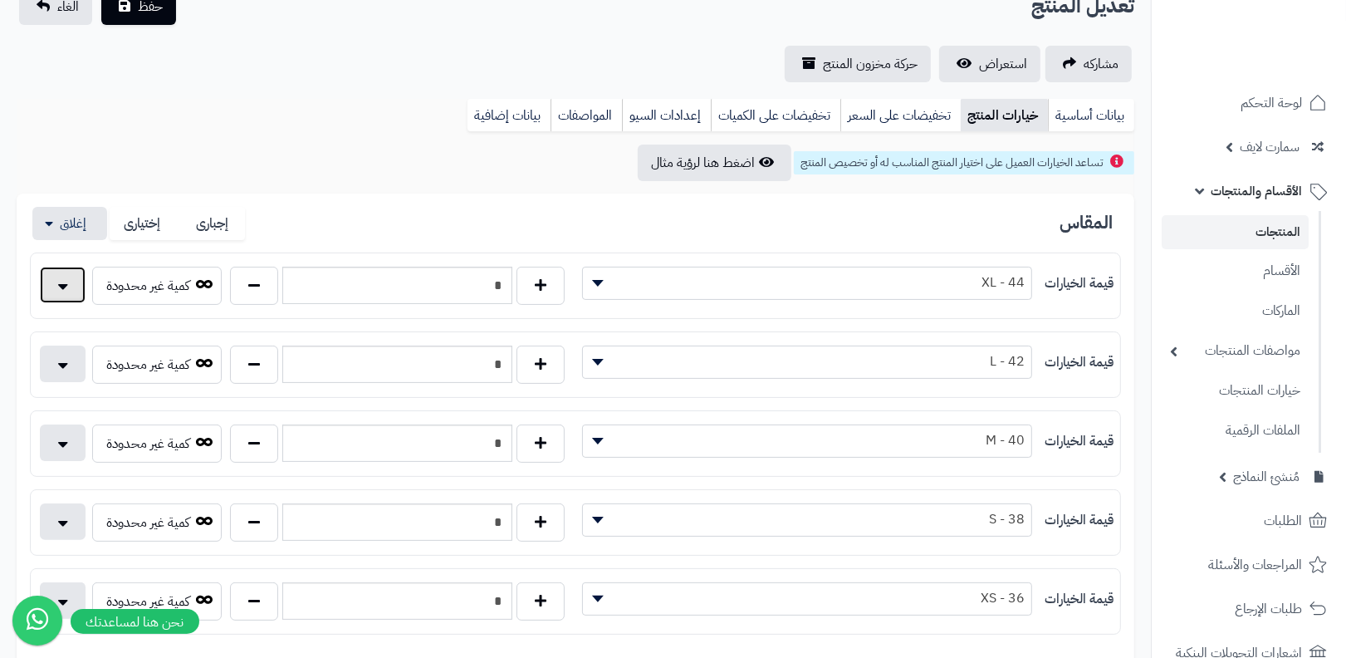
scroll to position [0, 0]
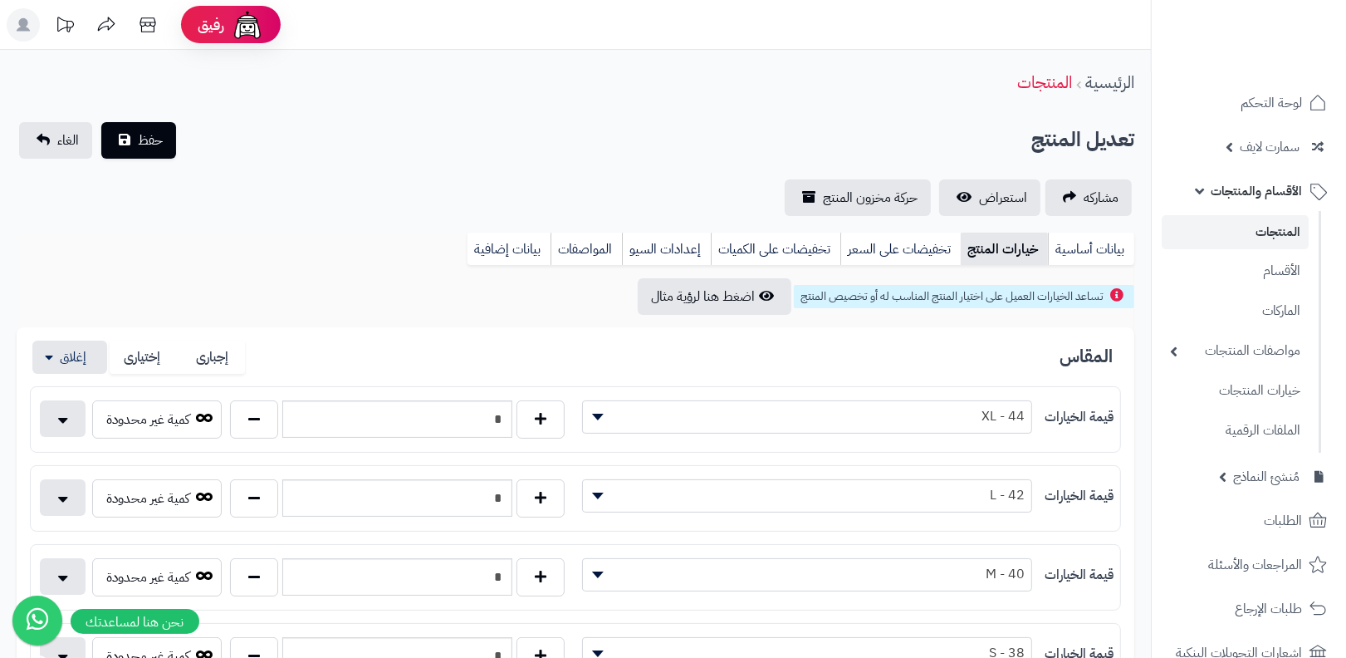
click at [967, 174] on div "**********" at bounding box center [575, 169] width 1151 height 94
click at [978, 189] on link "استعراض" at bounding box center [989, 197] width 101 height 37
